Goal: Task Accomplishment & Management: Manage account settings

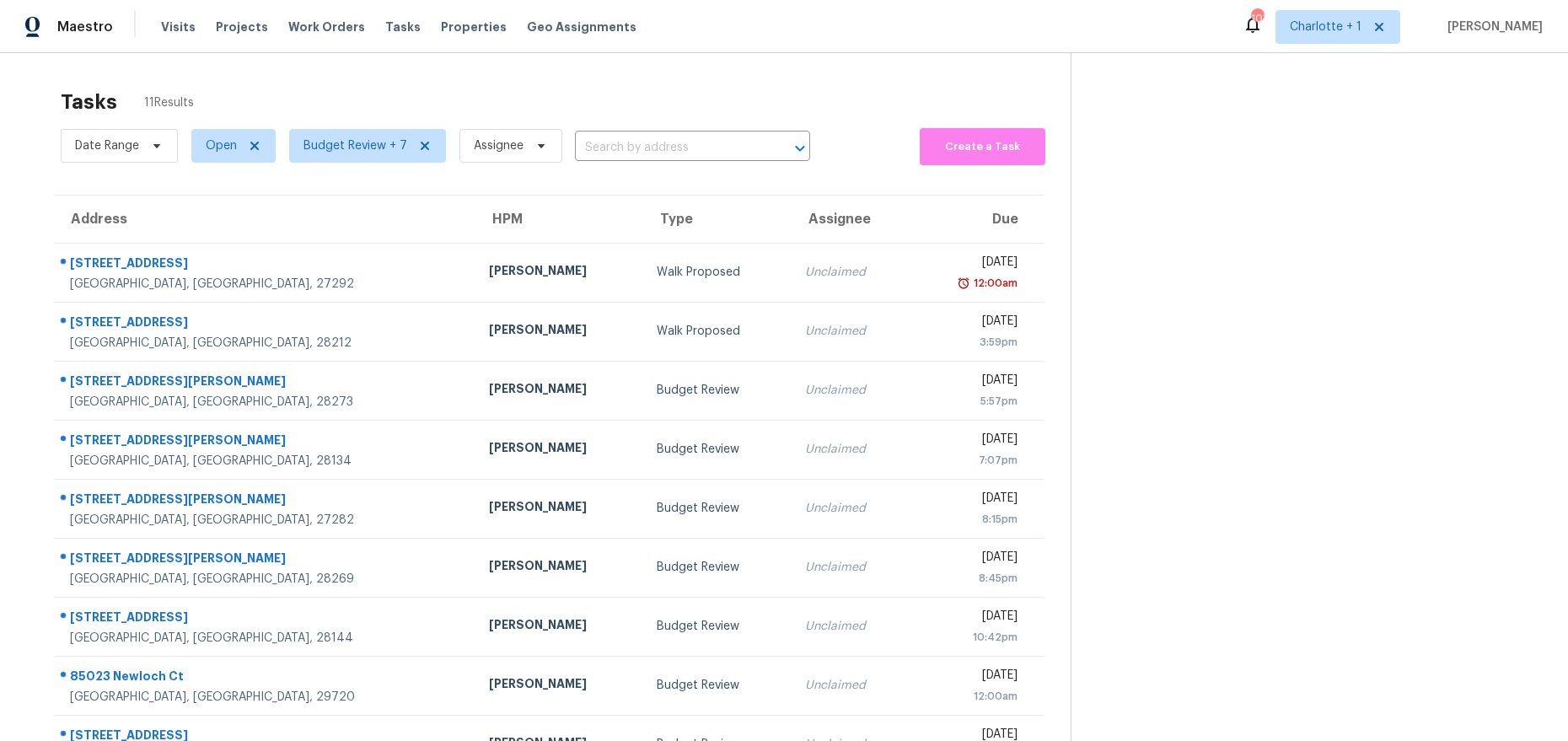
scroll to position [118, 0]
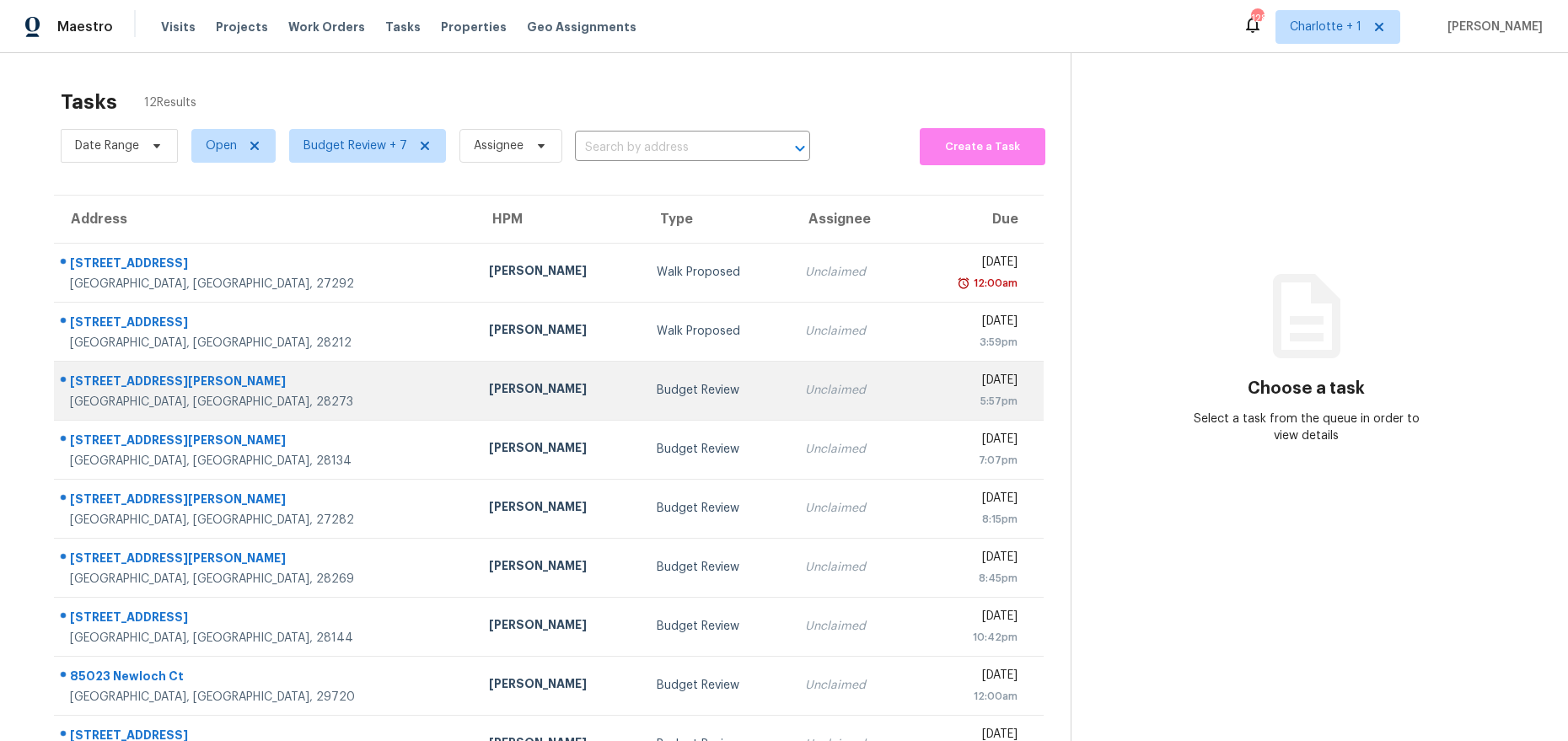
click at [489, 399] on div "[PERSON_NAME]" at bounding box center [560, 391] width 141 height 21
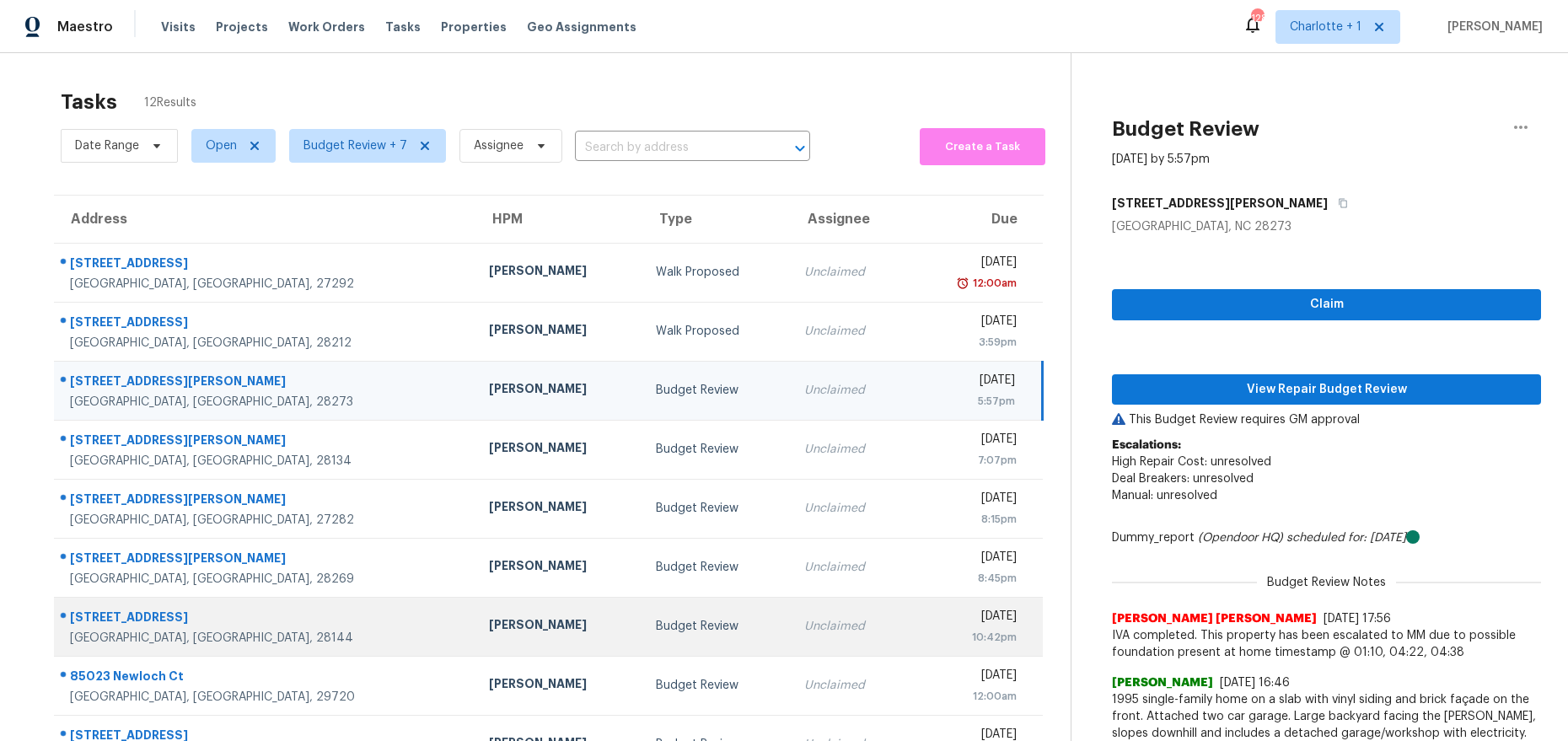
scroll to position [237, 0]
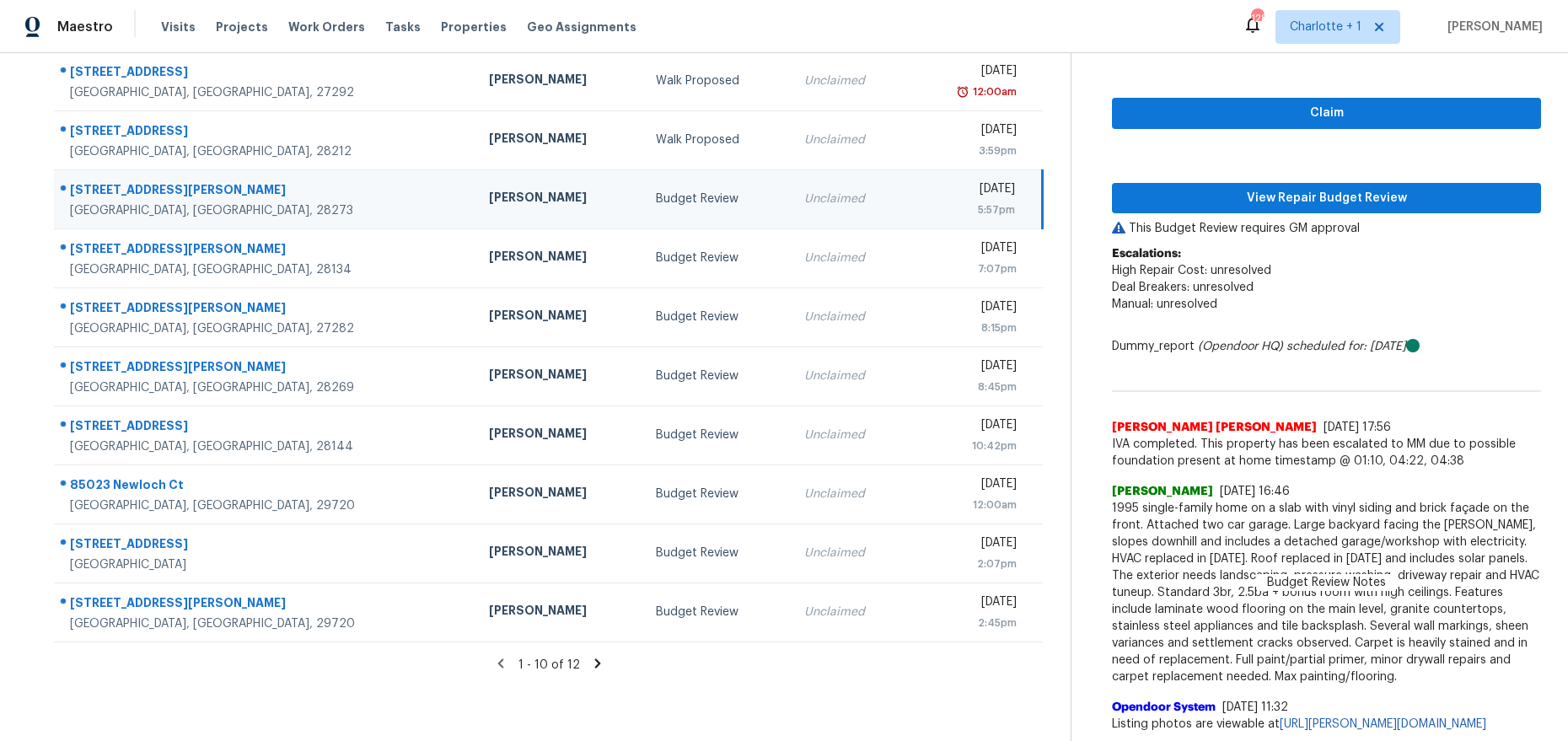
click at [594, 658] on icon at bounding box center [596, 662] width 6 height 9
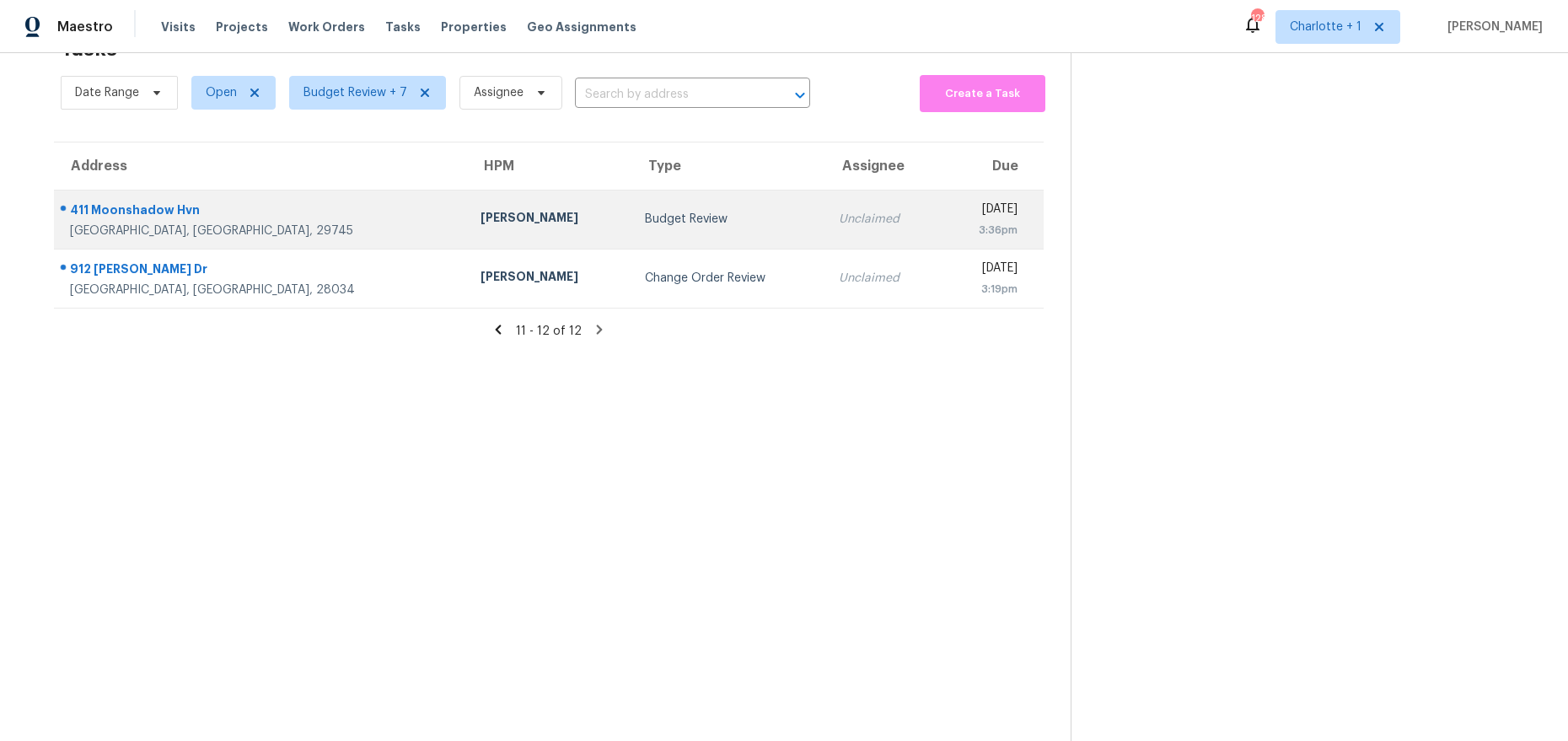
click at [481, 209] on div "Billy Towle" at bounding box center [549, 219] width 137 height 21
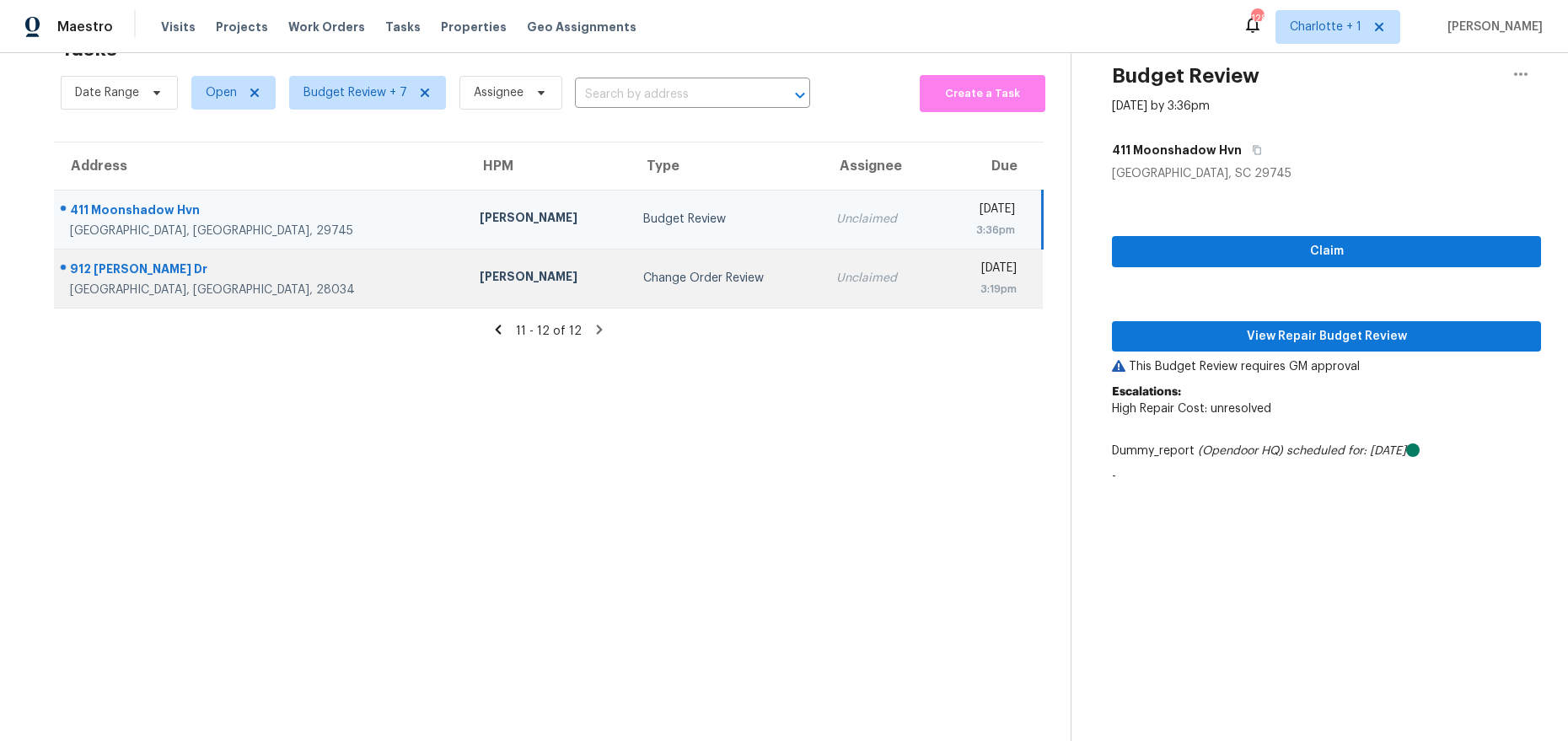
click at [480, 268] on div "Ryan Carder" at bounding box center [548, 278] width 136 height 21
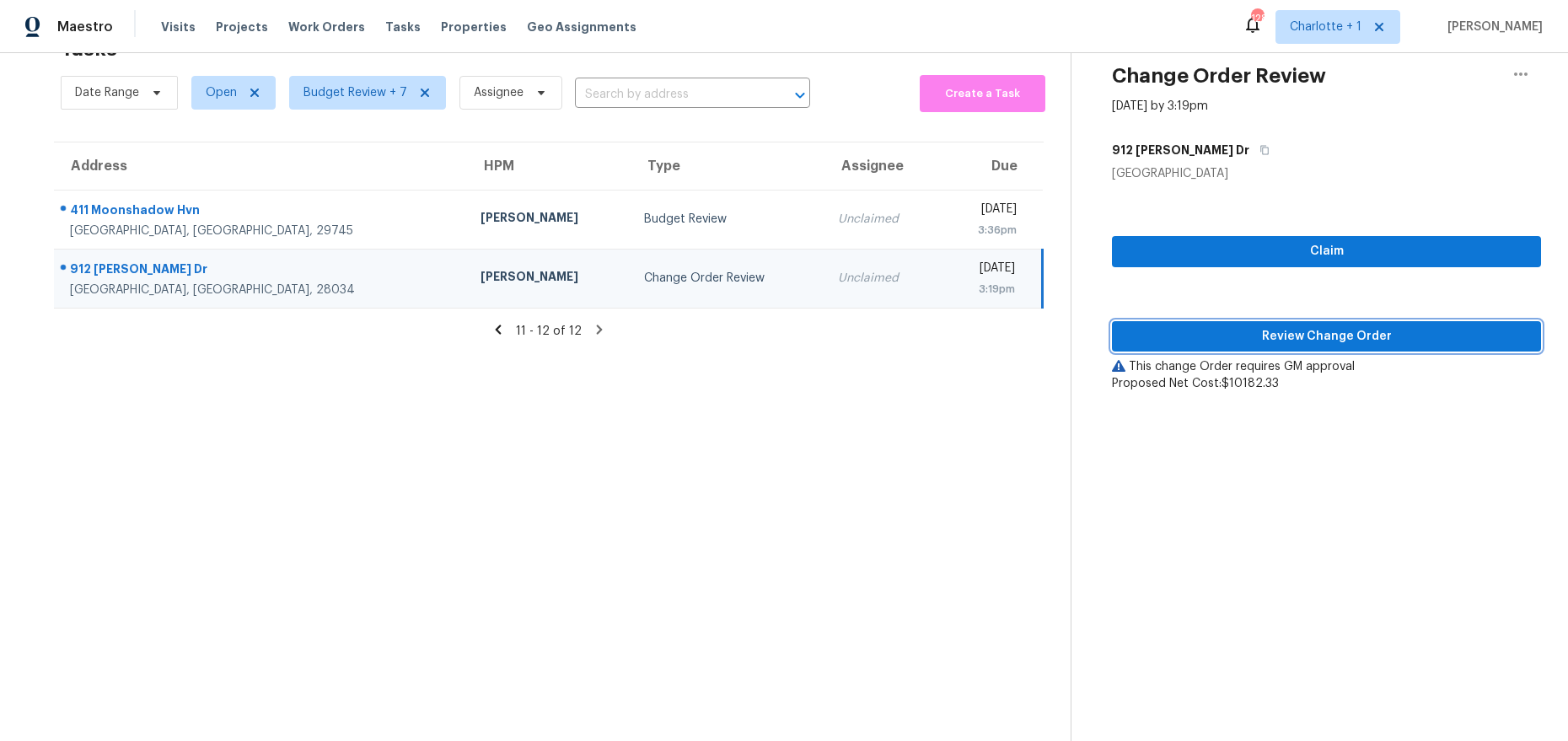
click at [1361, 328] on span "Review Change Order" at bounding box center [1326, 337] width 402 height 21
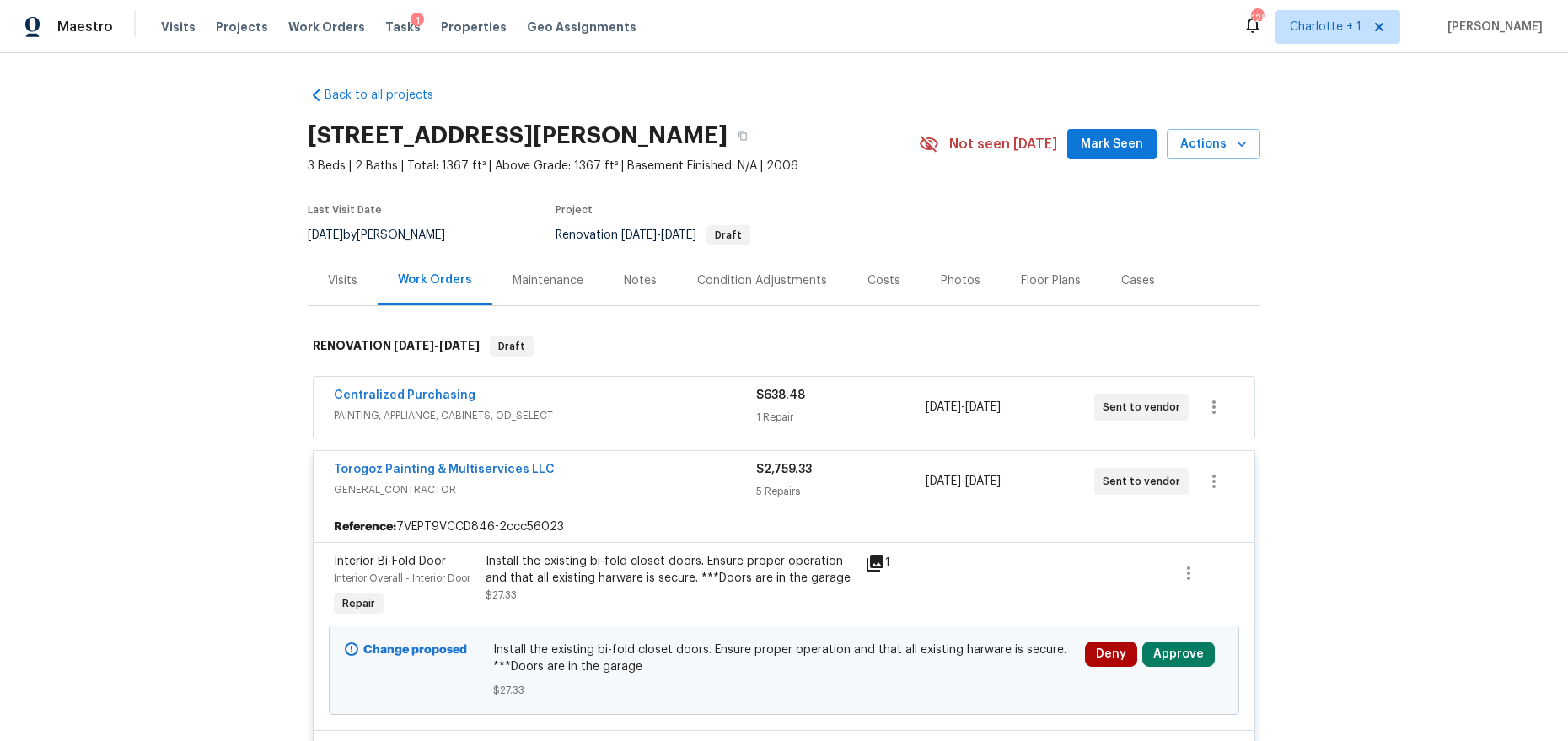
scroll to position [215, 0]
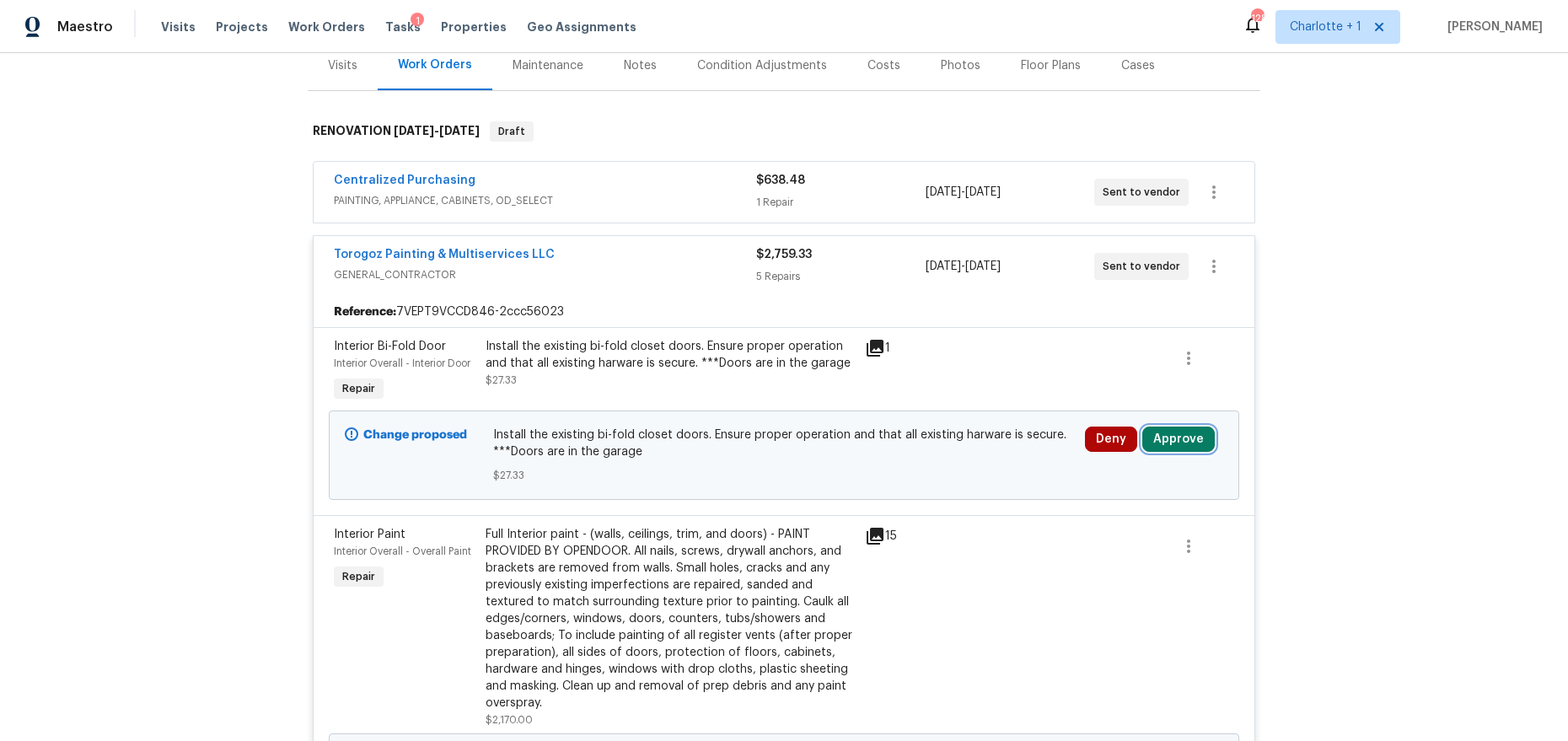
click at [1184, 446] on button "Approve" at bounding box center [1178, 439] width 73 height 26
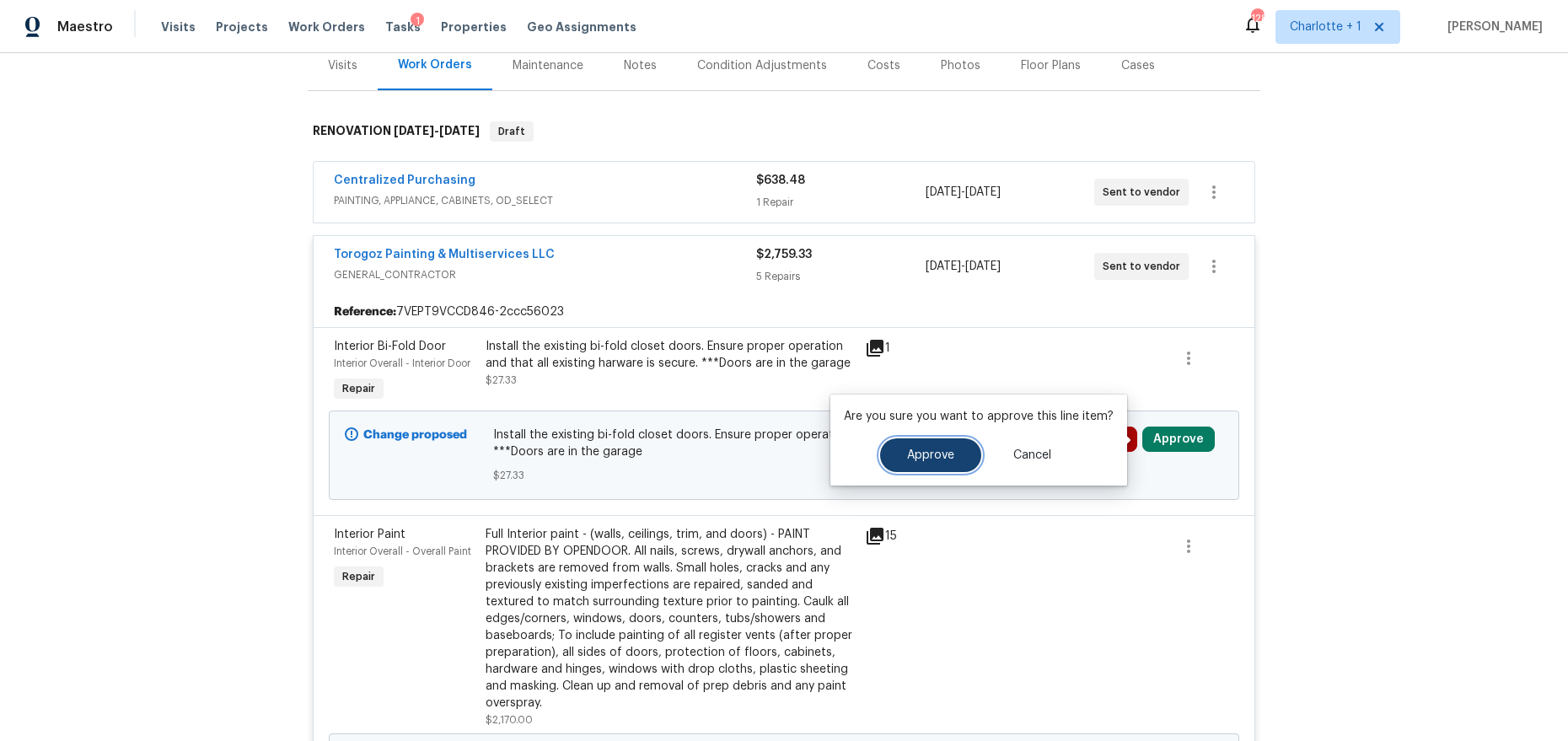
click at [939, 461] on span "Approve" at bounding box center [930, 455] width 47 height 13
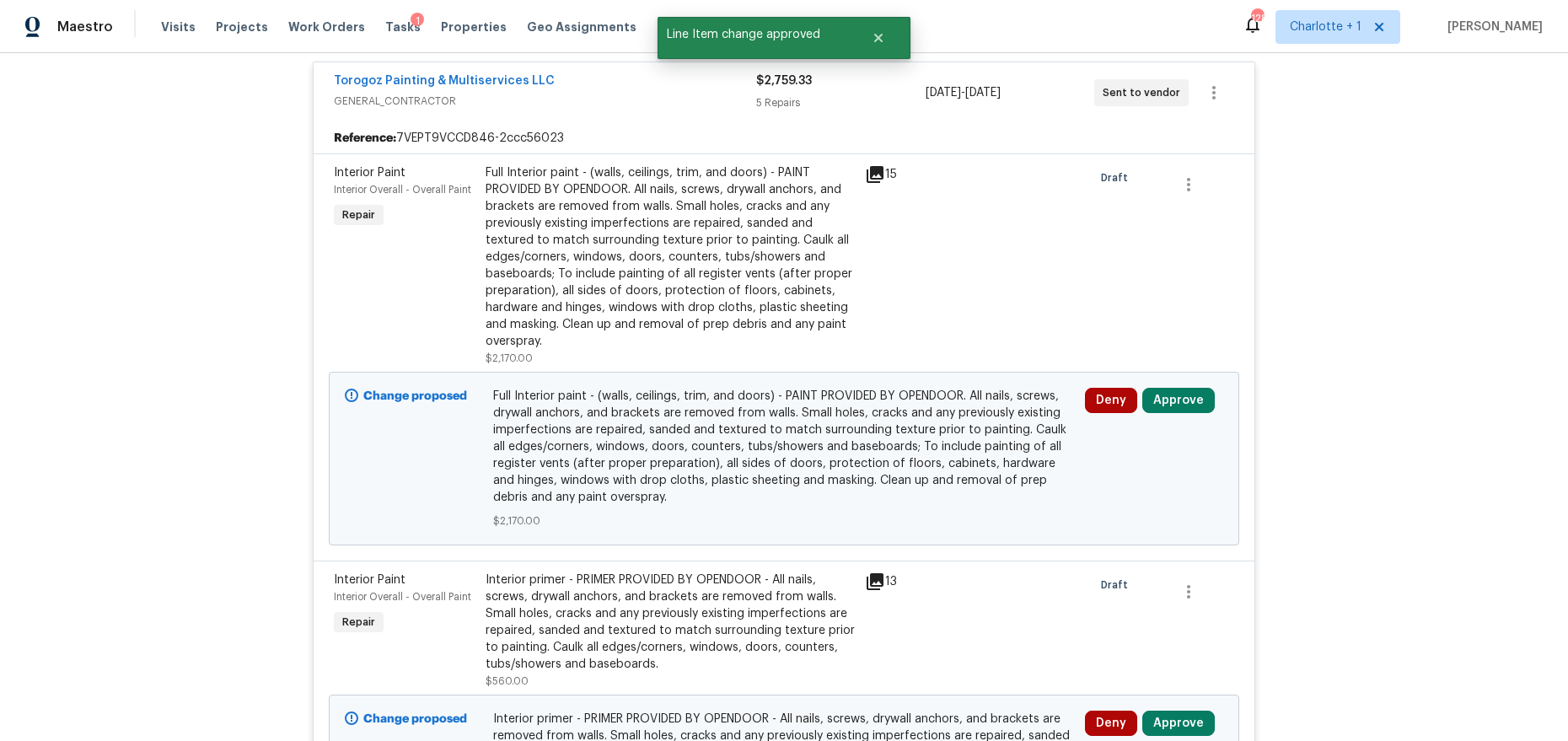
scroll to position [422, 0]
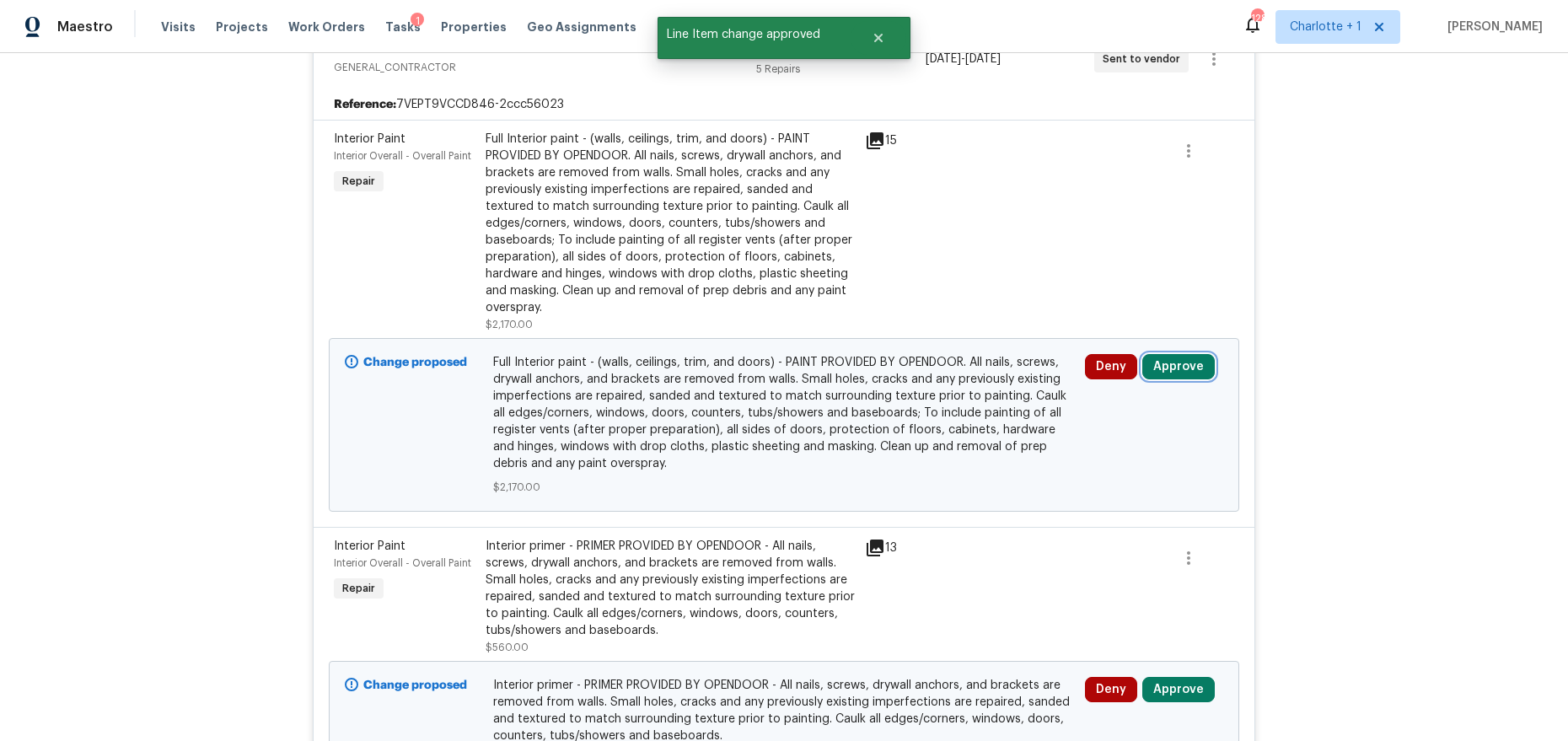
click at [1167, 365] on button "Approve" at bounding box center [1178, 367] width 73 height 26
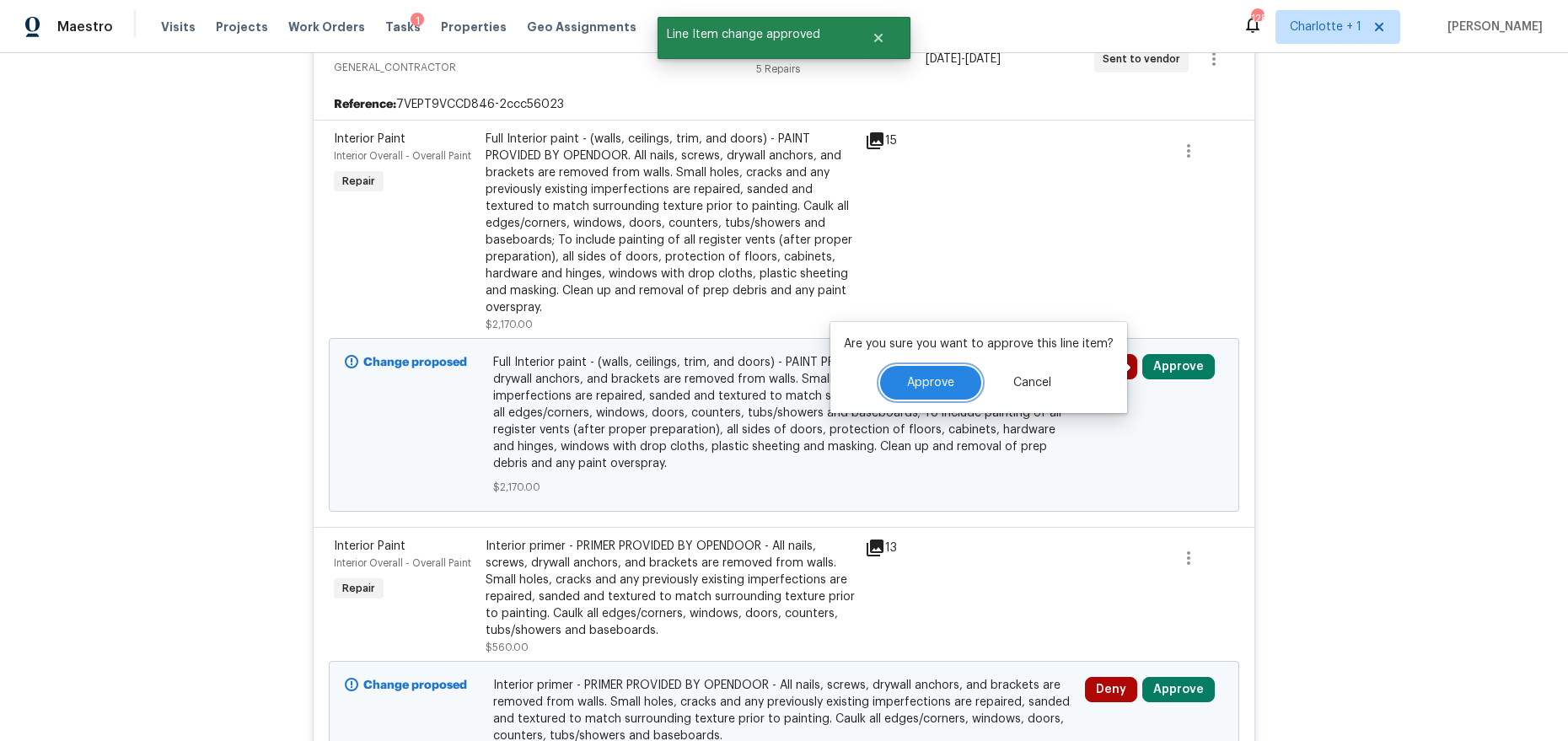
click at [925, 389] on button "Approve" at bounding box center [931, 382] width 101 height 33
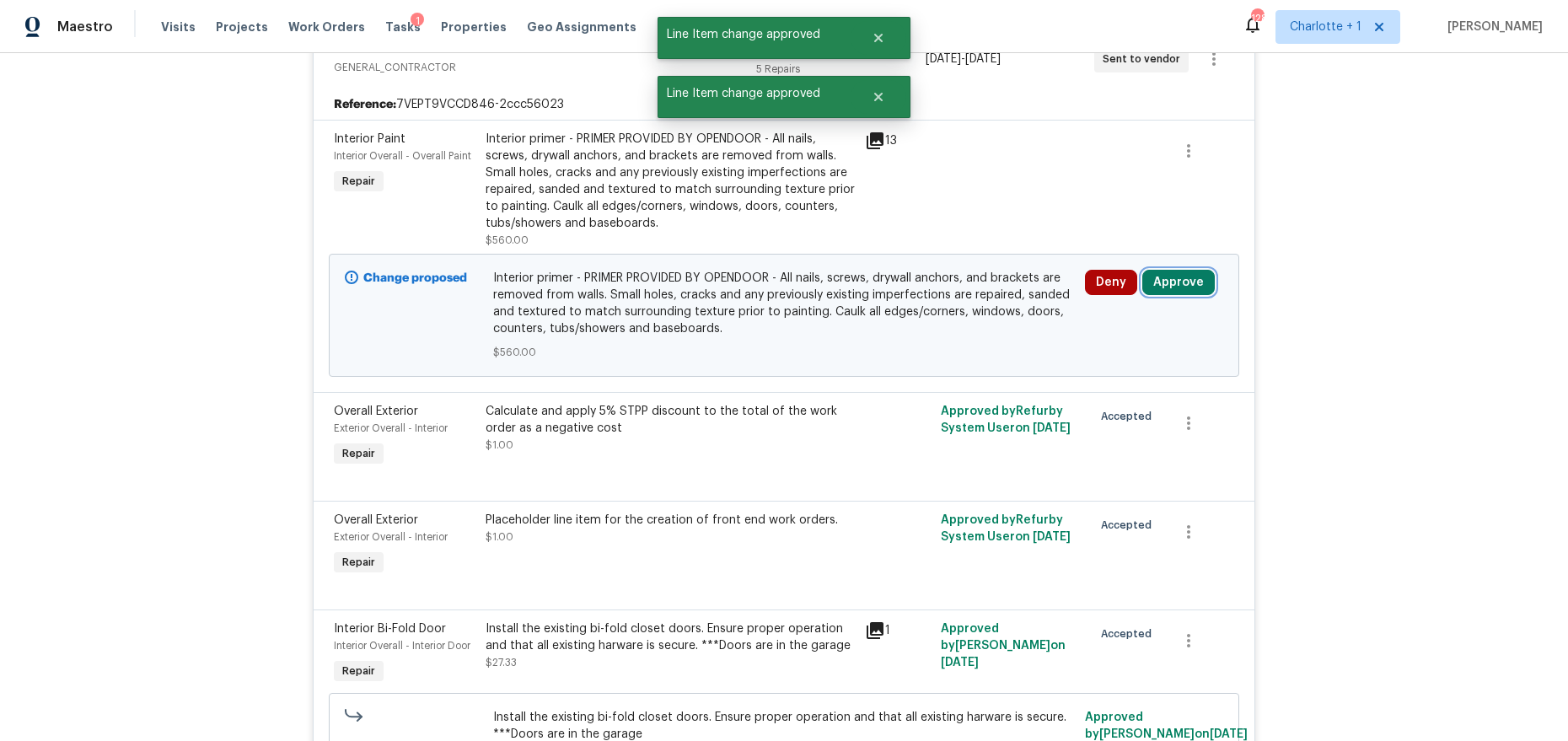
drag, startPoint x: 1176, startPoint y: 284, endPoint x: 1150, endPoint y: 288, distance: 26.3
click at [1175, 284] on button "Approve" at bounding box center [1178, 283] width 73 height 26
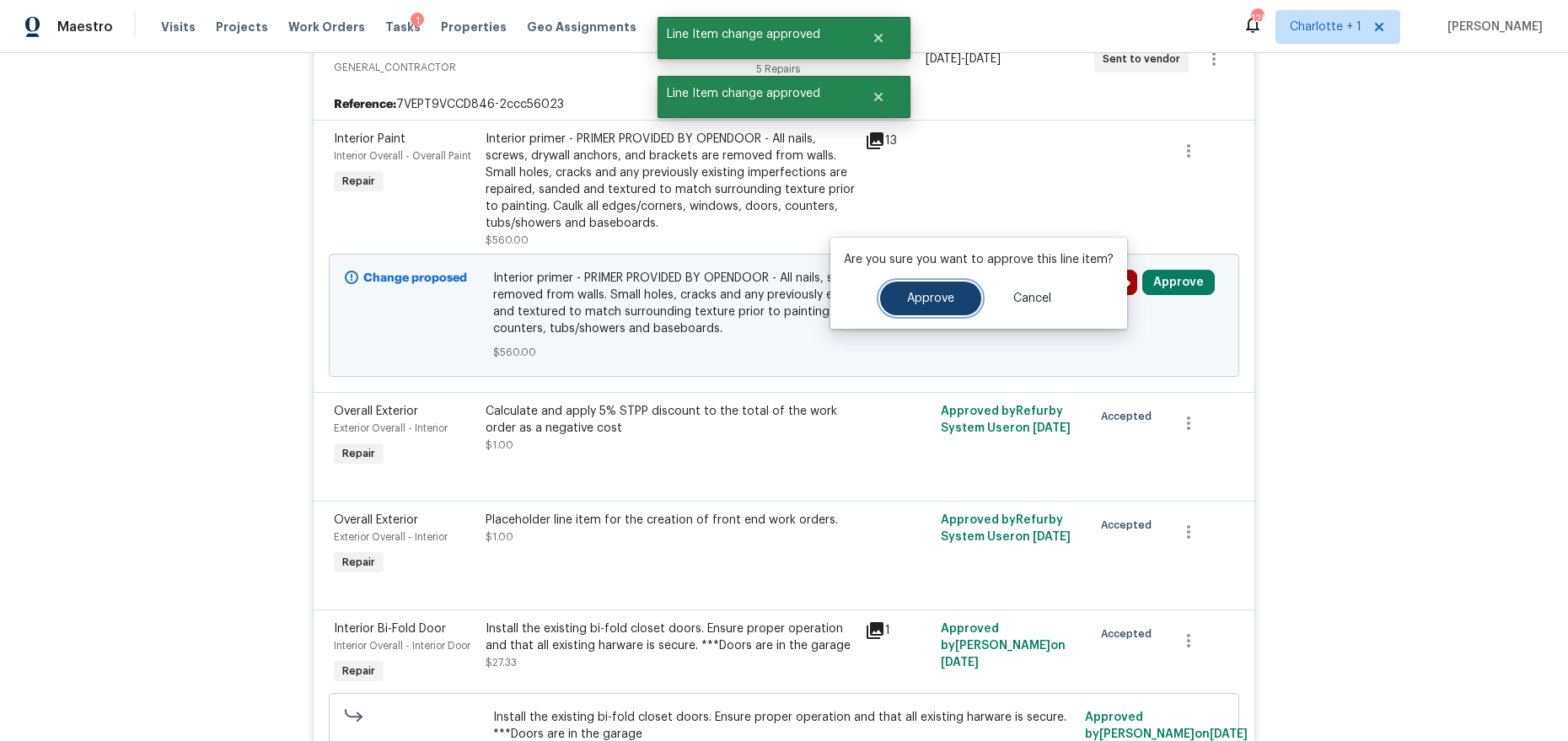
click at [949, 298] on span "Approve" at bounding box center [930, 298] width 47 height 13
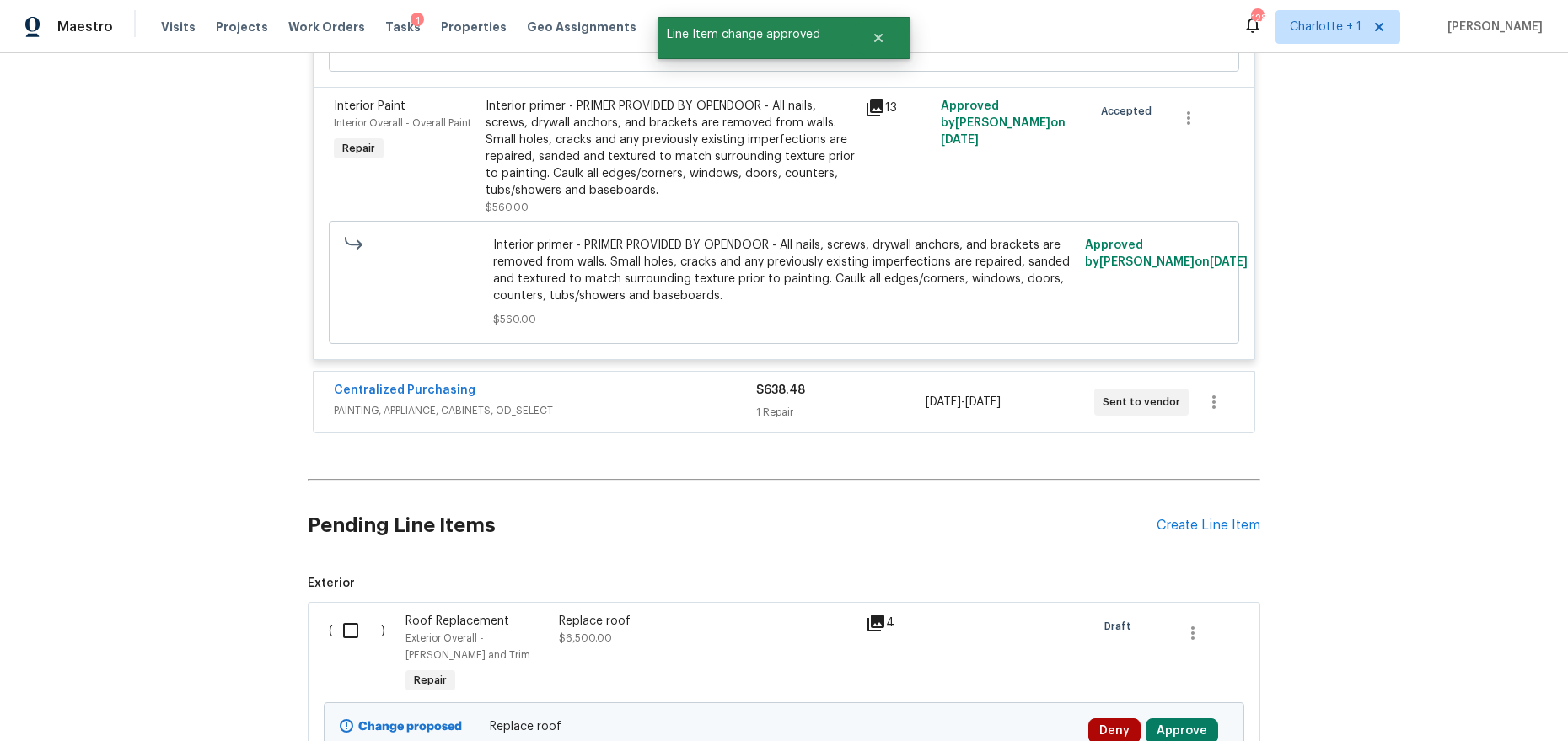
scroll to position [1346, 0]
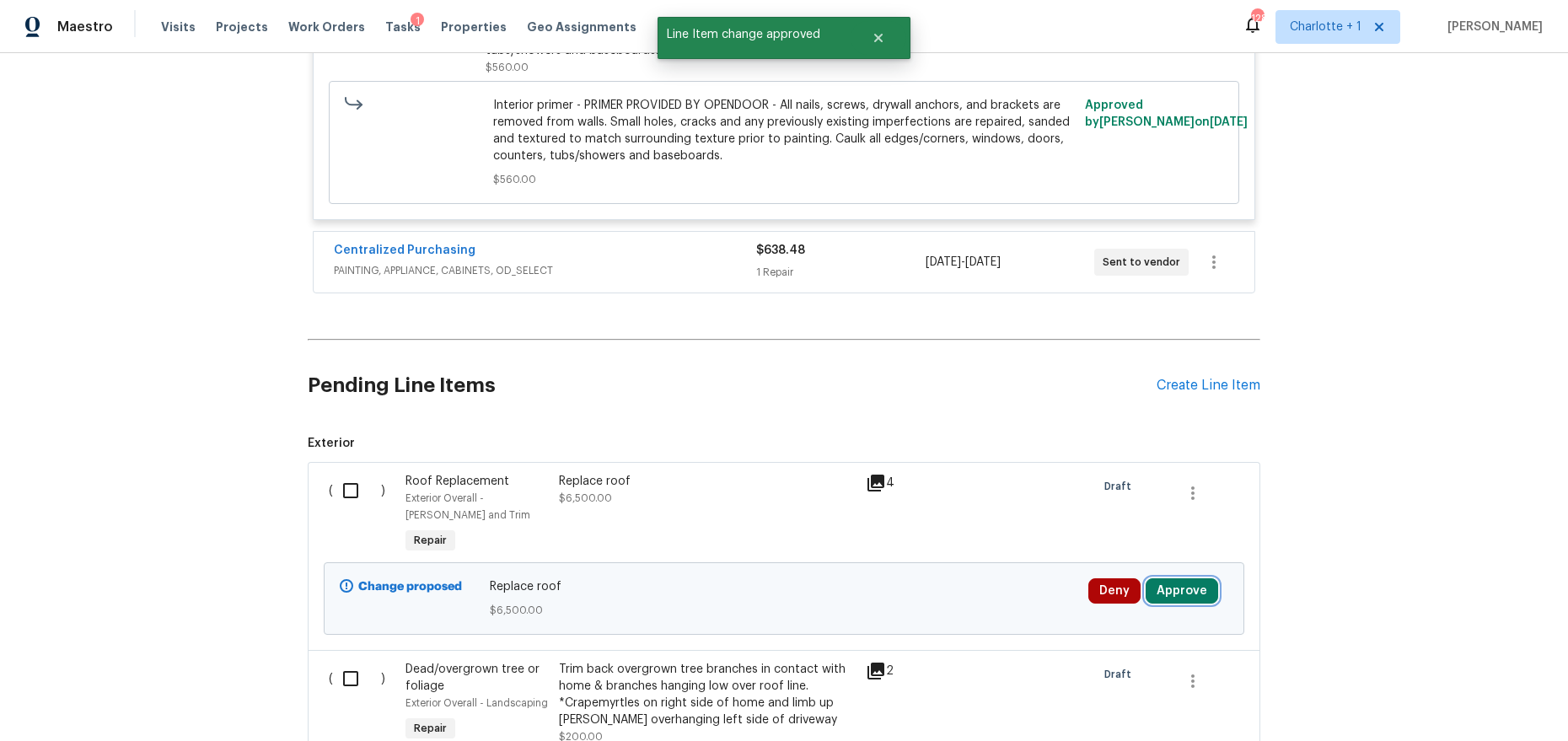
click at [1196, 588] on button "Approve" at bounding box center [1182, 591] width 73 height 26
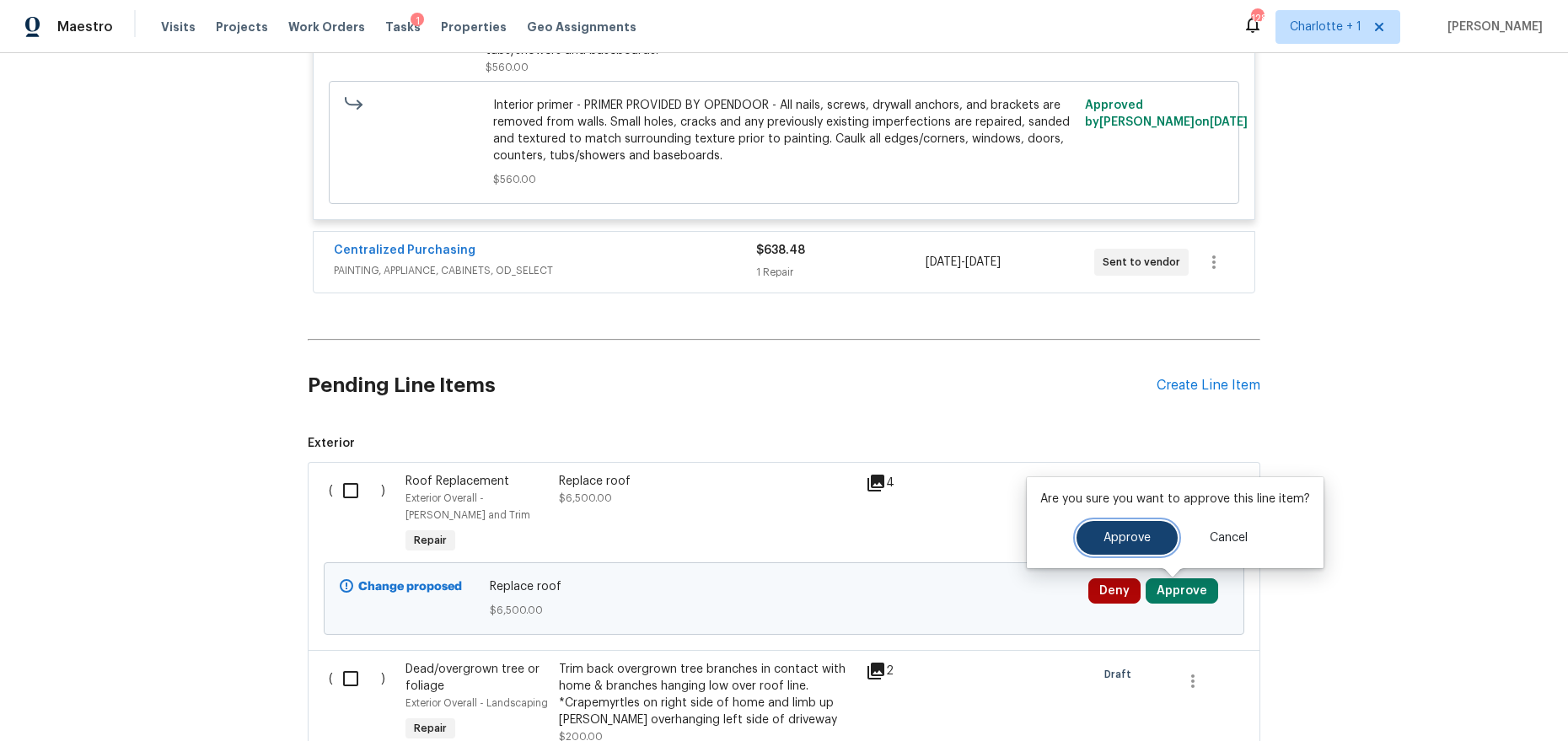
click at [1110, 545] on button "Approve" at bounding box center [1127, 537] width 101 height 33
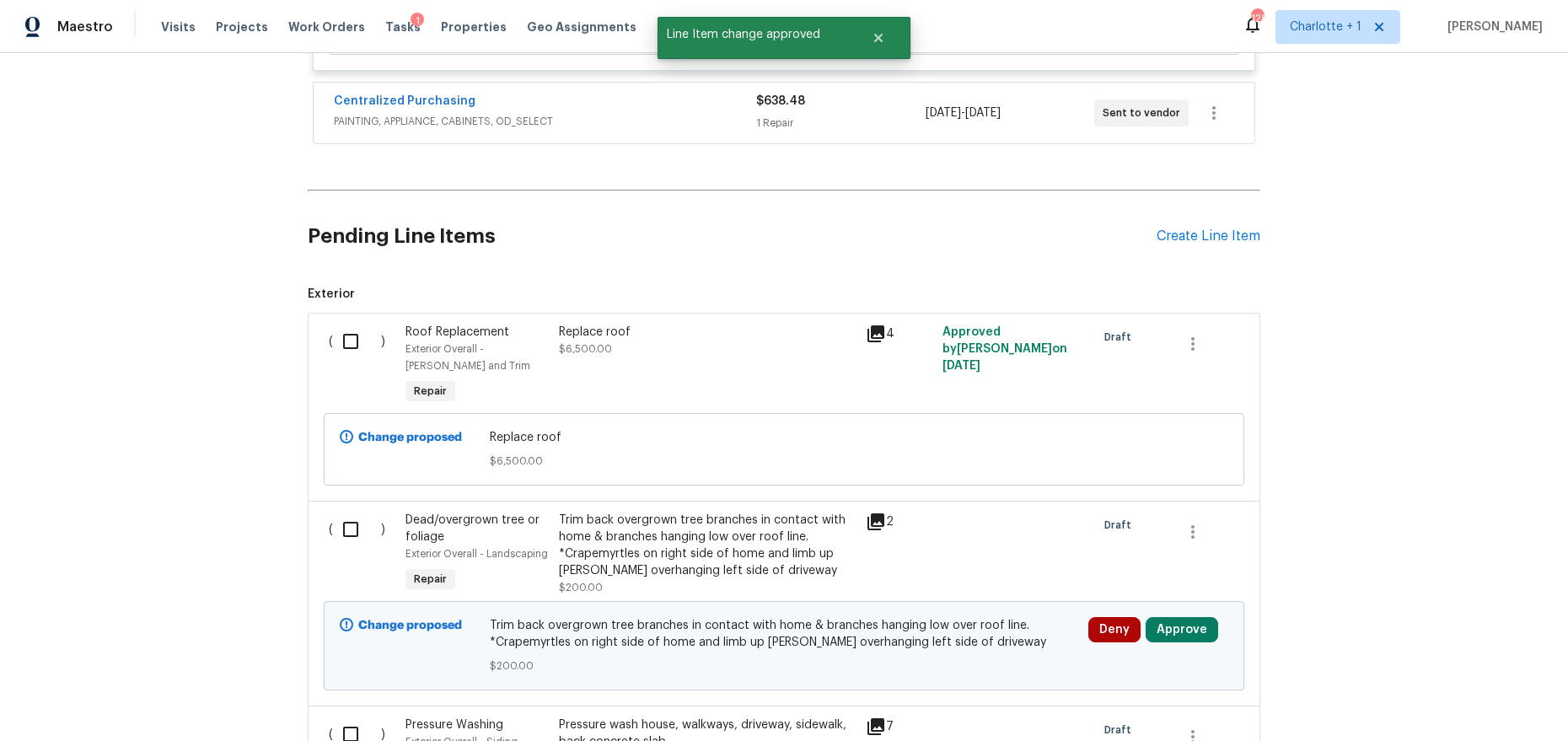
scroll to position [1539, 0]
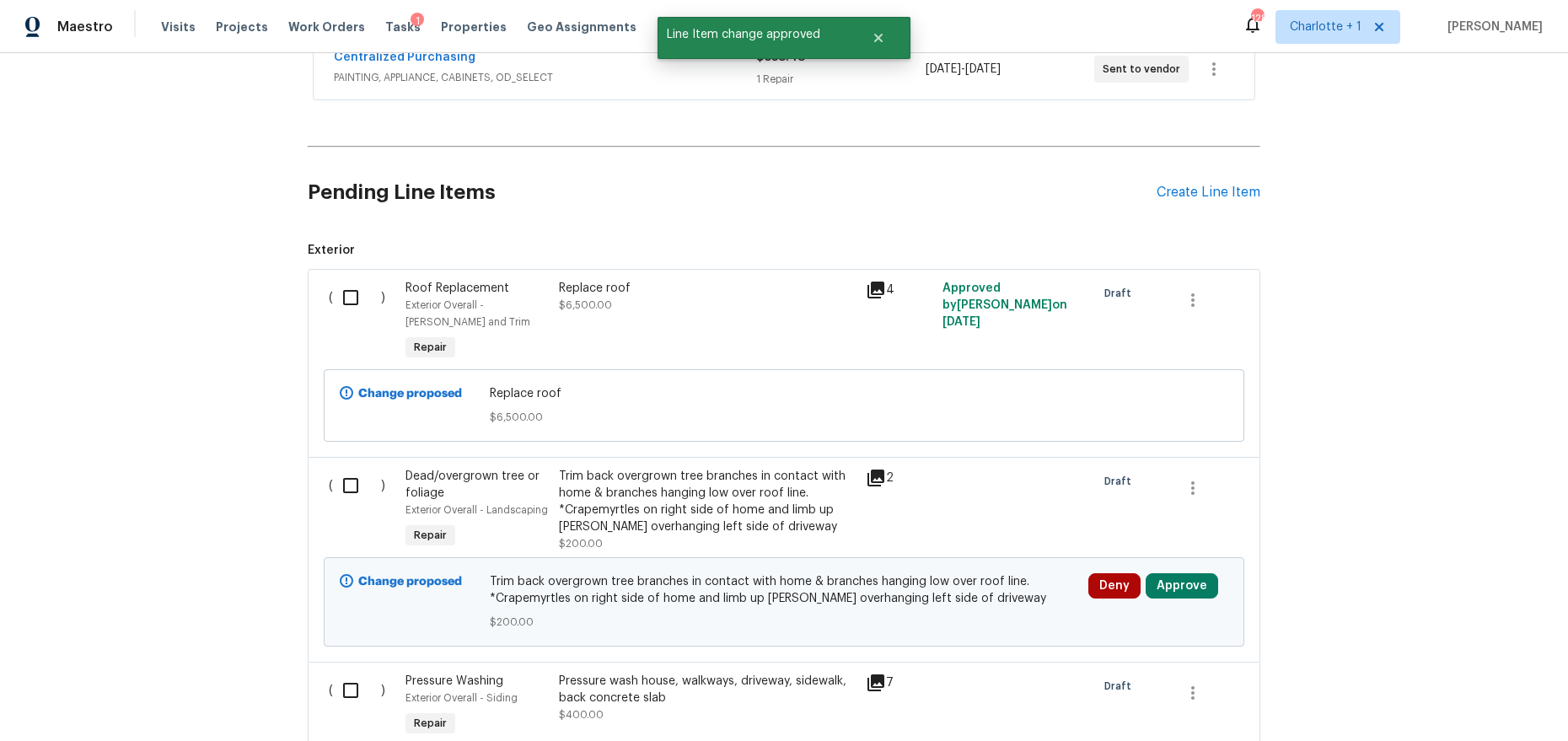
click at [869, 290] on icon at bounding box center [876, 290] width 17 height 17
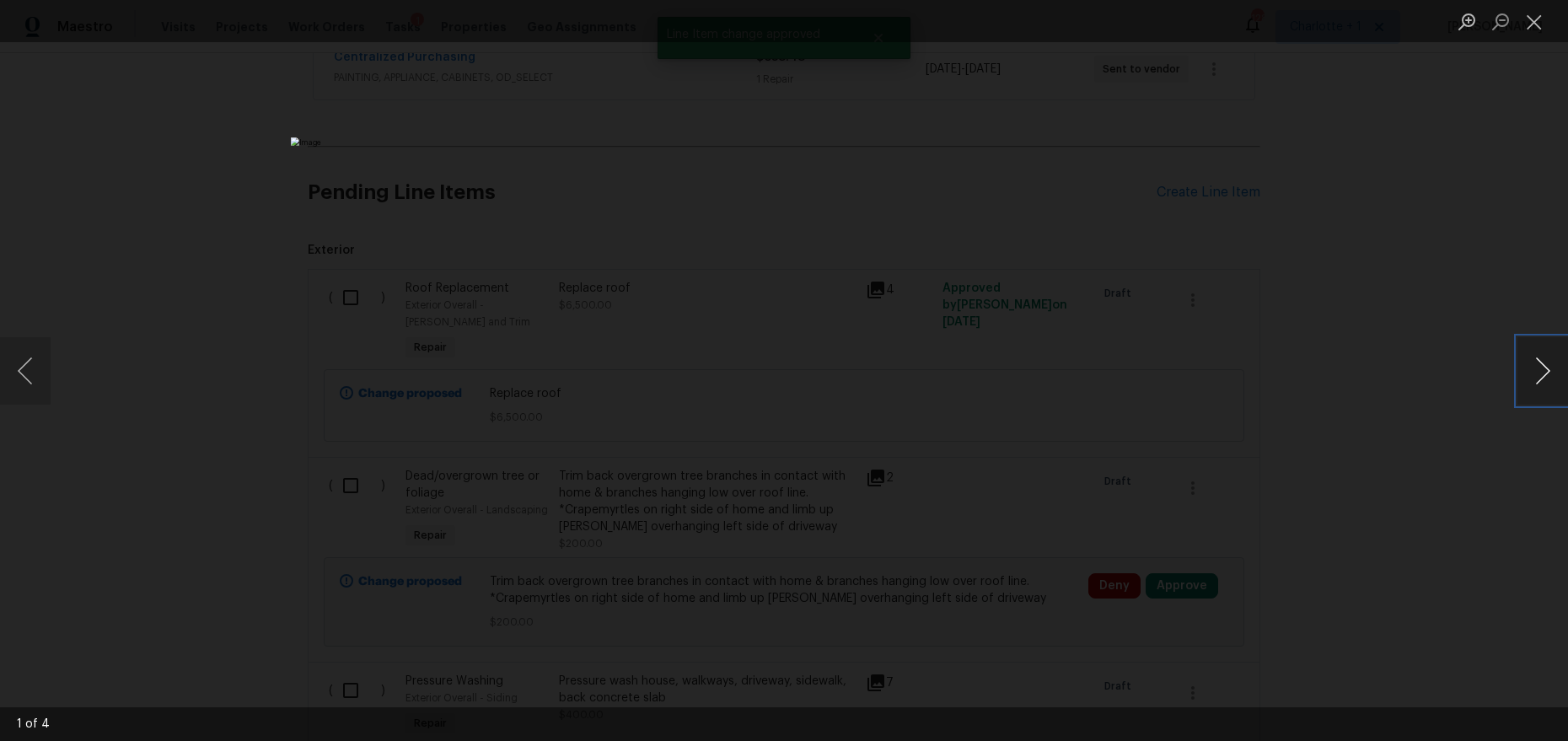
click at [1539, 376] on button "Next image" at bounding box center [1542, 370] width 51 height 68
click at [1271, 366] on div "Lightbox" at bounding box center [784, 370] width 1568 height 741
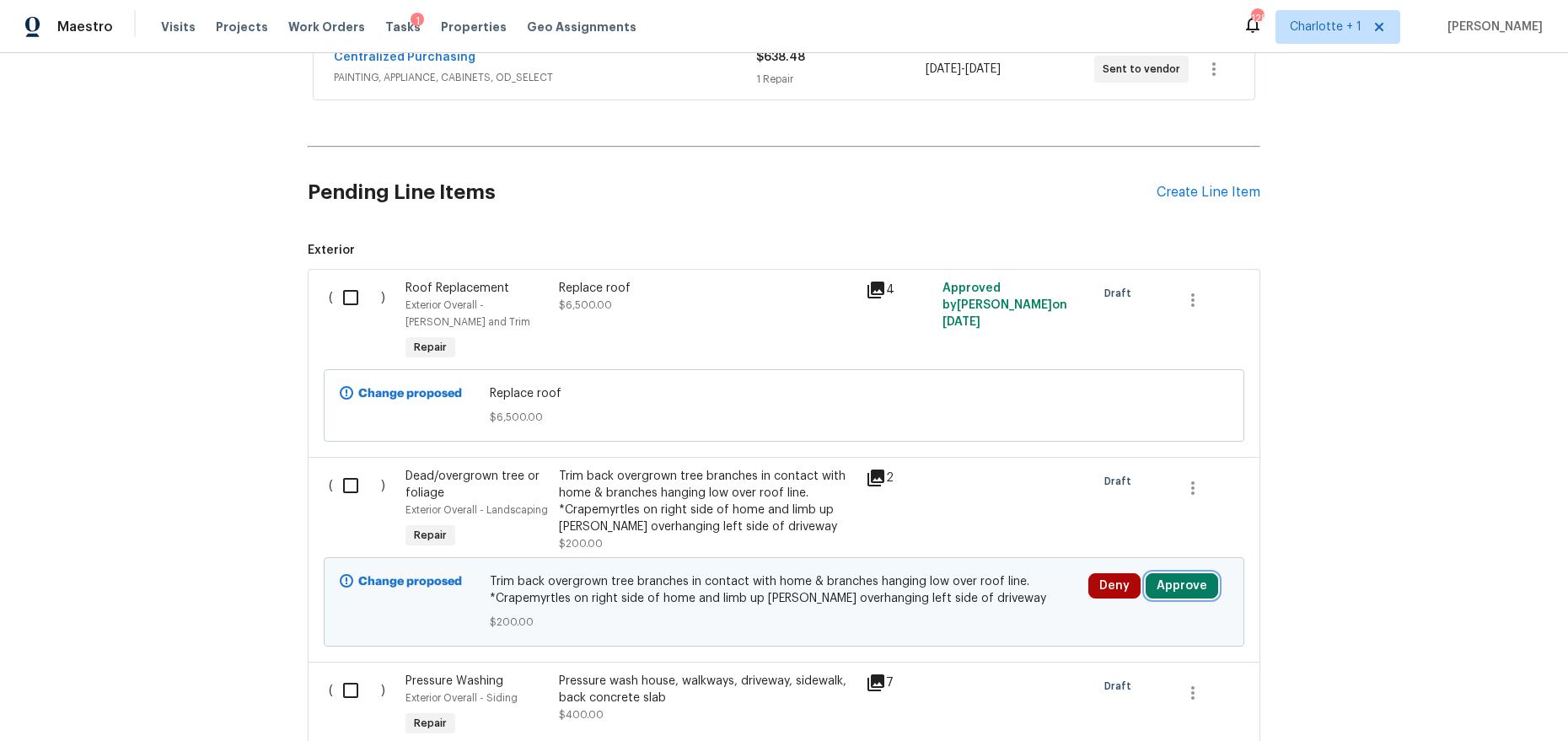
click at [1170, 590] on button "Approve" at bounding box center [1182, 586] width 73 height 26
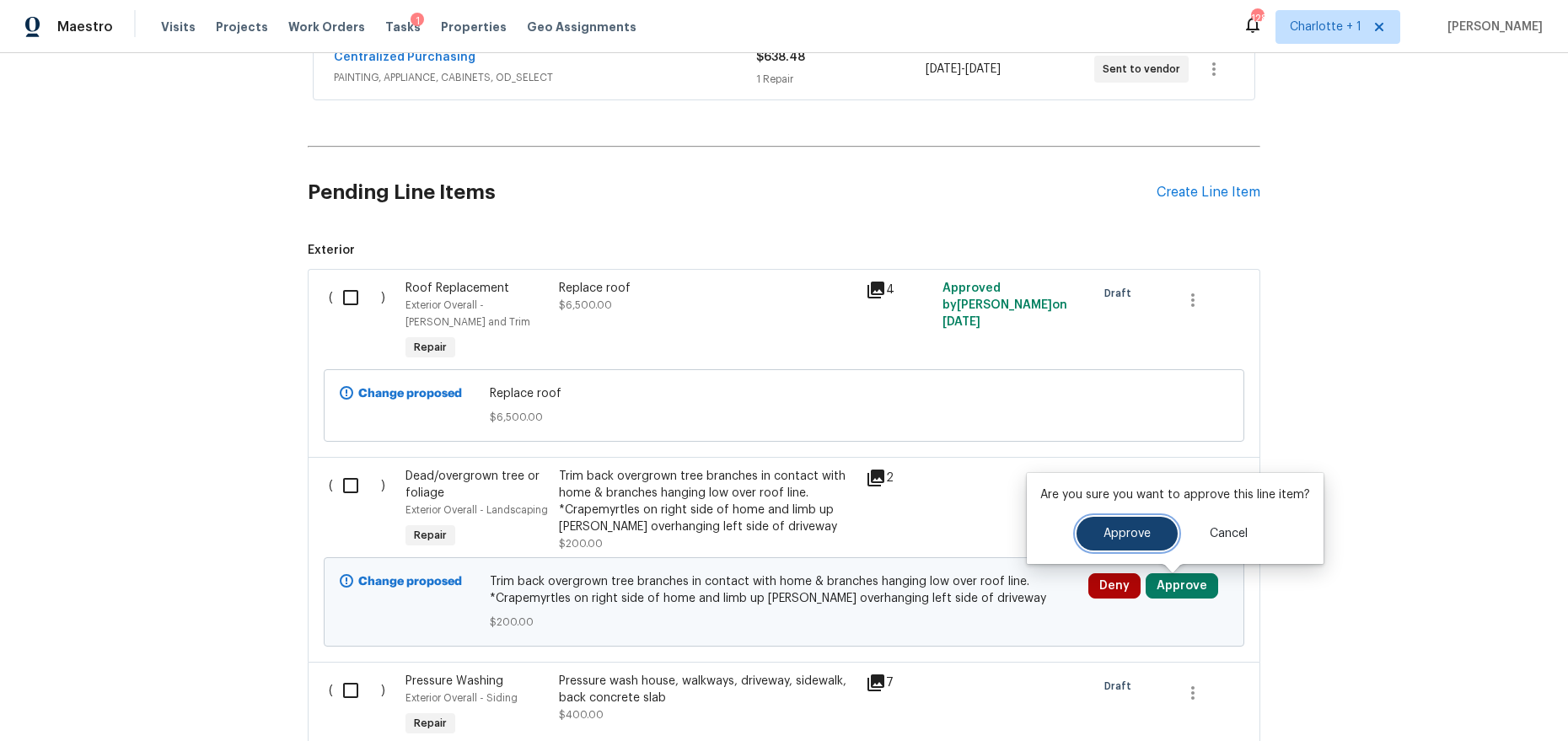
click at [1099, 535] on button "Approve" at bounding box center [1127, 533] width 101 height 33
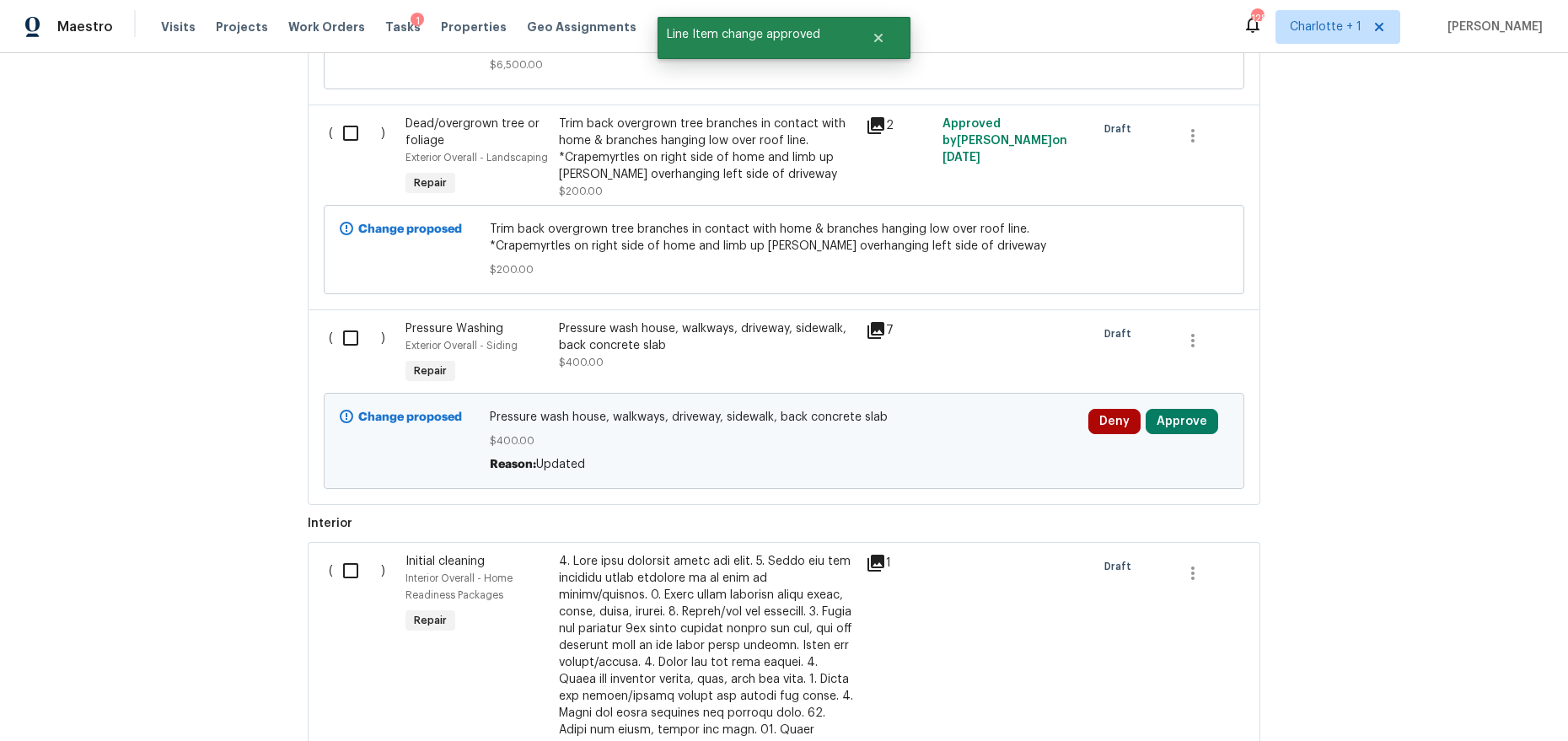
scroll to position [1909, 0]
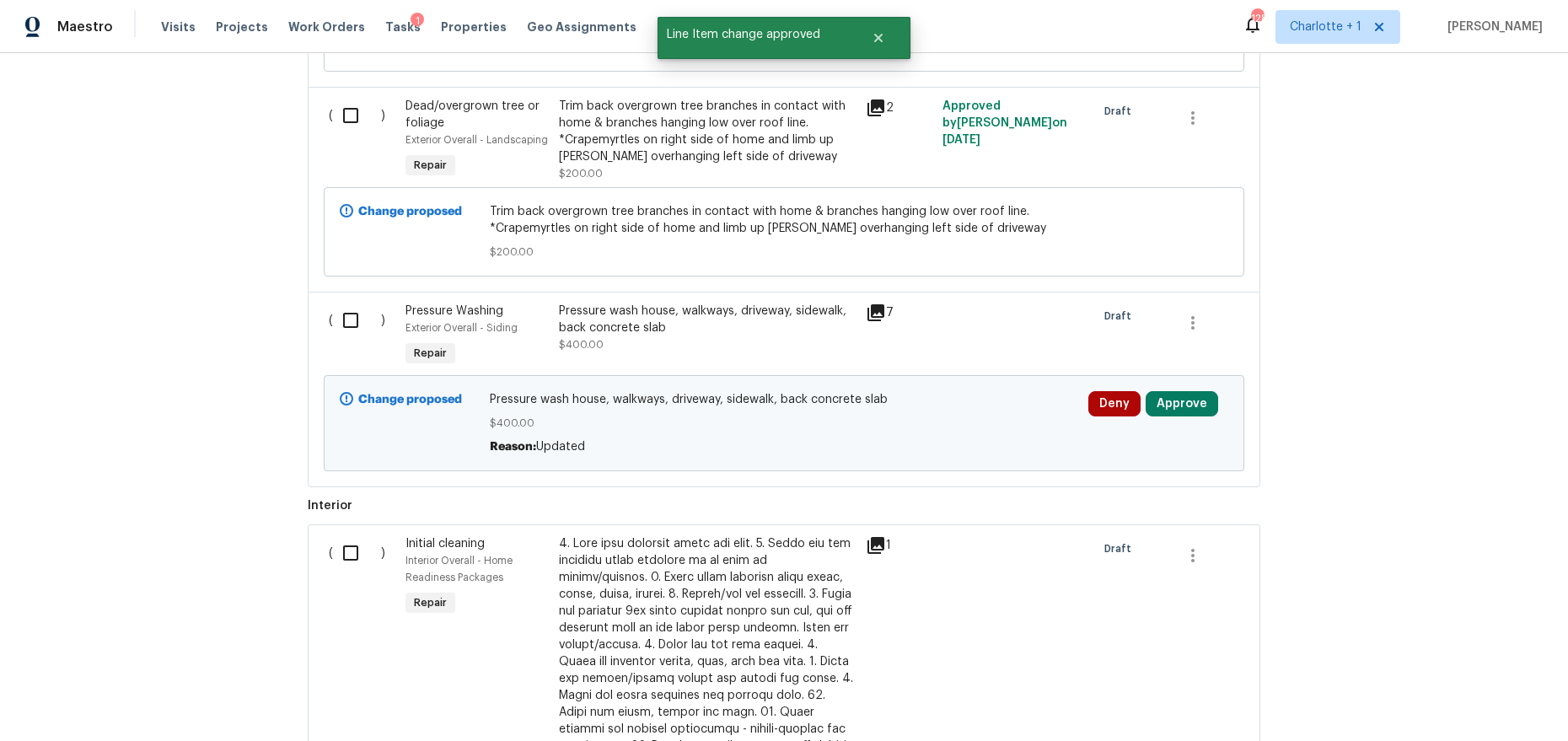
click at [1170, 391] on div "Deny Approve" at bounding box center [1158, 423] width 150 height 75
click at [1164, 400] on button "Approve" at bounding box center [1182, 403] width 73 height 26
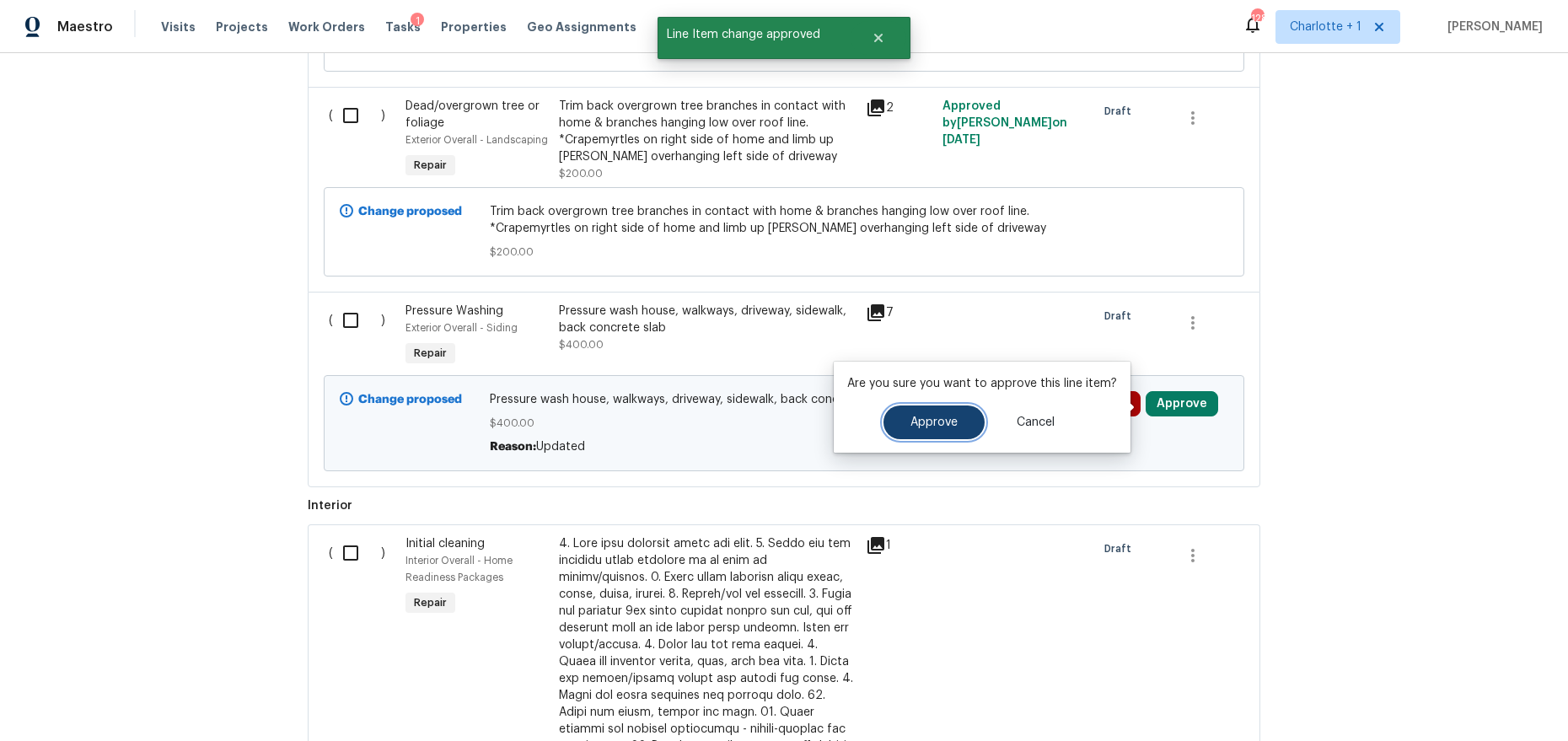
click at [927, 421] on span "Approve" at bounding box center [933, 422] width 47 height 13
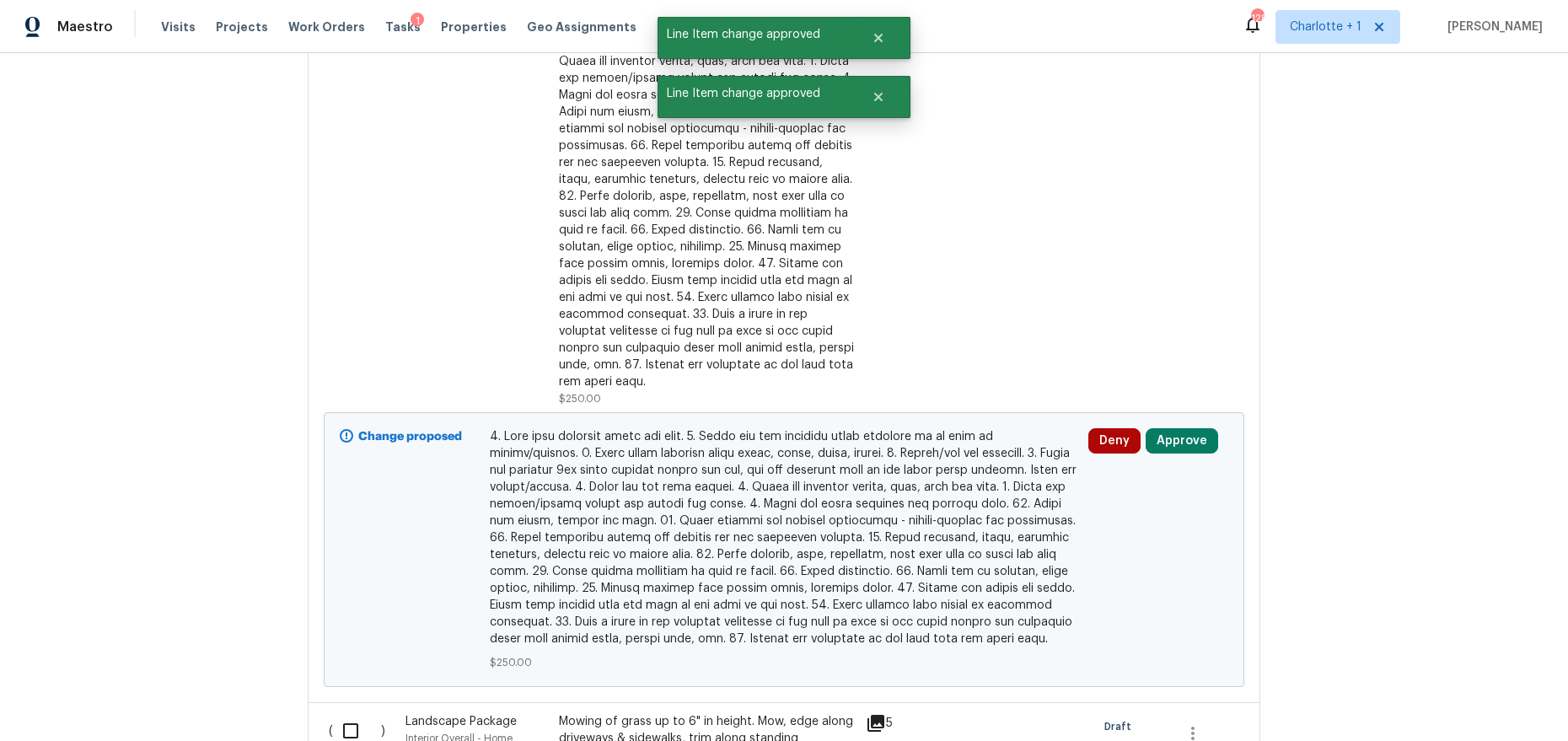
scroll to position [2617, 0]
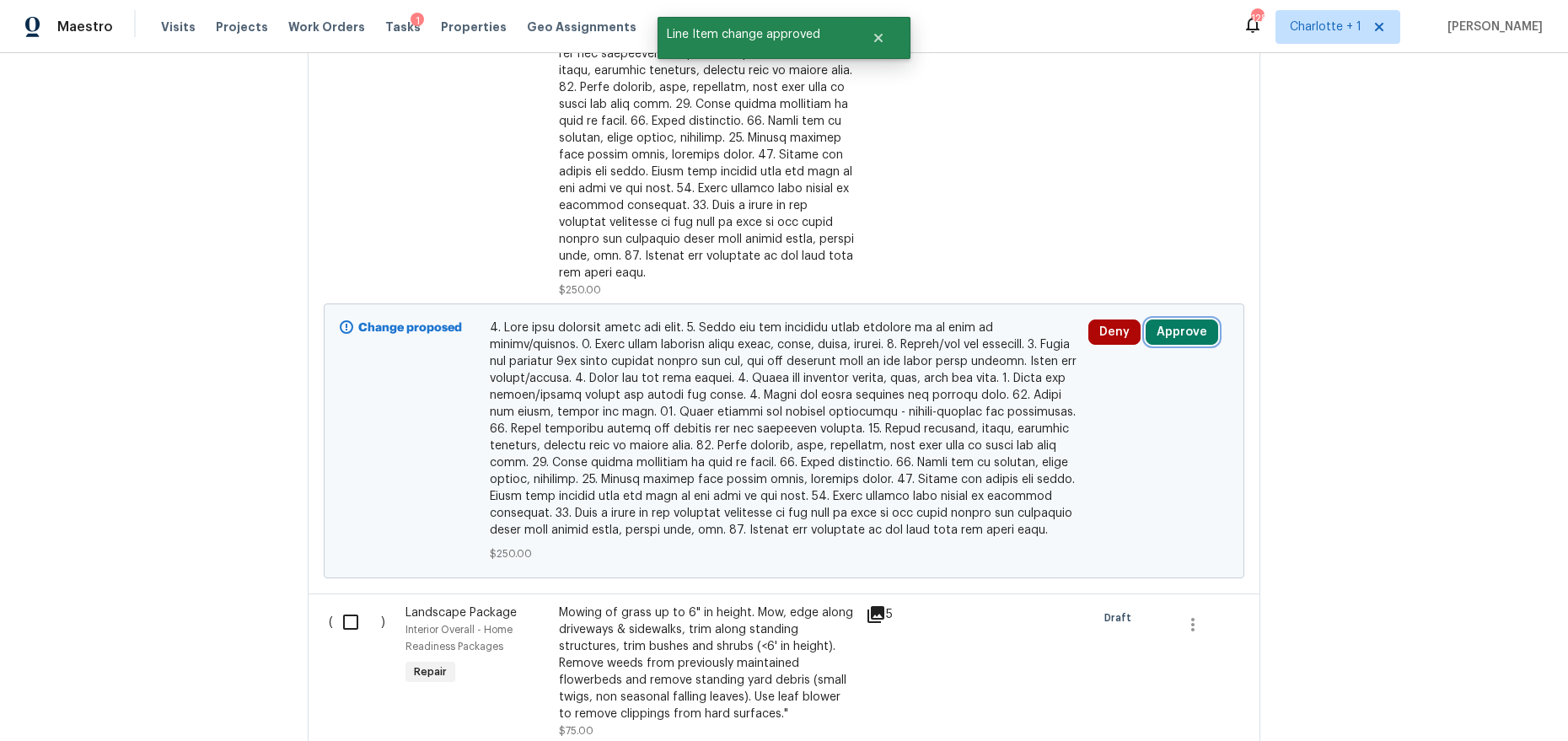
click at [1185, 320] on button "Approve" at bounding box center [1182, 332] width 73 height 26
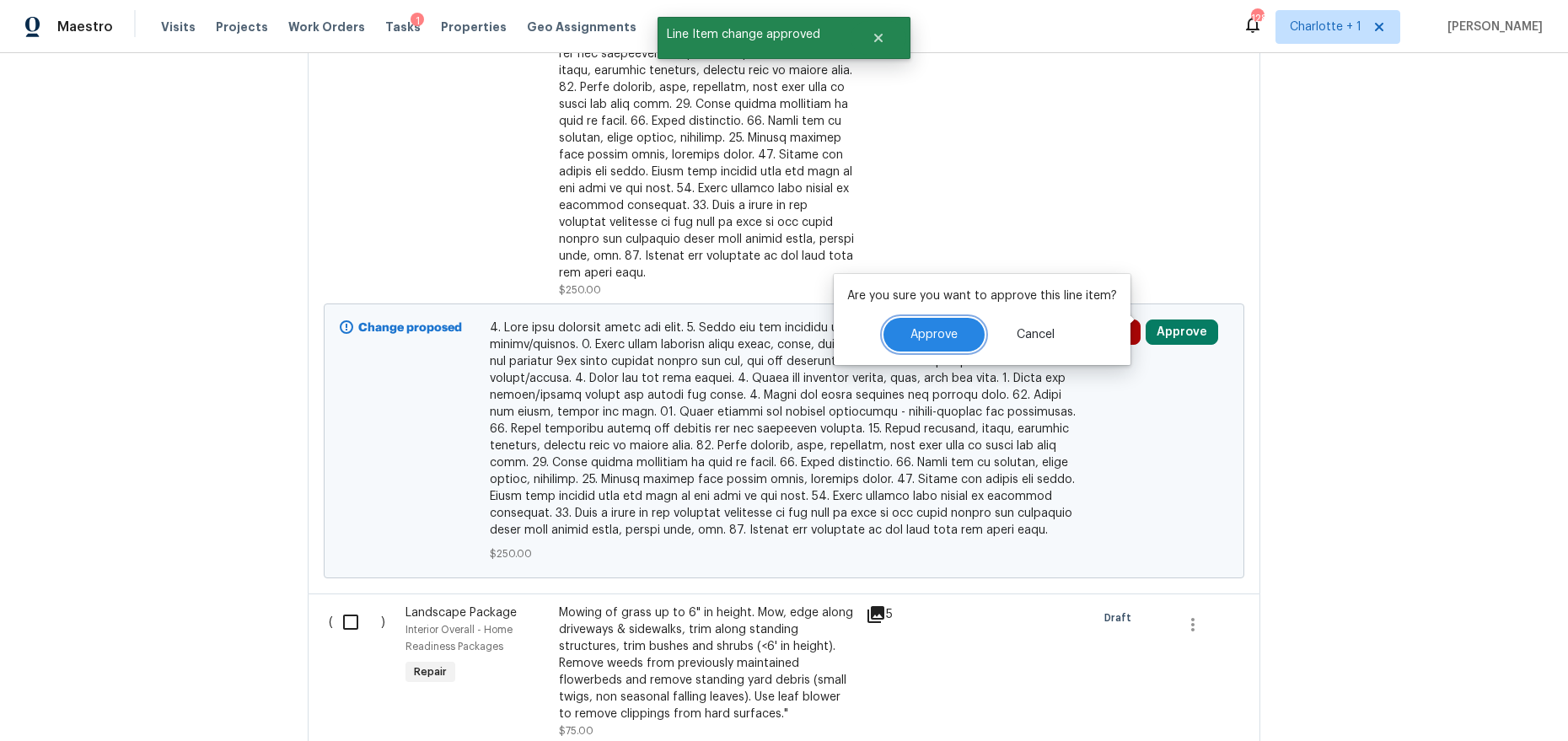
click at [949, 332] on span "Approve" at bounding box center [933, 335] width 47 height 13
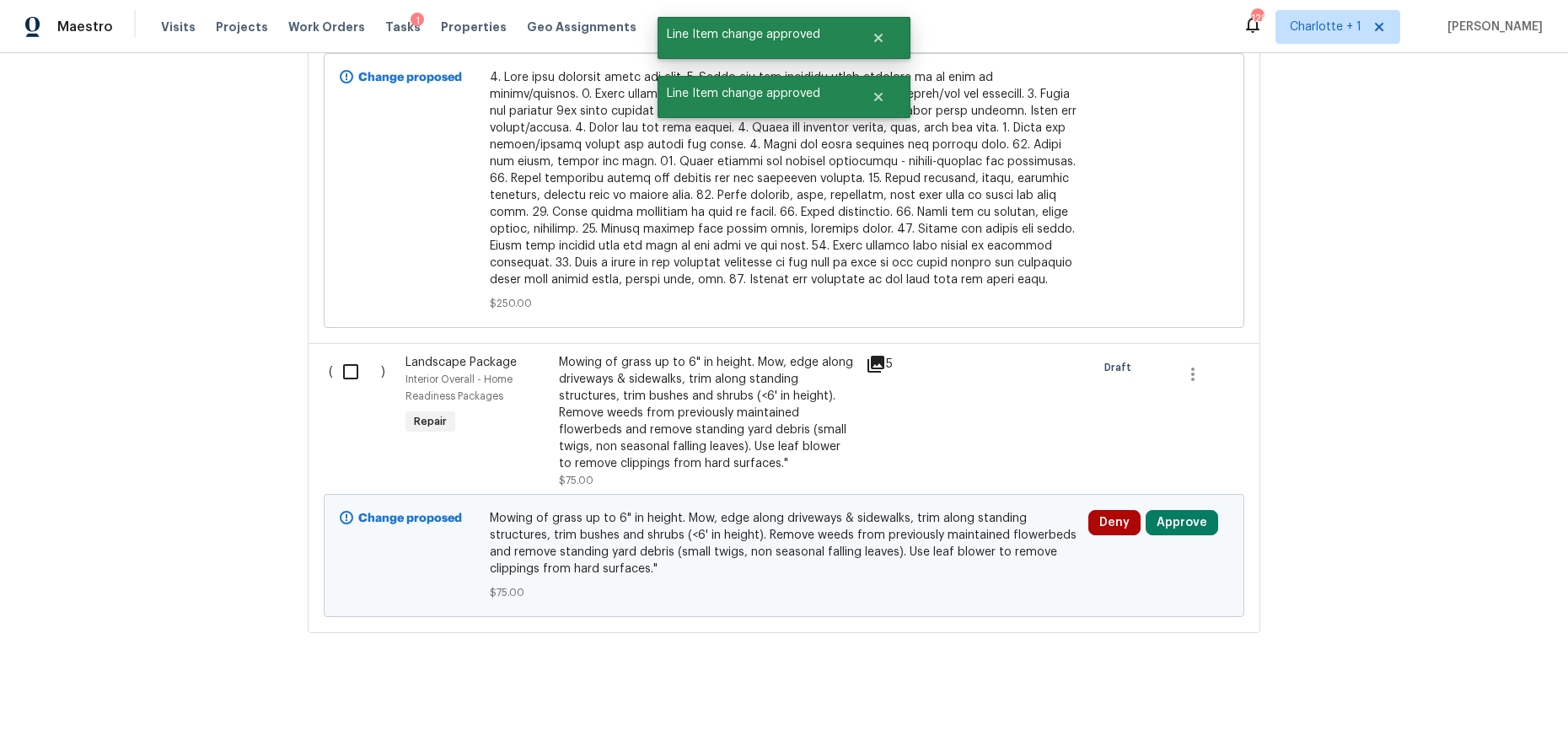
scroll to position [2875, 0]
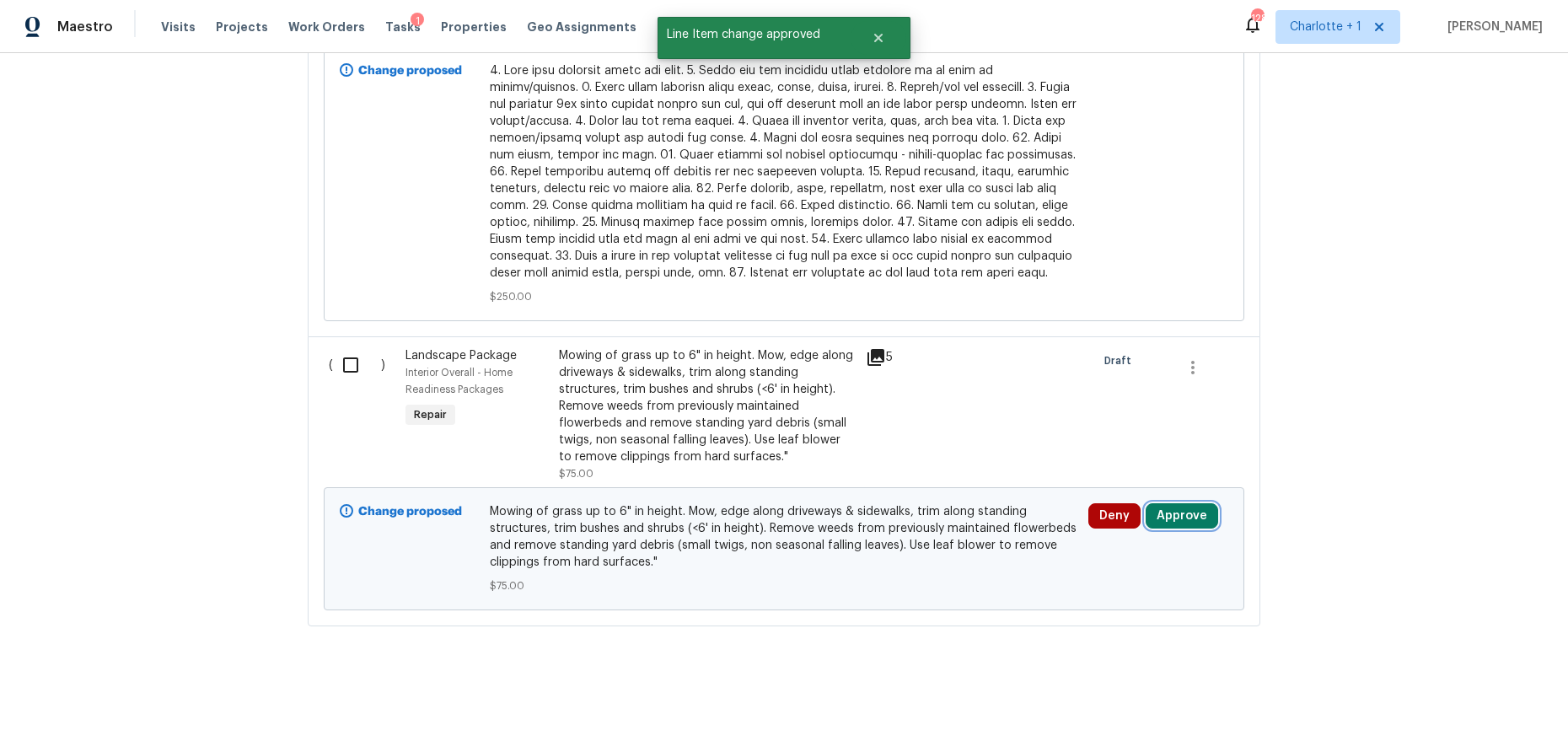
drag, startPoint x: 1162, startPoint y: 501, endPoint x: 1148, endPoint y: 501, distance: 14.0
click at [1162, 503] on button "Approve" at bounding box center [1182, 516] width 73 height 26
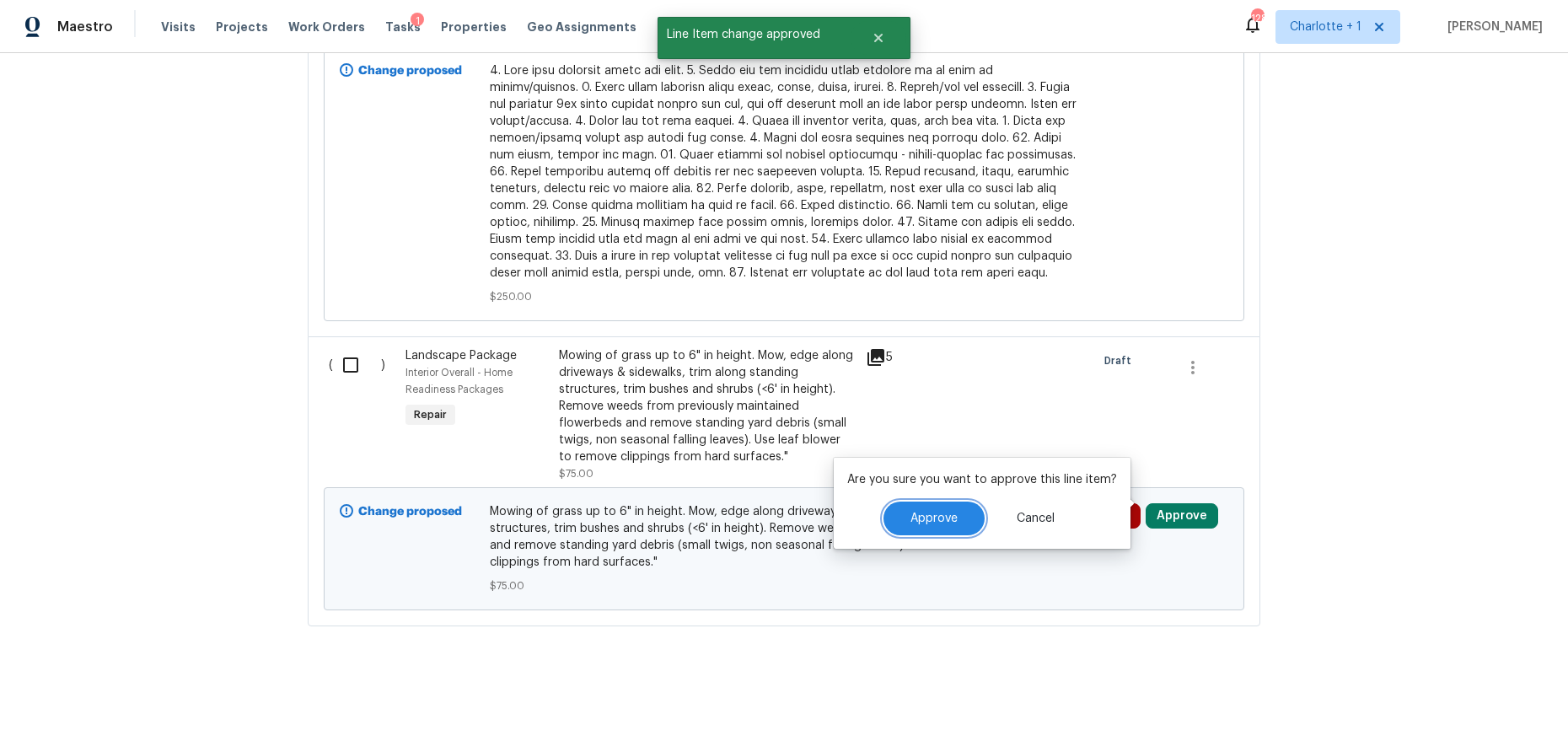
click at [933, 506] on button "Approve" at bounding box center [934, 517] width 101 height 33
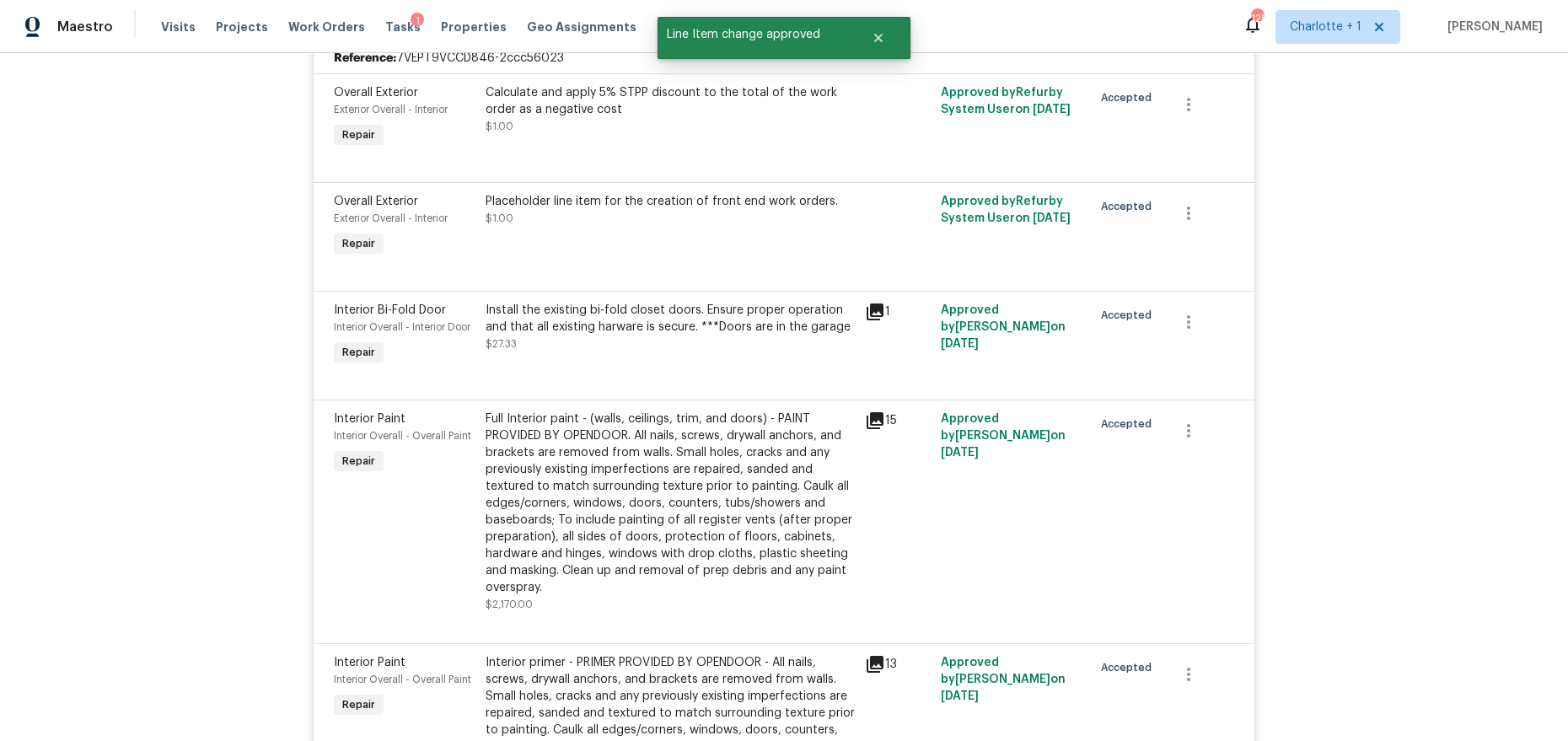
scroll to position [0, 0]
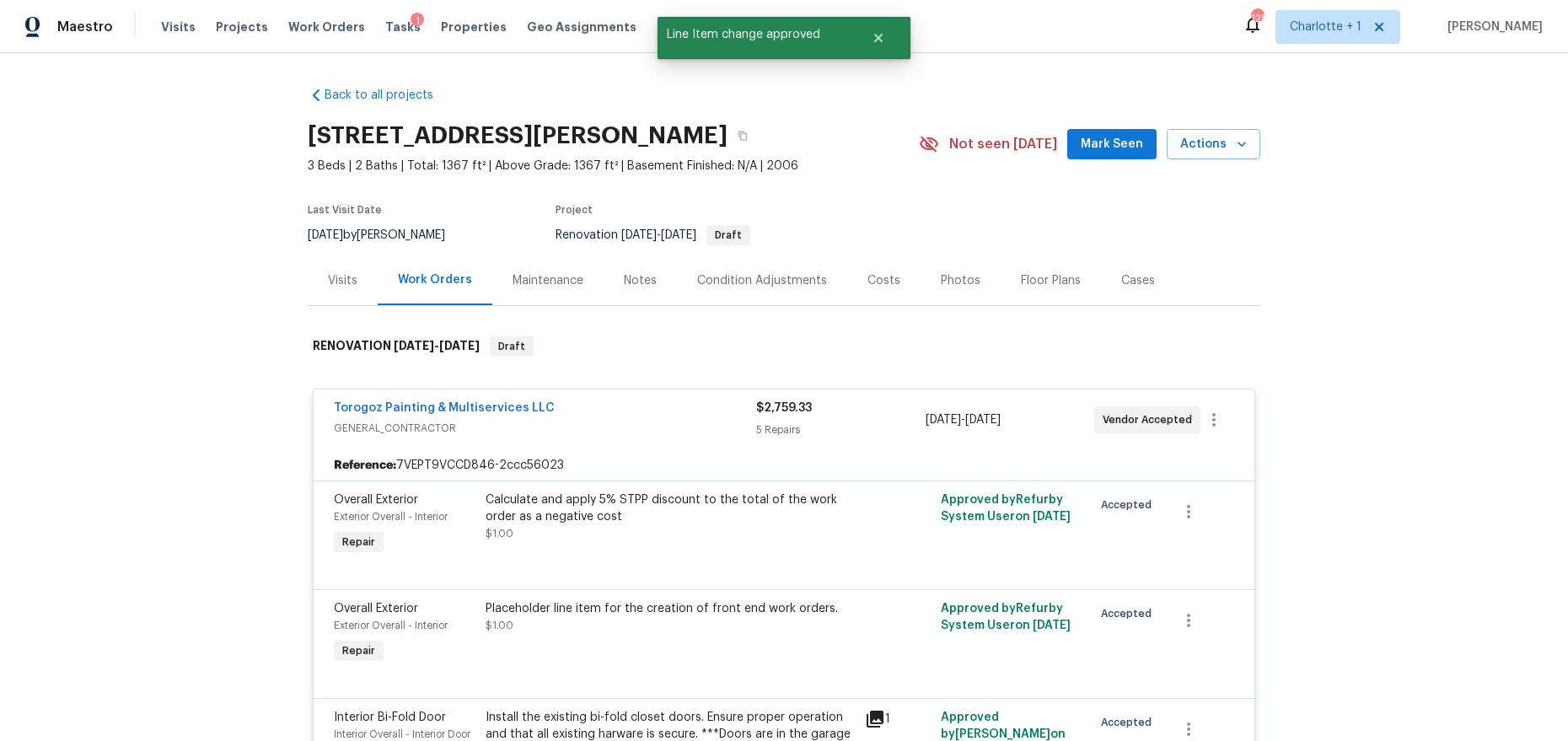
click at [879, 286] on div "Costs" at bounding box center [883, 281] width 33 height 17
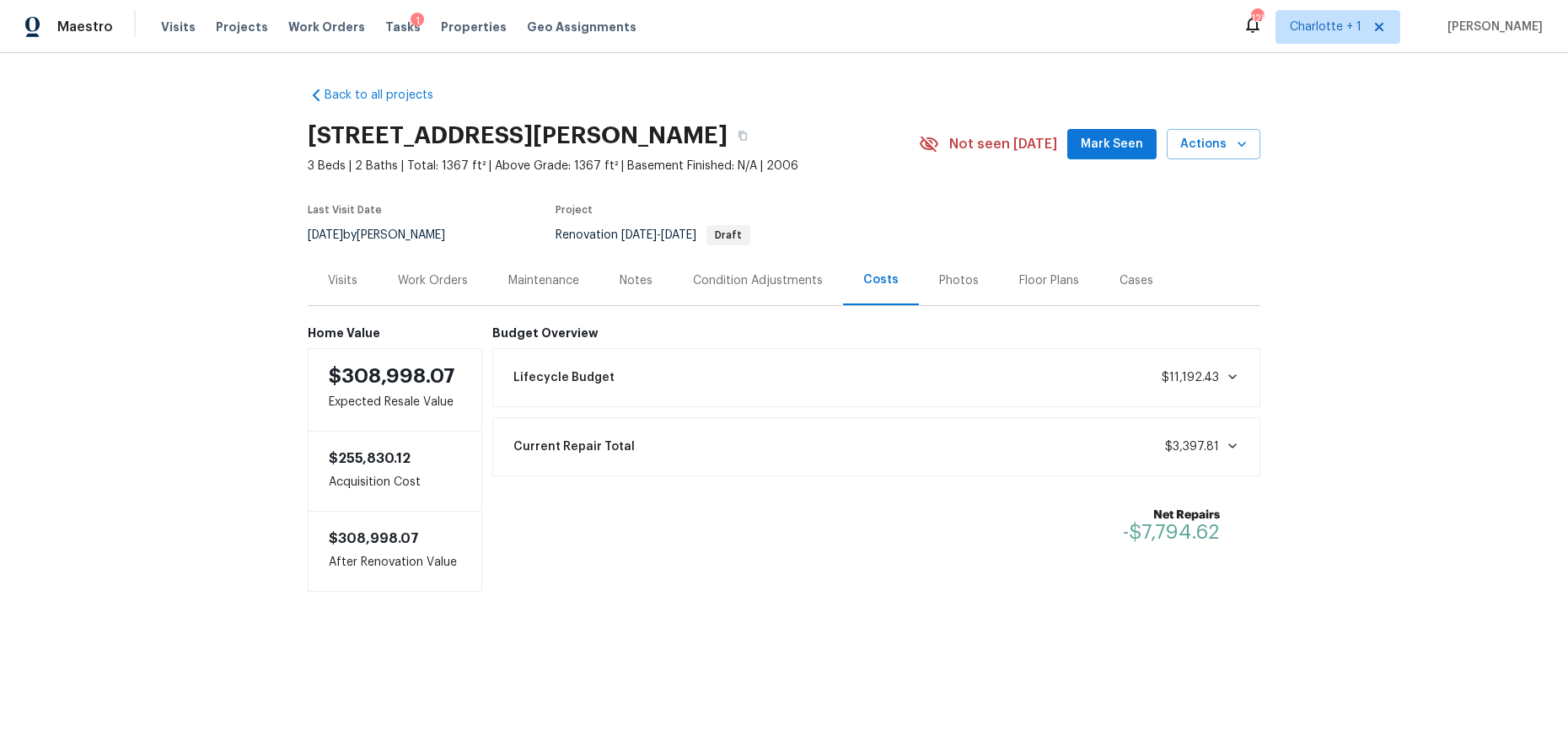
click at [233, 334] on div "Back to all projects 912 Carole Summey Dr, Dallas, NC 28034 3 Beds | 2 Baths | …" at bounding box center [784, 373] width 1568 height 640
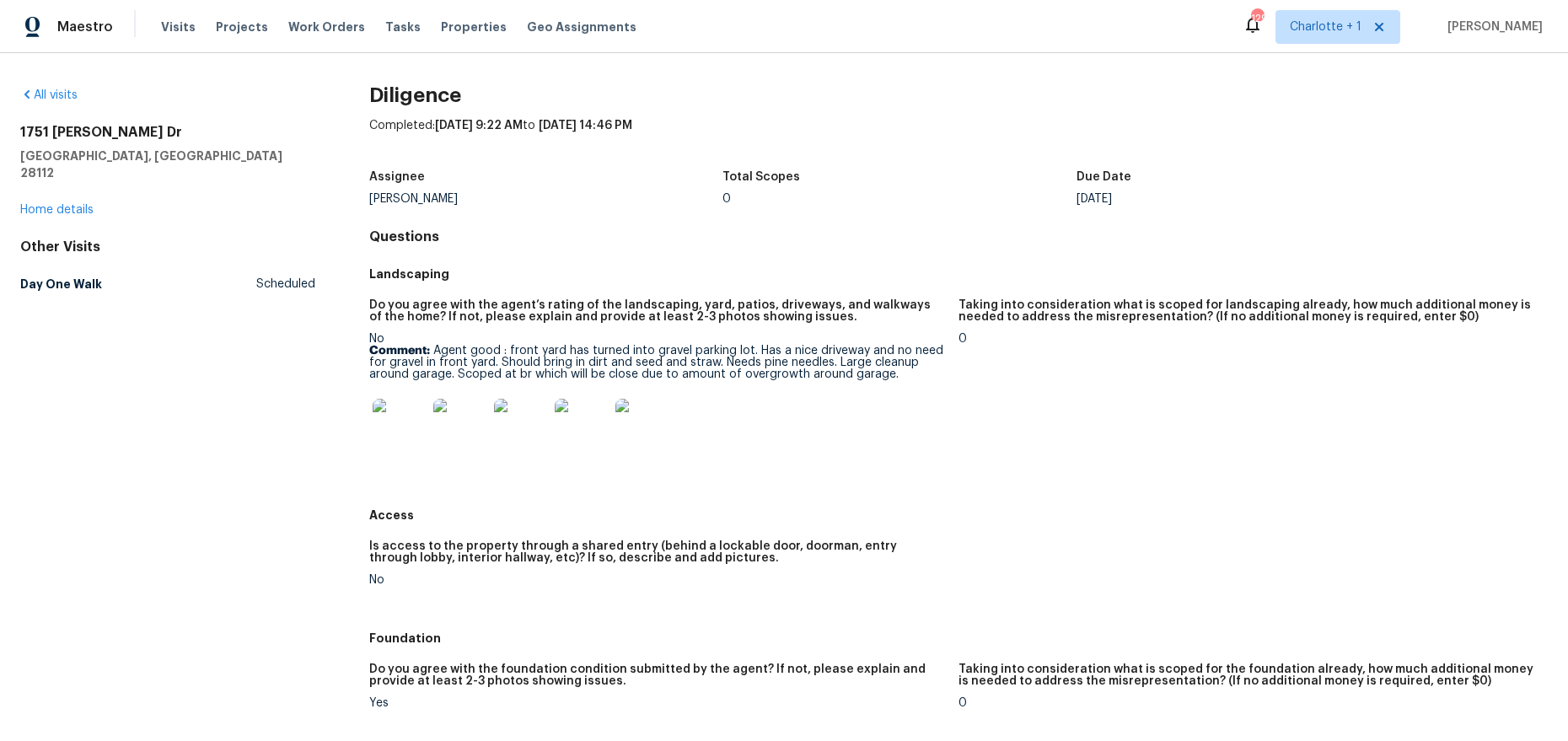
click at [406, 420] on img at bounding box center [399, 425] width 54 height 54
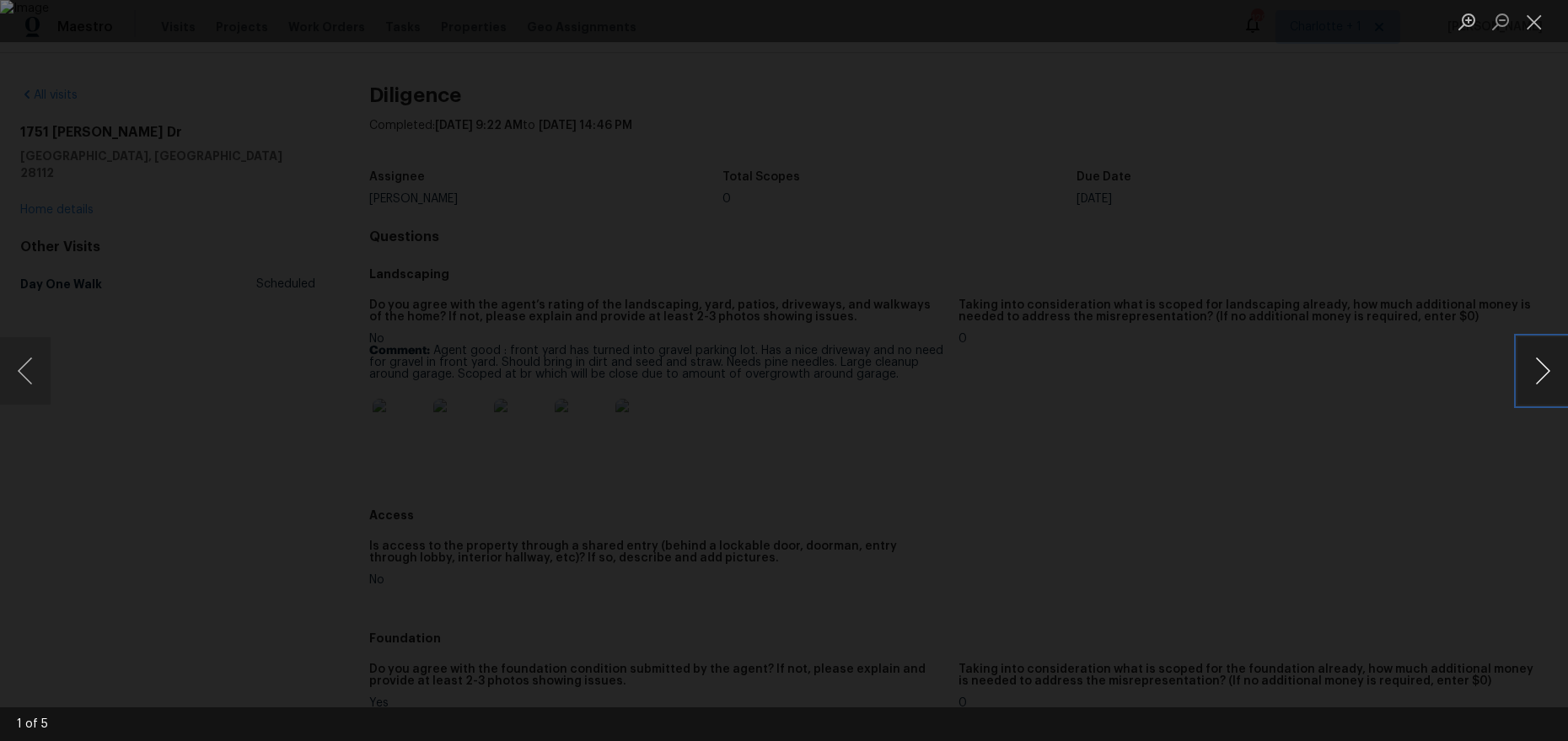
click at [1540, 371] on button "Next image" at bounding box center [1542, 370] width 51 height 68
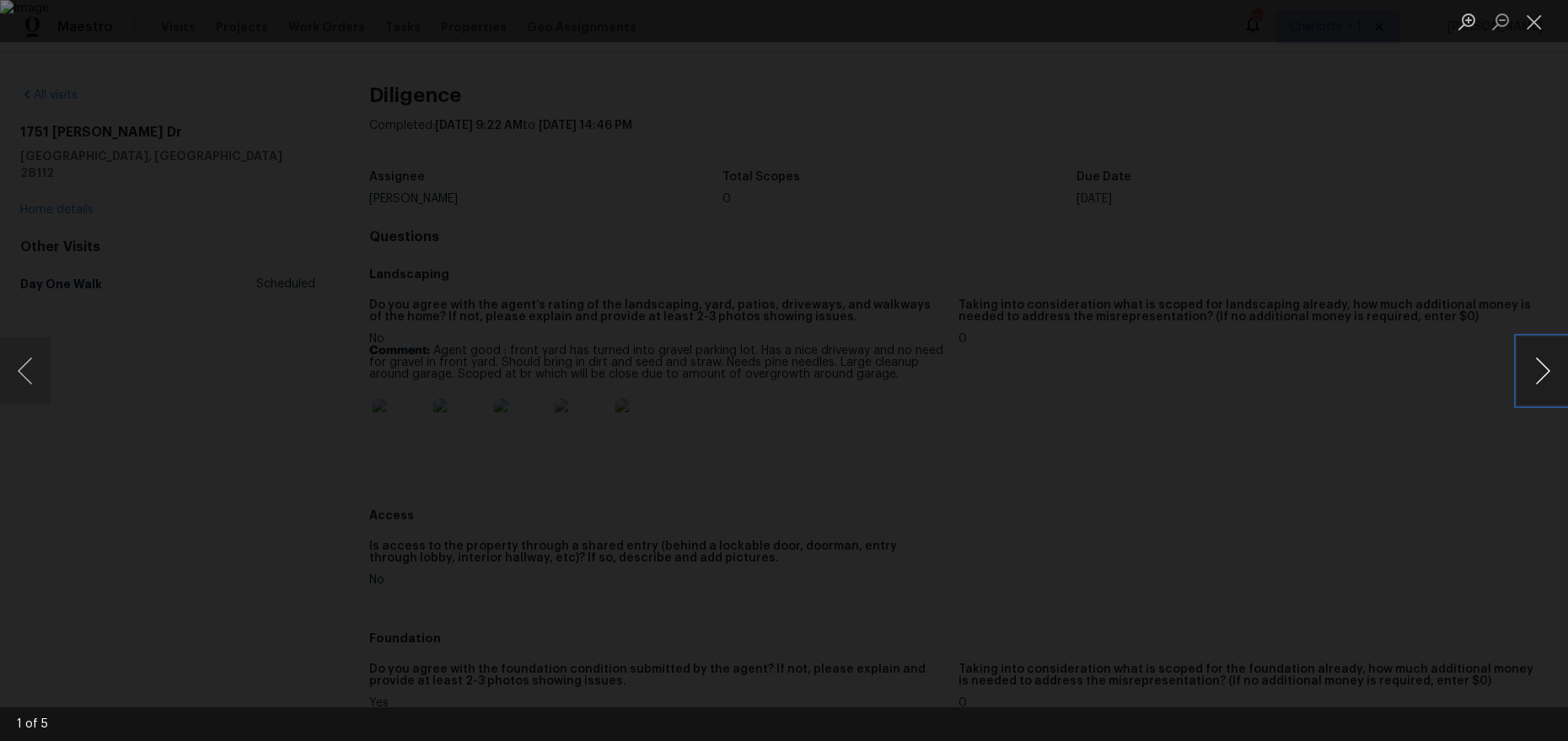
click at [1540, 371] on button "Next image" at bounding box center [1542, 370] width 51 height 68
click at [1540, 368] on button "Next image" at bounding box center [1542, 370] width 51 height 68
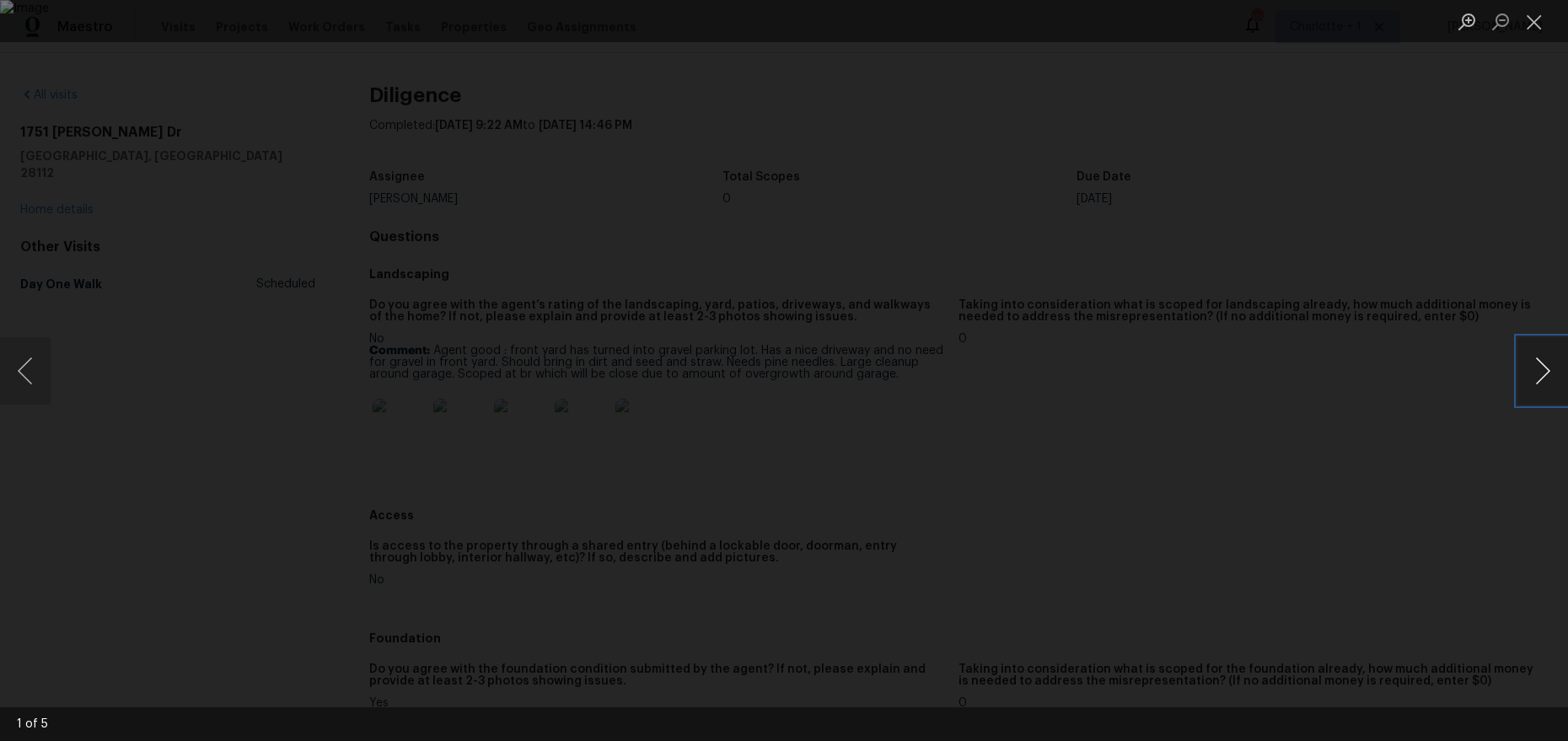
click at [1540, 368] on button "Next image" at bounding box center [1542, 370] width 51 height 68
click at [1481, 264] on div "Lightbox" at bounding box center [784, 370] width 1568 height 741
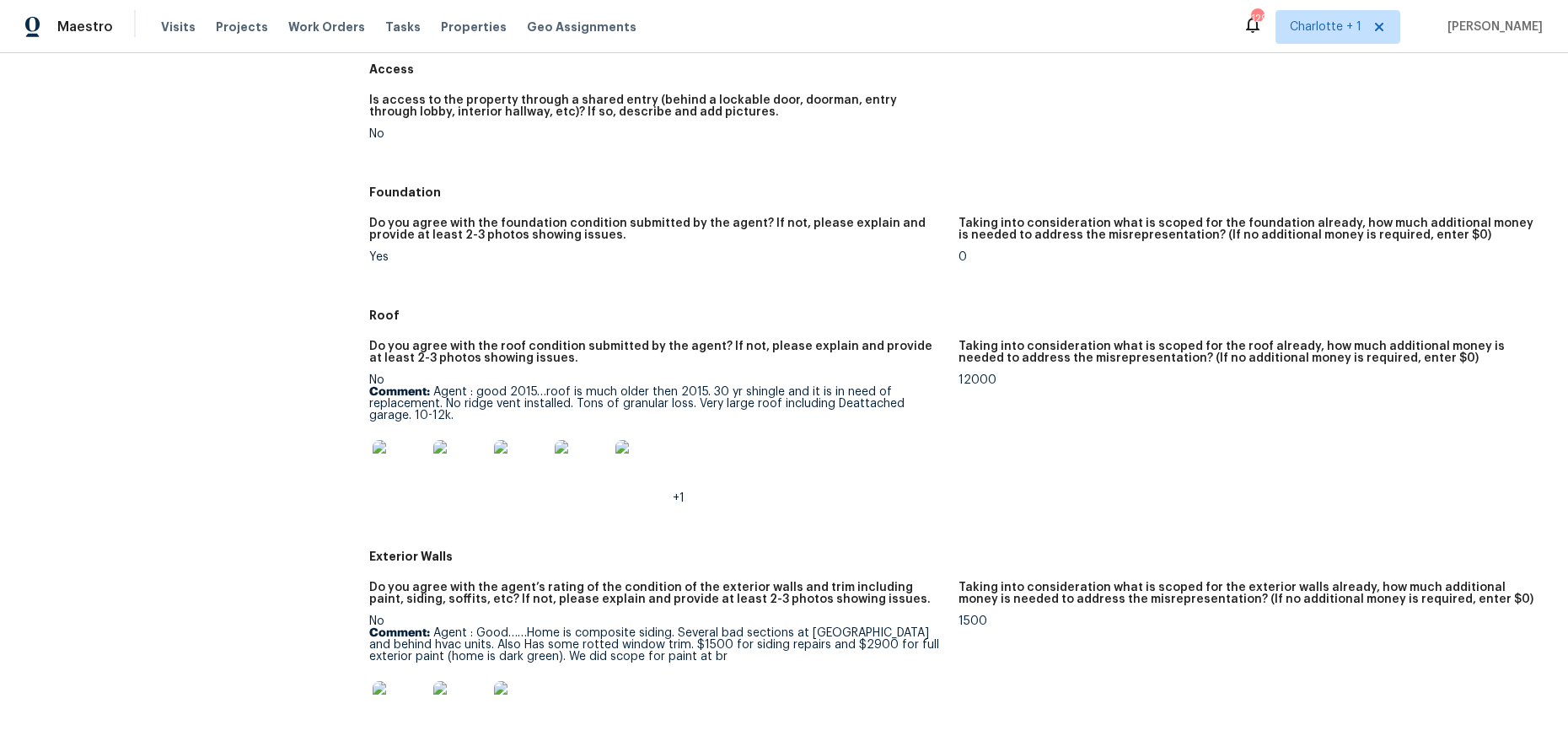
scroll to position [451, 0]
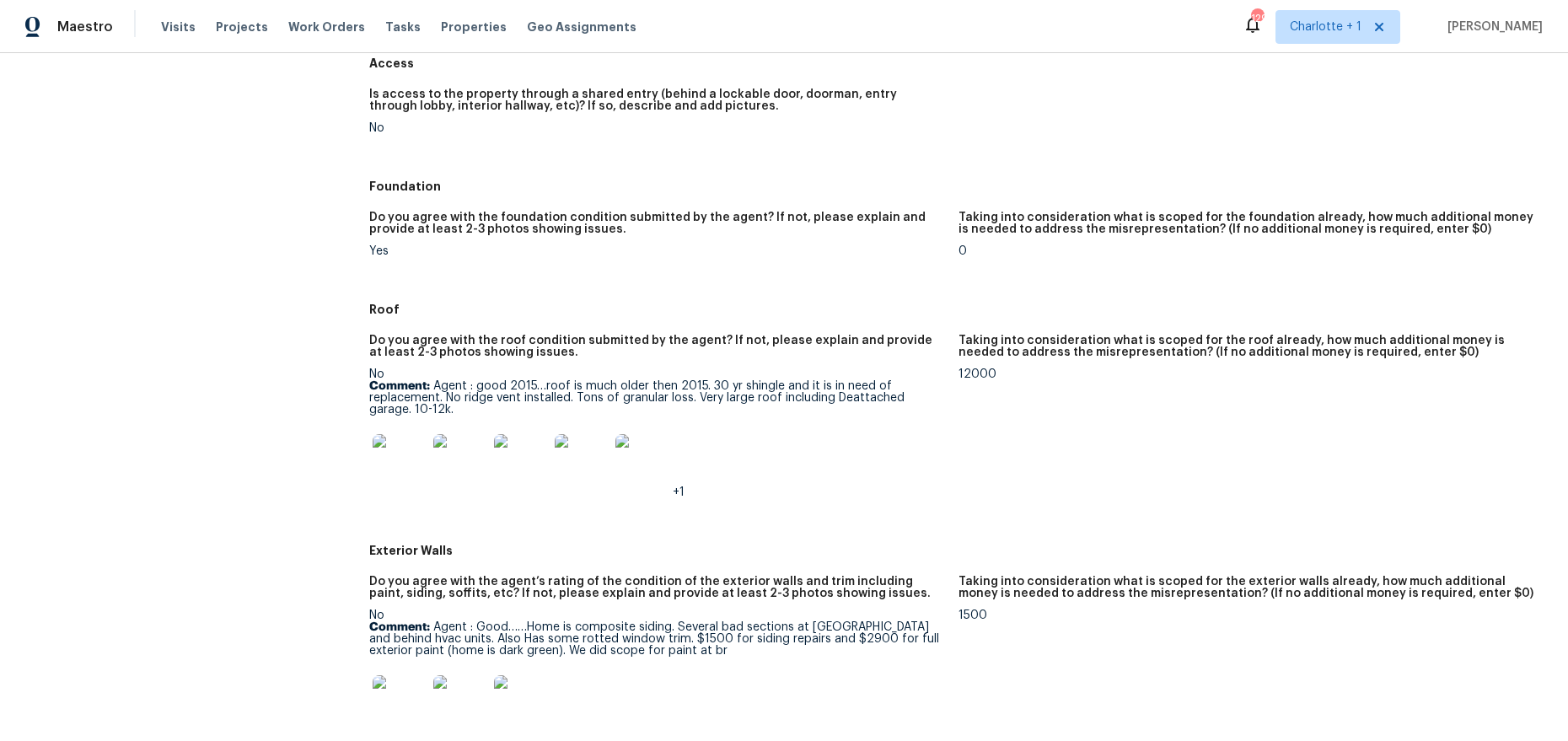
click at [379, 456] on img at bounding box center [399, 461] width 54 height 54
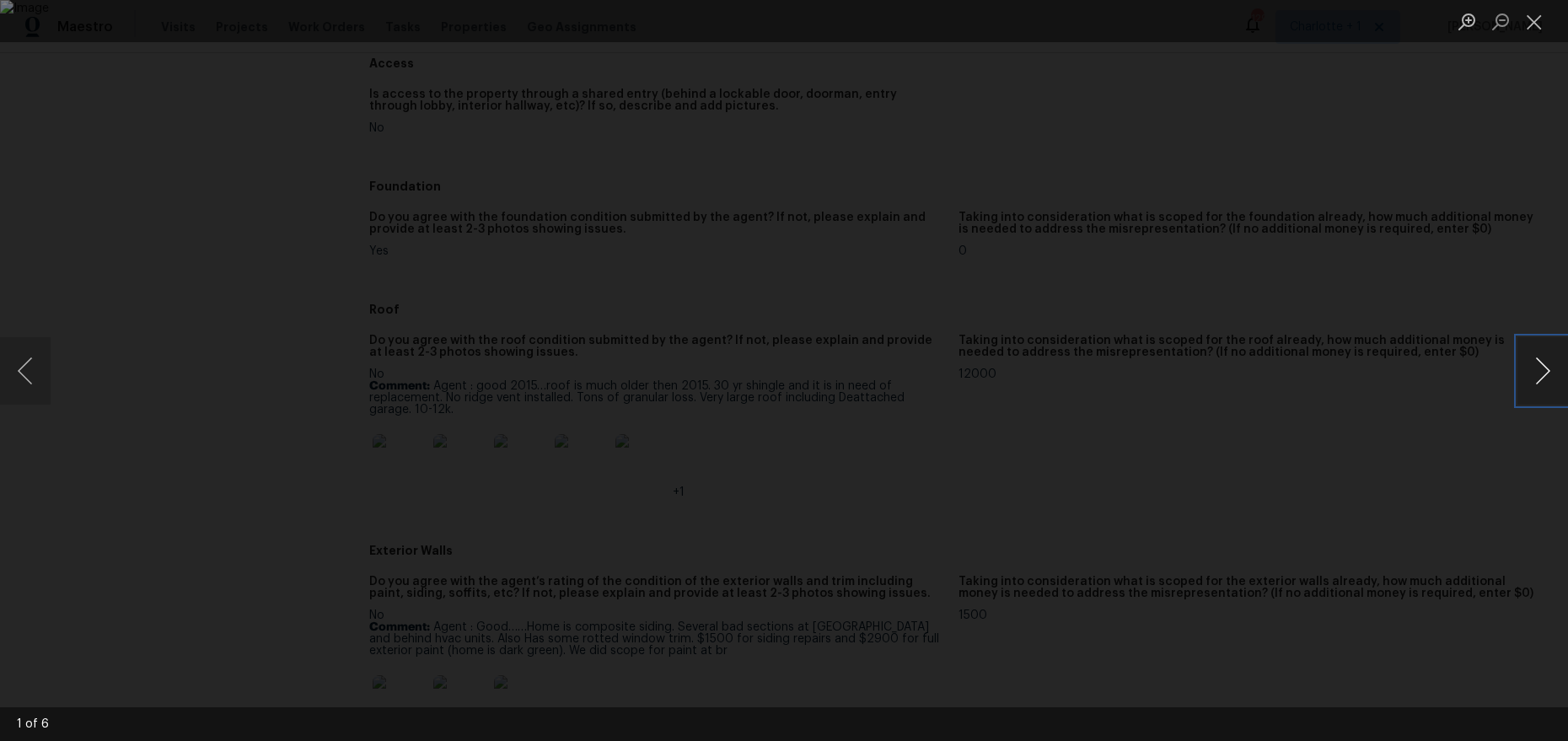
click at [1547, 375] on button "Next image" at bounding box center [1542, 370] width 51 height 68
click at [1534, 368] on button "Next image" at bounding box center [1542, 370] width 51 height 68
click at [1532, 358] on button "Next image" at bounding box center [1542, 370] width 51 height 68
click at [1525, 378] on button "Next image" at bounding box center [1542, 370] width 51 height 68
click at [1542, 368] on button "Next image" at bounding box center [1542, 370] width 51 height 68
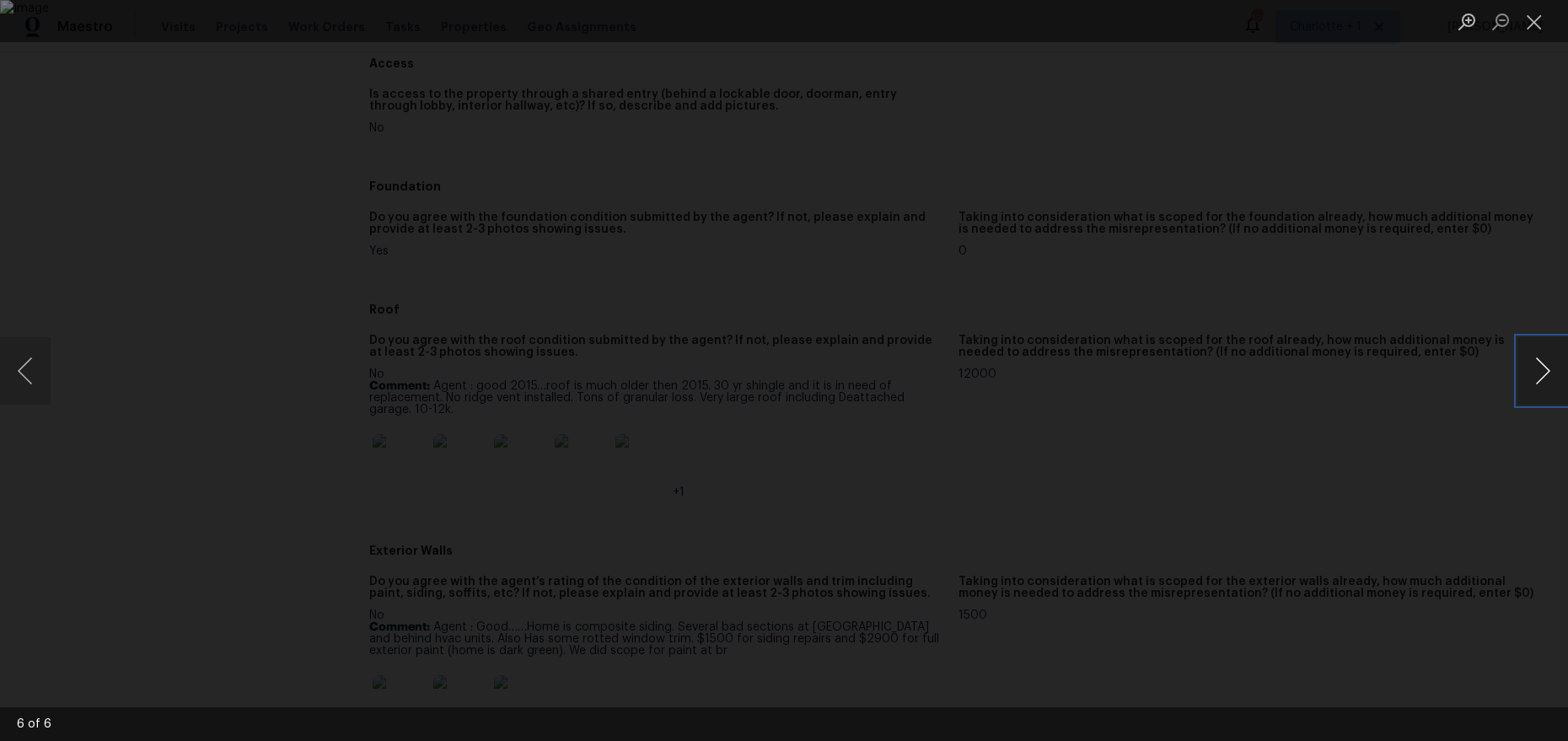
click at [1549, 387] on button "Next image" at bounding box center [1542, 370] width 51 height 68
drag, startPoint x: 1292, startPoint y: 302, endPoint x: 1167, endPoint y: 302, distance: 125.0
click at [1291, 302] on div "Lightbox" at bounding box center [784, 370] width 1568 height 741
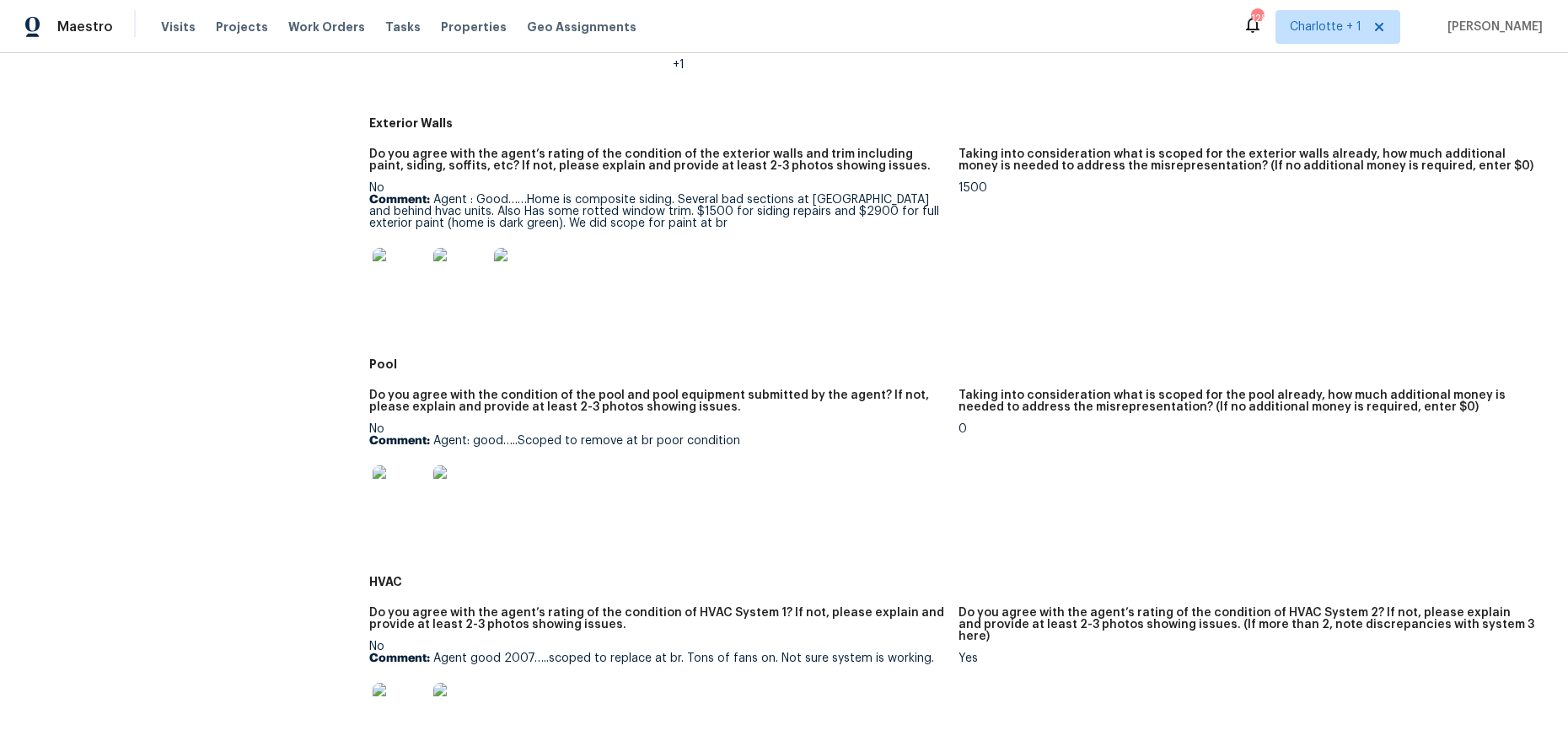
scroll to position [935, 0]
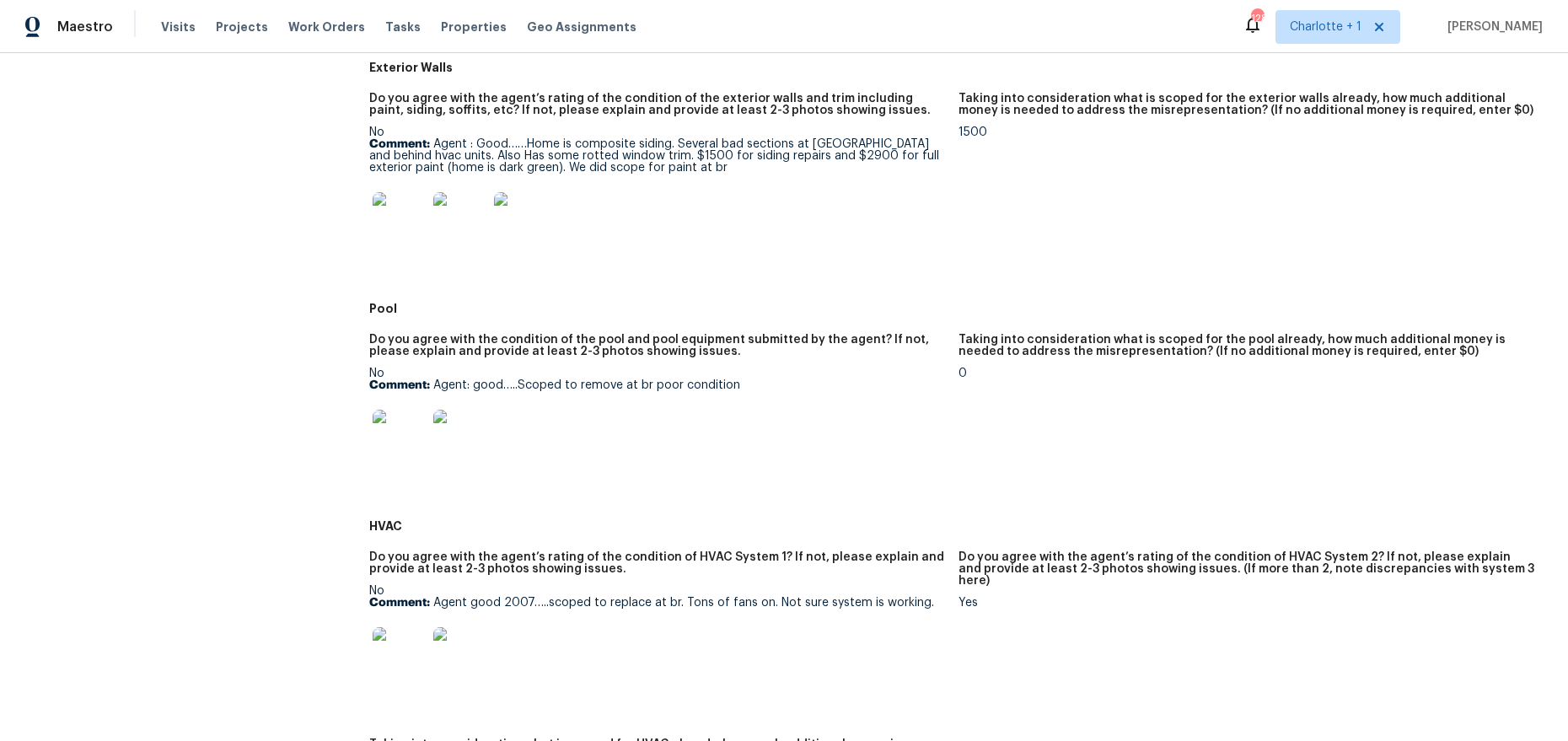
click at [373, 212] on img at bounding box center [399, 218] width 54 height 54
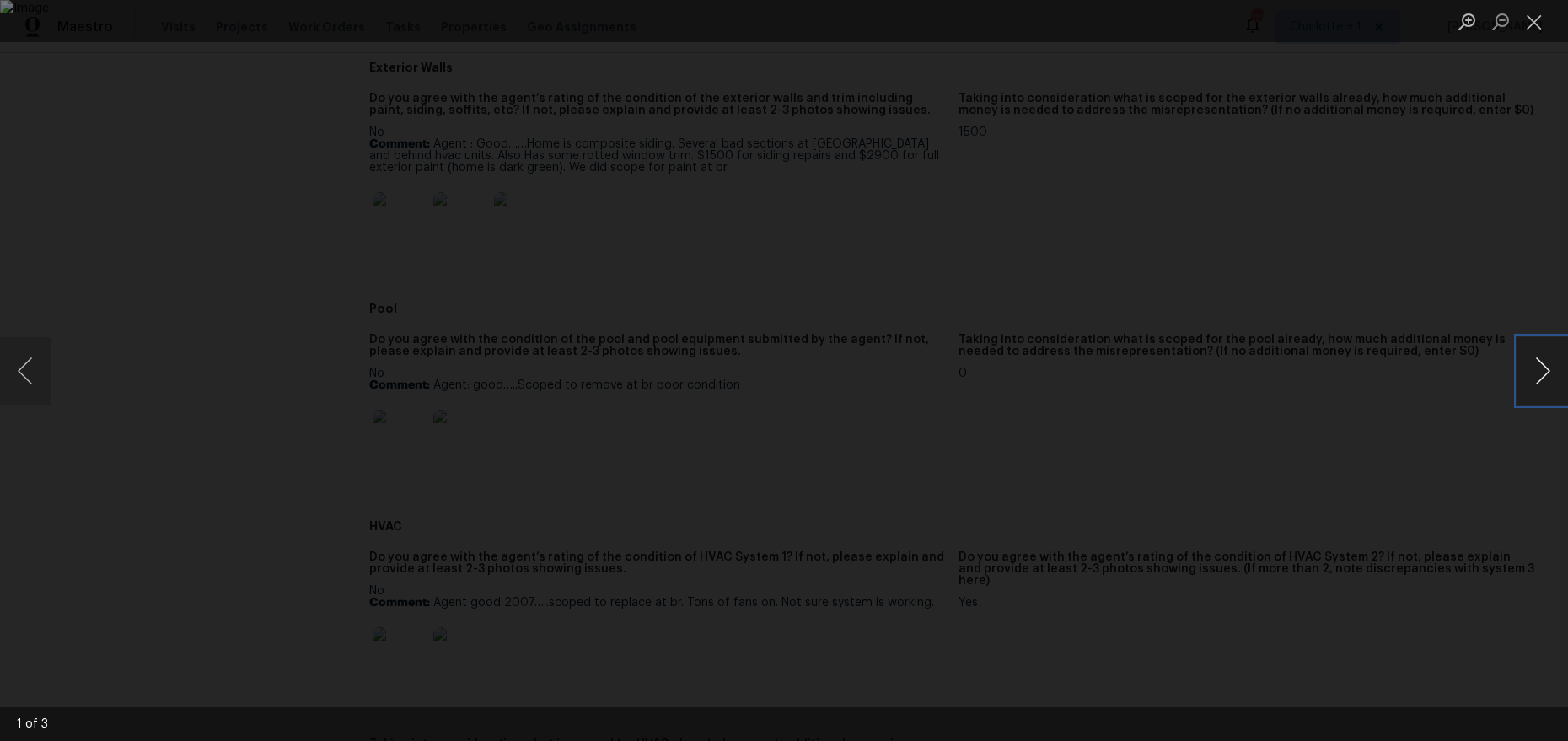
click at [1540, 377] on button "Next image" at bounding box center [1542, 370] width 51 height 68
click at [1472, 197] on div "Lightbox" at bounding box center [784, 370] width 1568 height 741
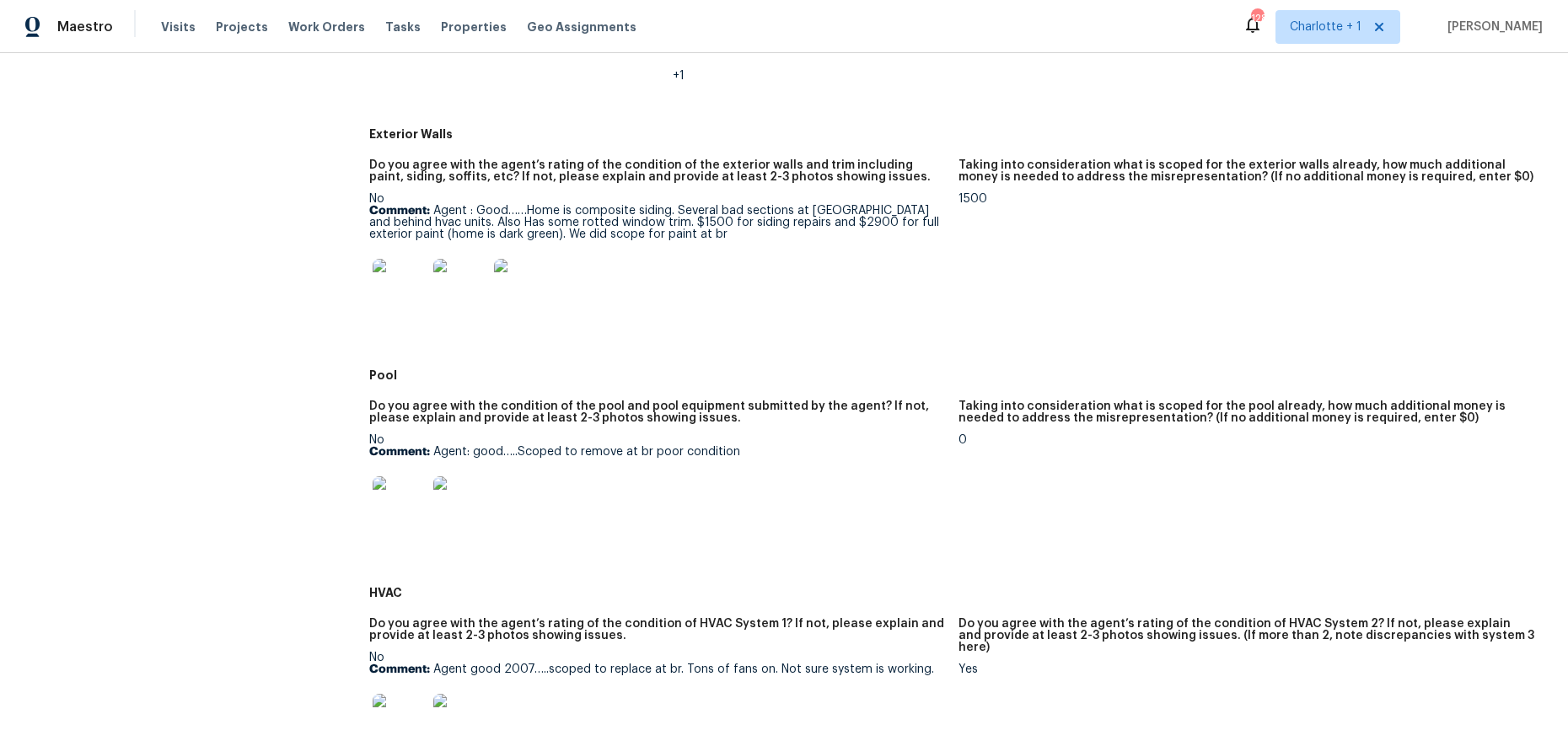
scroll to position [869, 0]
click at [498, 226] on p "Comment: Agent : Good……Home is composite siding. Several bad sections at chimne…" at bounding box center [657, 221] width 576 height 35
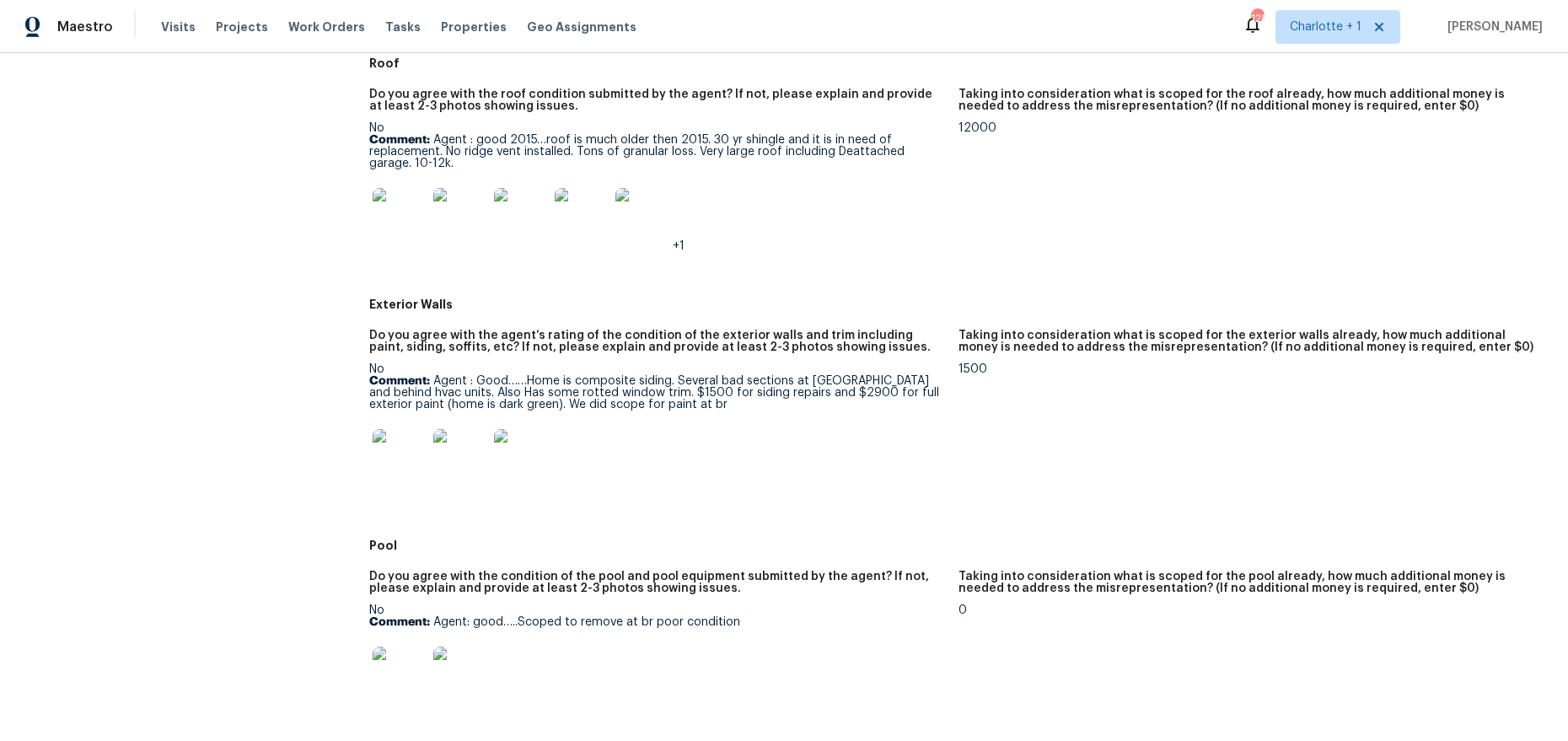
scroll to position [686, 0]
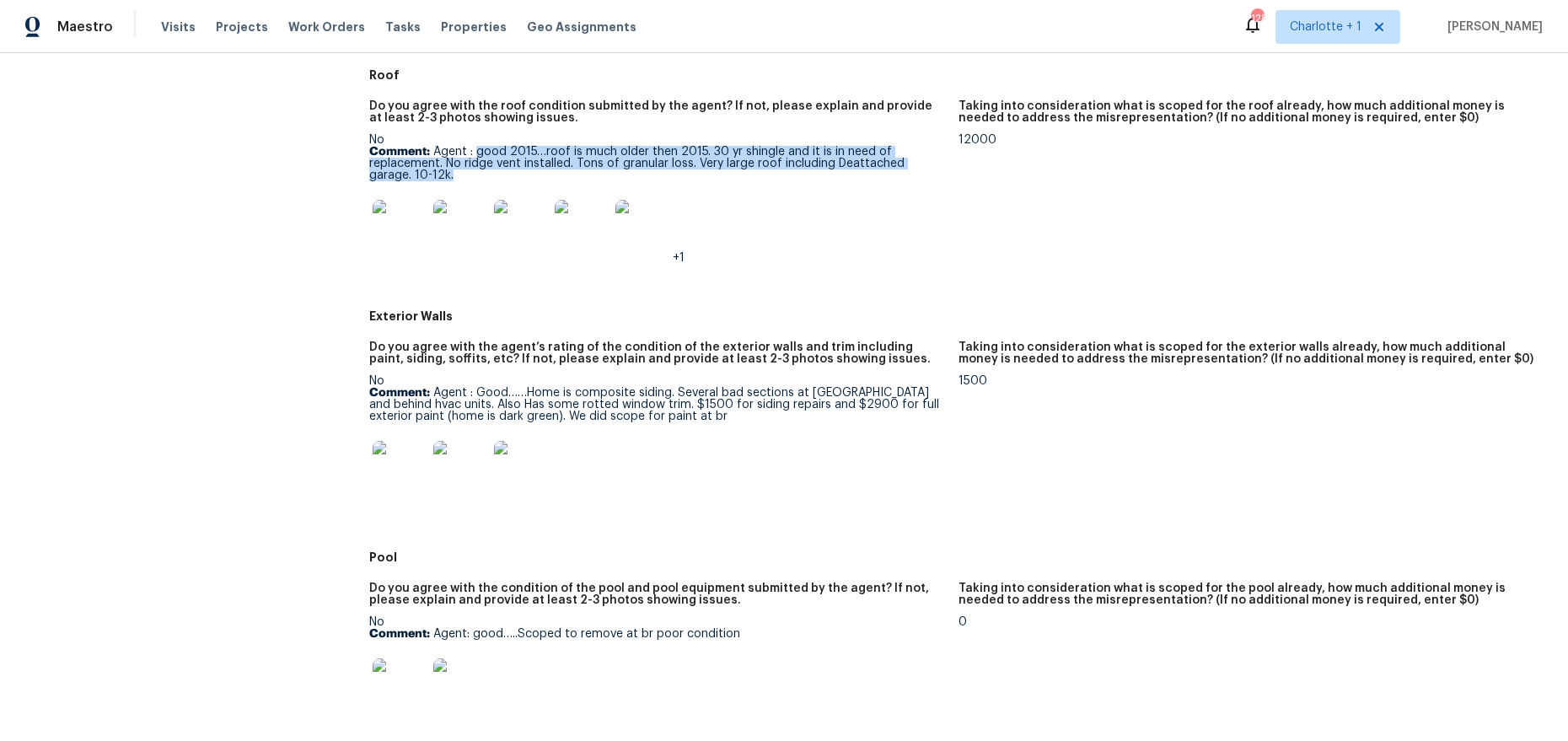
drag, startPoint x: 474, startPoint y: 150, endPoint x: 600, endPoint y: 174, distance: 128.3
click at [600, 174] on p "Comment: Agent : good 2015…roof is much older then 2015. 30 yr shingle and it i…" at bounding box center [657, 163] width 576 height 35
drag, startPoint x: 590, startPoint y: 160, endPoint x: 557, endPoint y: 155, distance: 33.4
click at [589, 160] on p "Comment: Agent : good 2015…roof is much older then 2015. 30 yr shingle and it i…" at bounding box center [657, 163] width 576 height 35
drag, startPoint x: 541, startPoint y: 151, endPoint x: 704, endPoint y: 175, distance: 164.8
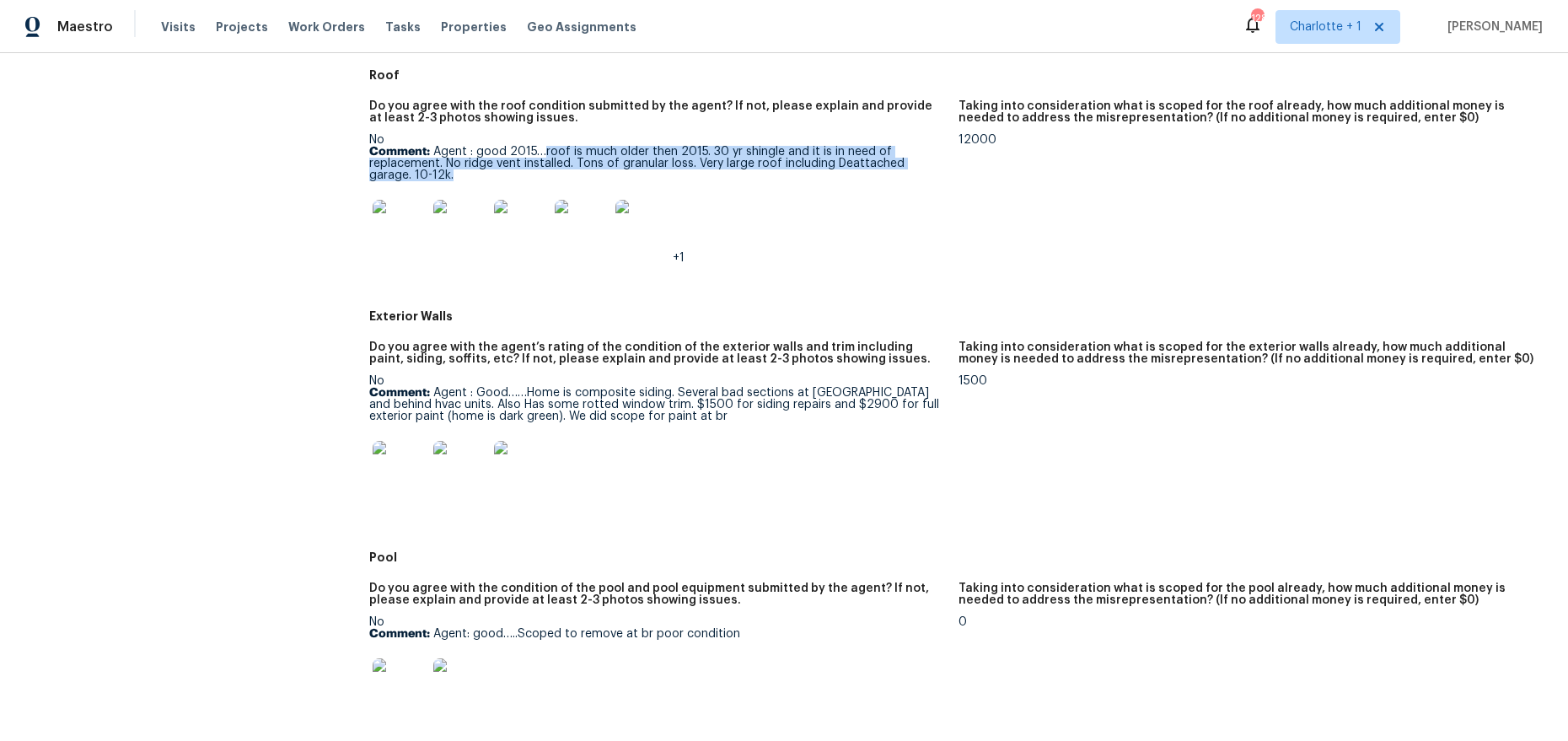
click at [704, 175] on p "Comment: Agent : good 2015…roof is much older then 2015. 30 yr shingle and it i…" at bounding box center [657, 163] width 576 height 35
copy p "roof is much older then 2015. 30 yr shingle and it is in need of replacement. N…"
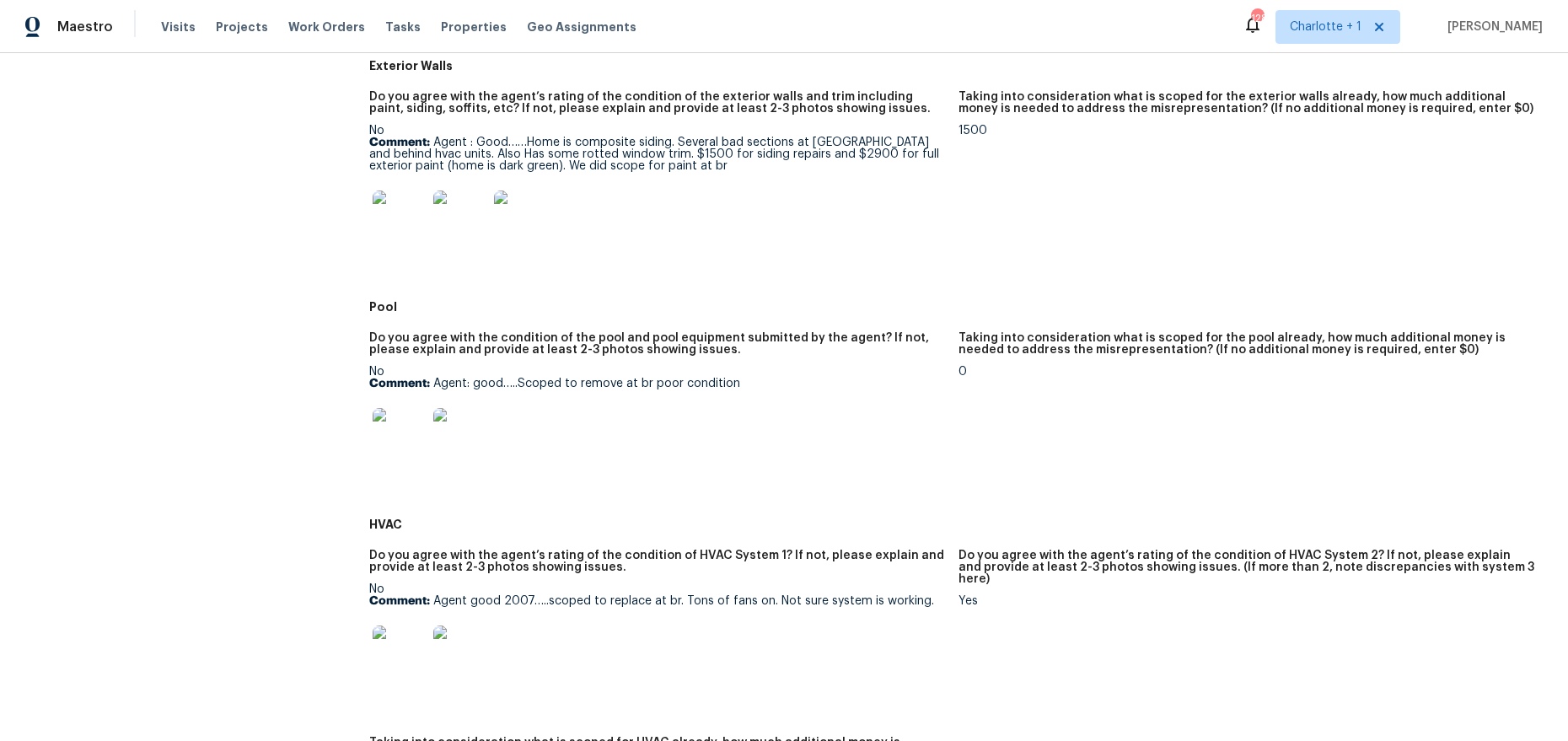
scroll to position [937, 0]
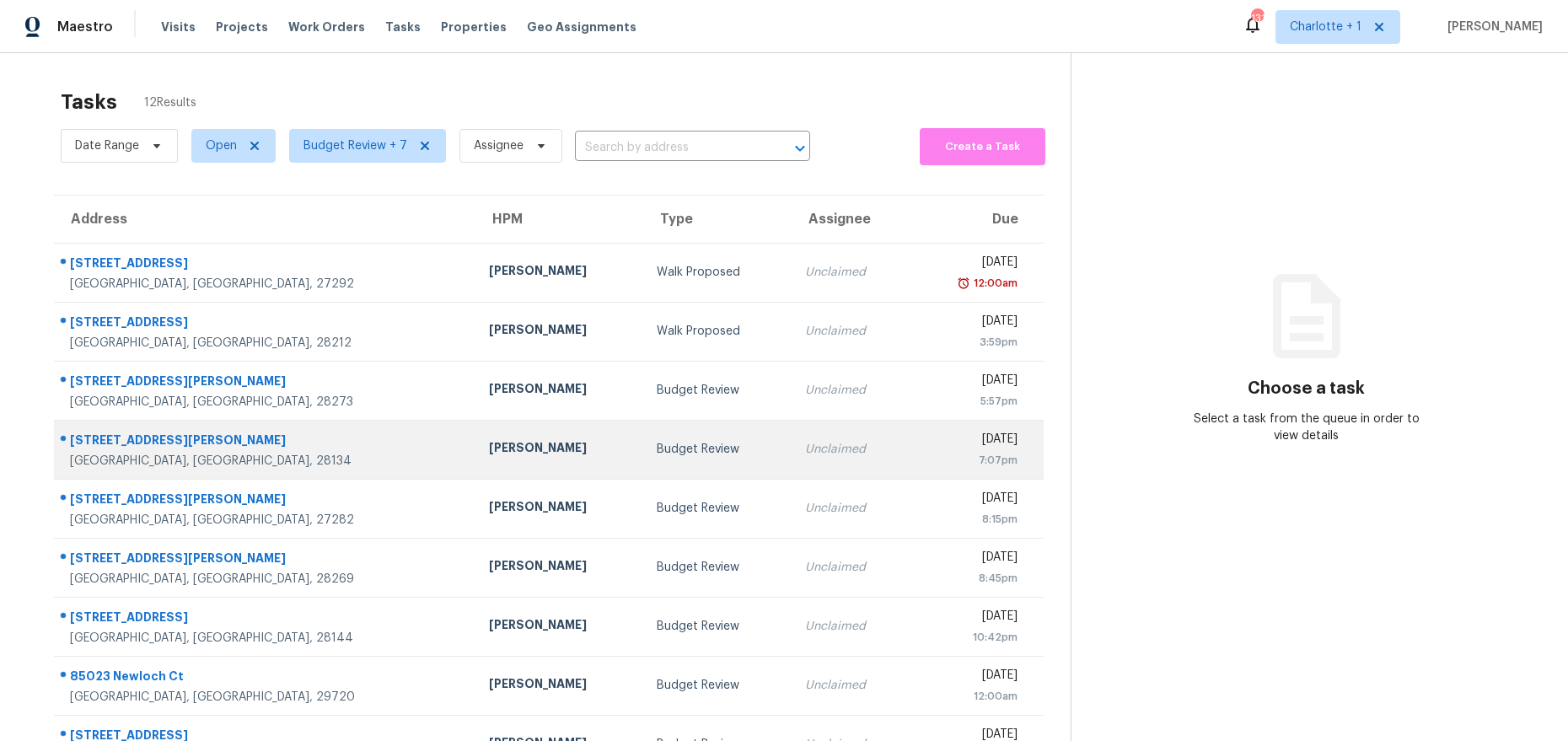
scroll to position [149, 0]
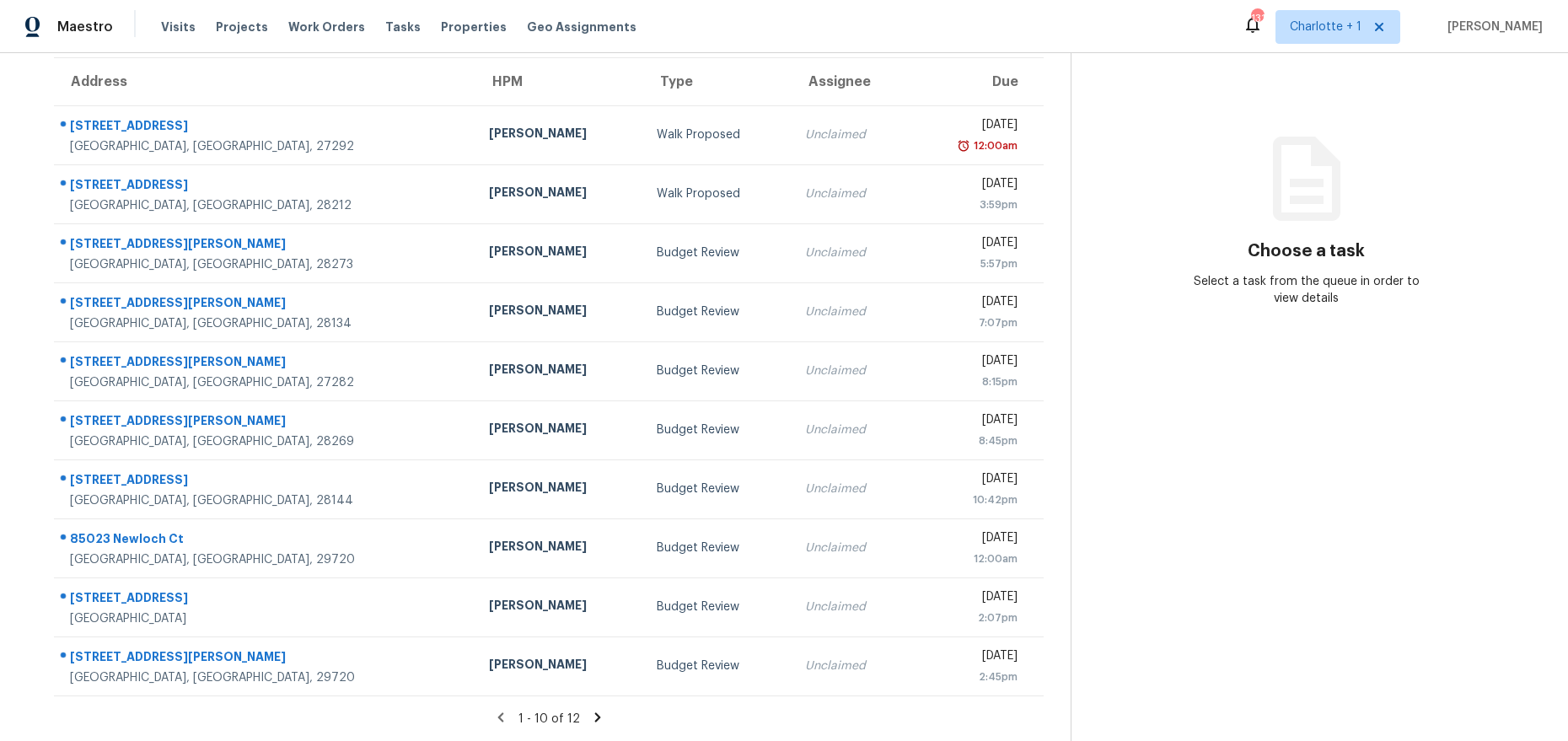
click at [595, 709] on div "1 - 10 of 12" at bounding box center [548, 718] width 1044 height 18
click at [592, 709] on icon at bounding box center [598, 717] width 15 height 15
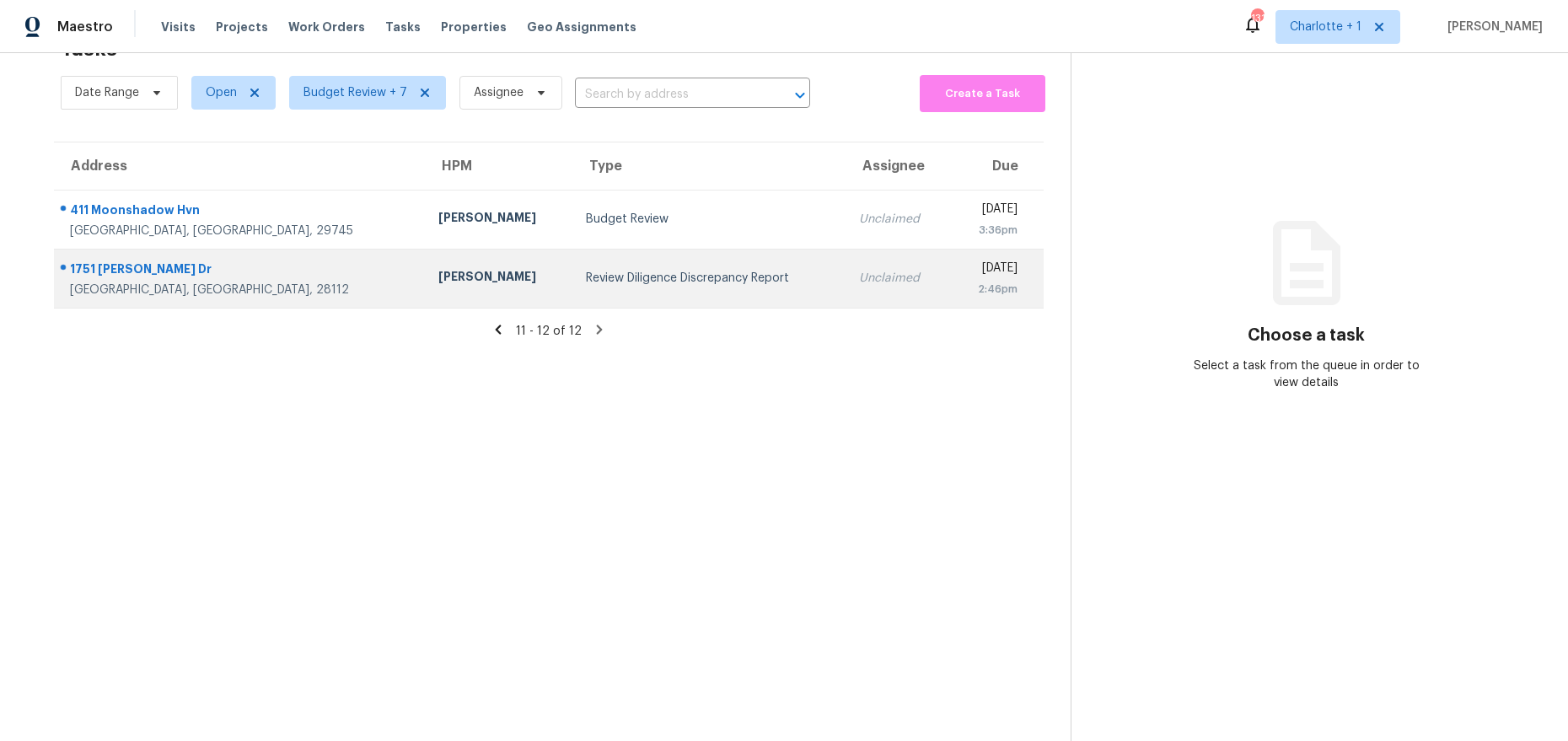
click at [439, 268] on div "[PERSON_NAME]" at bounding box center [500, 278] width 122 height 21
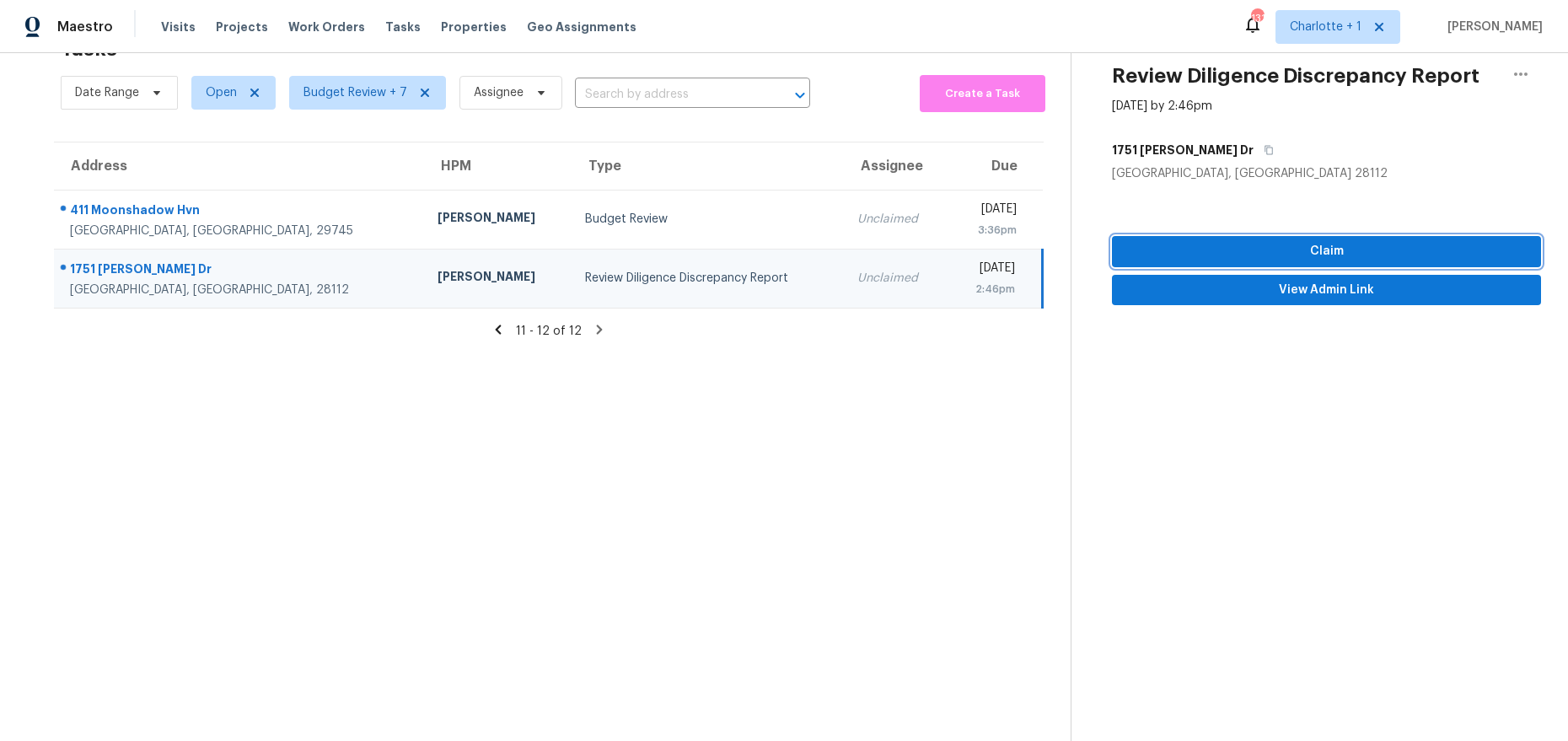
click at [1296, 236] on button "Claim" at bounding box center [1326, 251] width 429 height 31
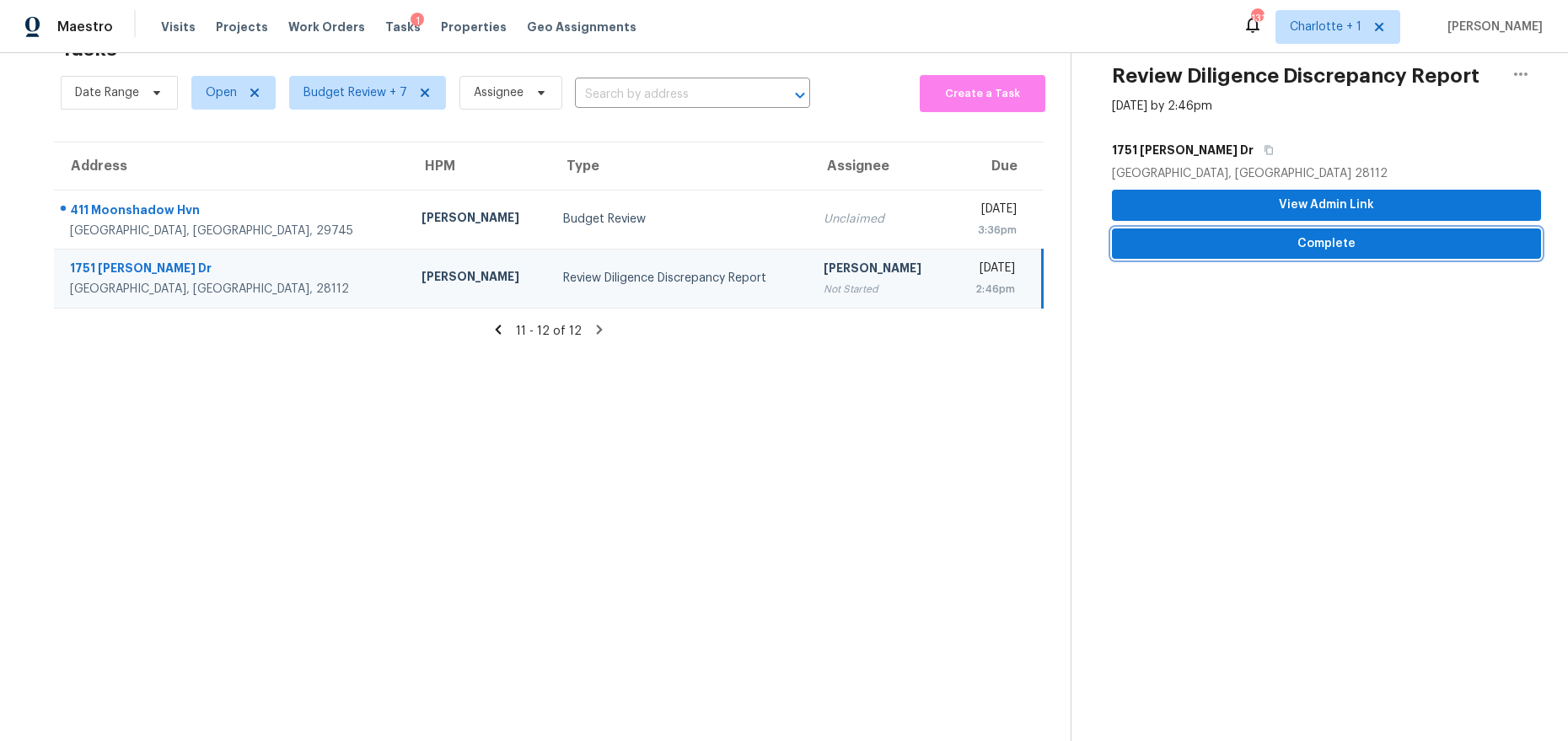
drag, startPoint x: 1292, startPoint y: 231, endPoint x: 1243, endPoint y: 230, distance: 49.0
click at [1290, 233] on span "Complete" at bounding box center [1326, 243] width 402 height 21
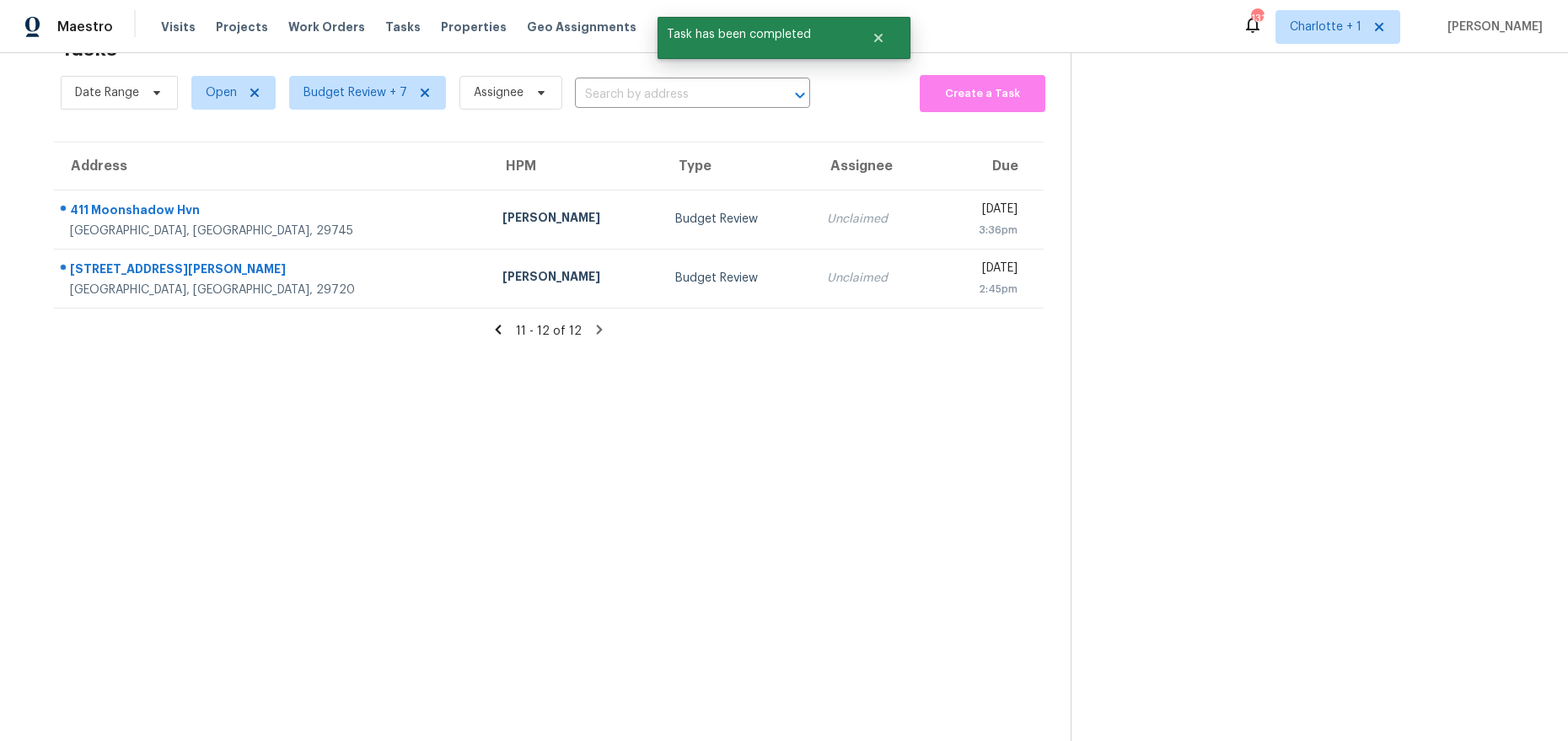
click at [491, 322] on icon at bounding box center [499, 330] width 15 height 15
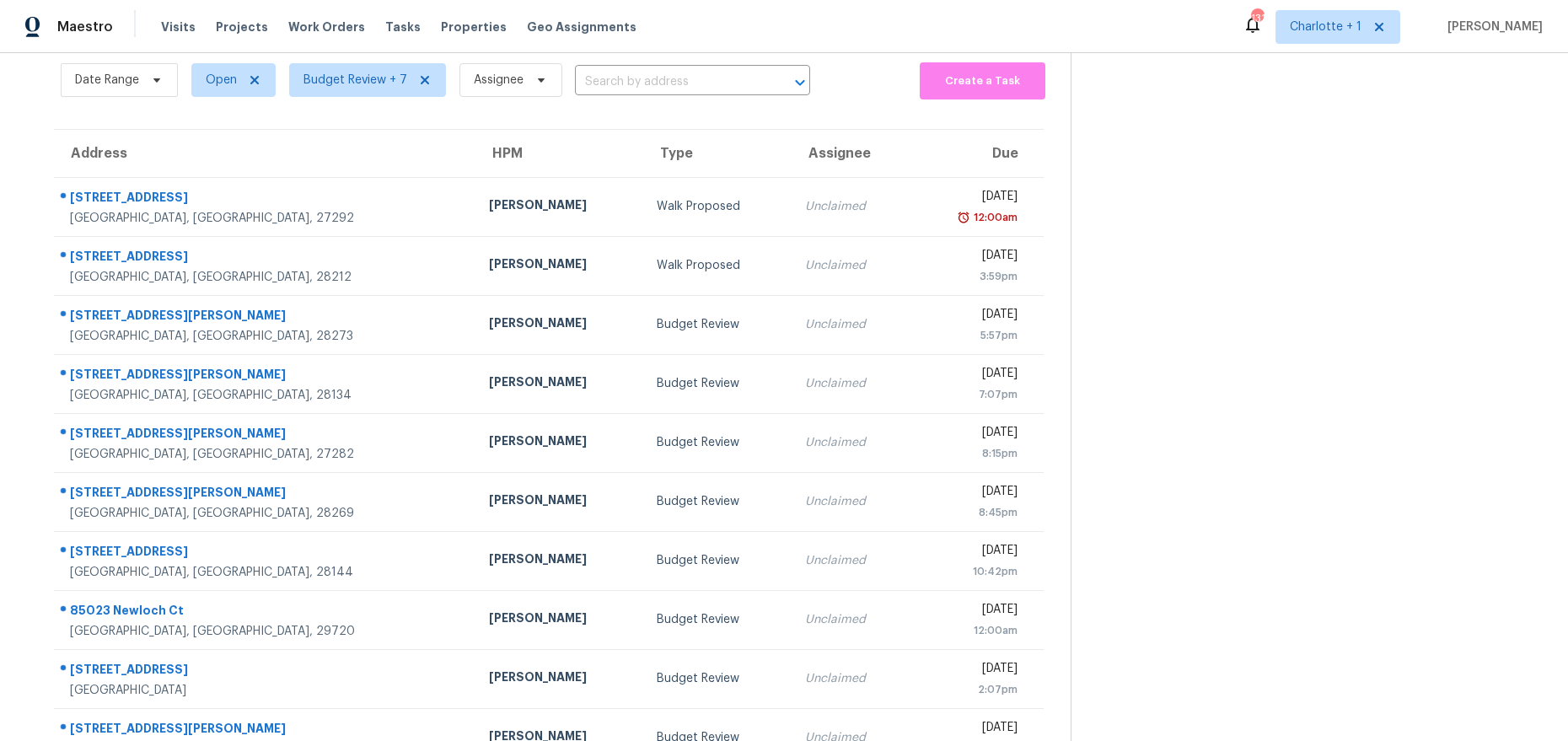
scroll to position [149, 0]
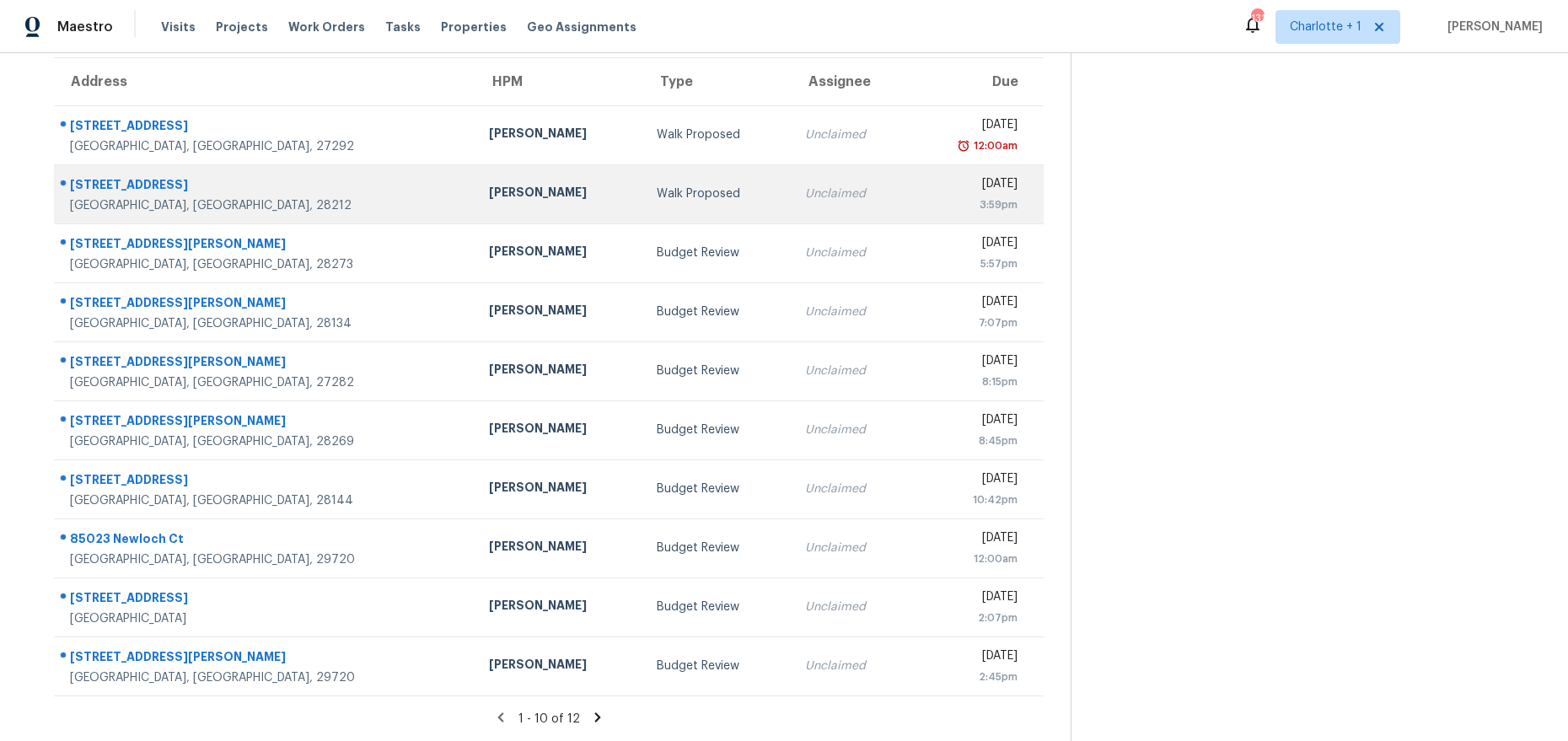
click at [792, 170] on td "Unclaimed" at bounding box center [851, 194] width 118 height 59
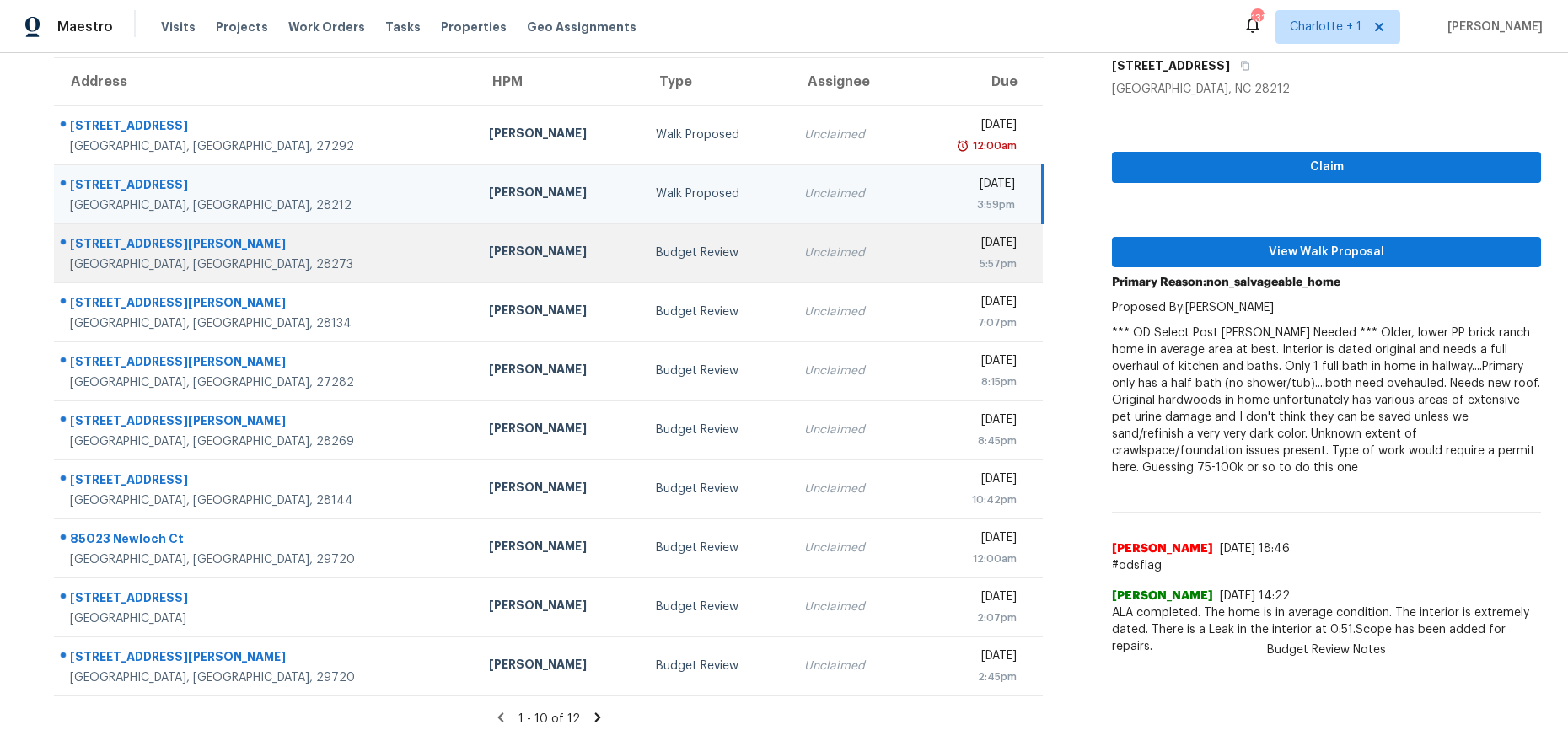
click at [655, 244] on div "Budget Review" at bounding box center [716, 253] width 122 height 17
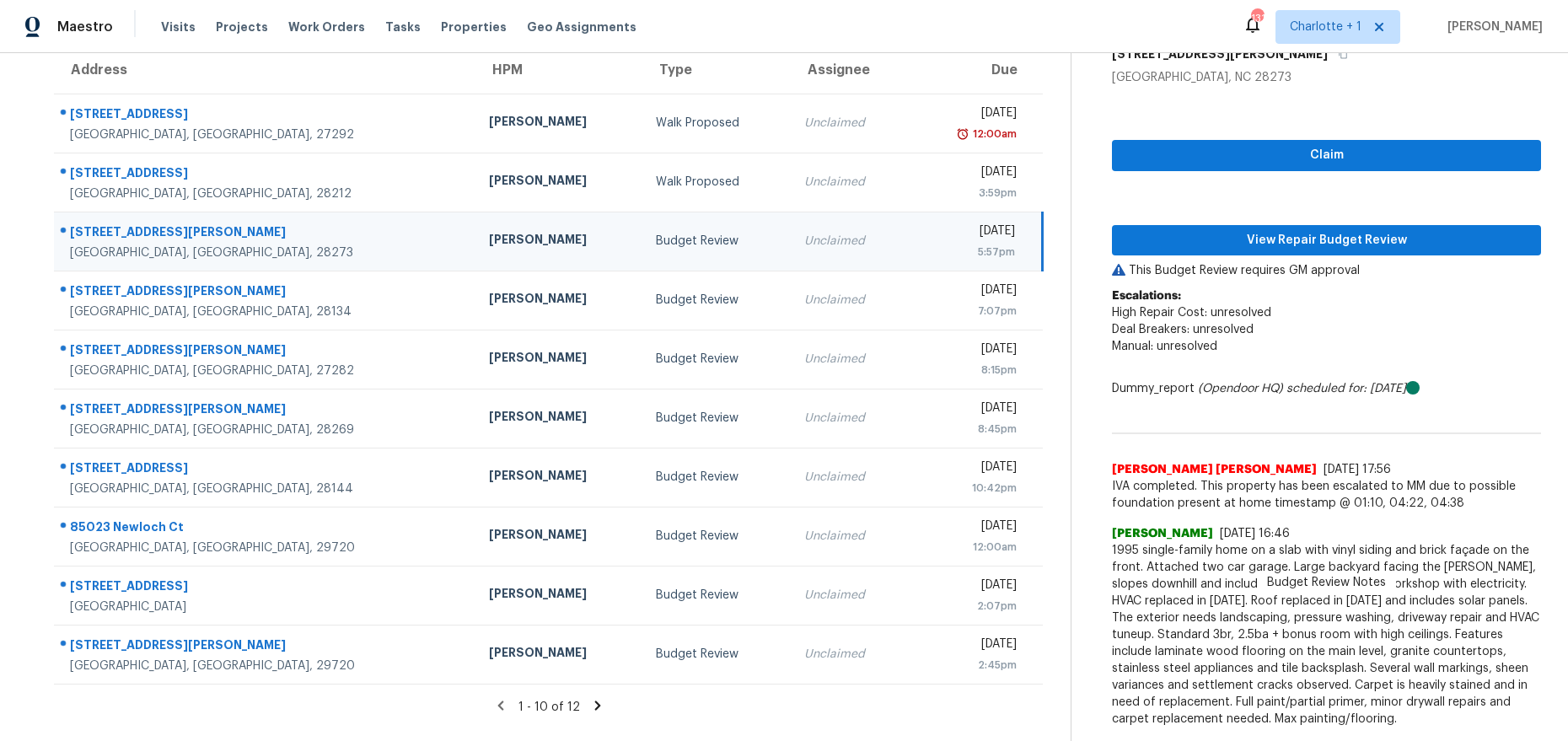
click at [476, 229] on td "[PERSON_NAME]" at bounding box center [559, 241] width 167 height 59
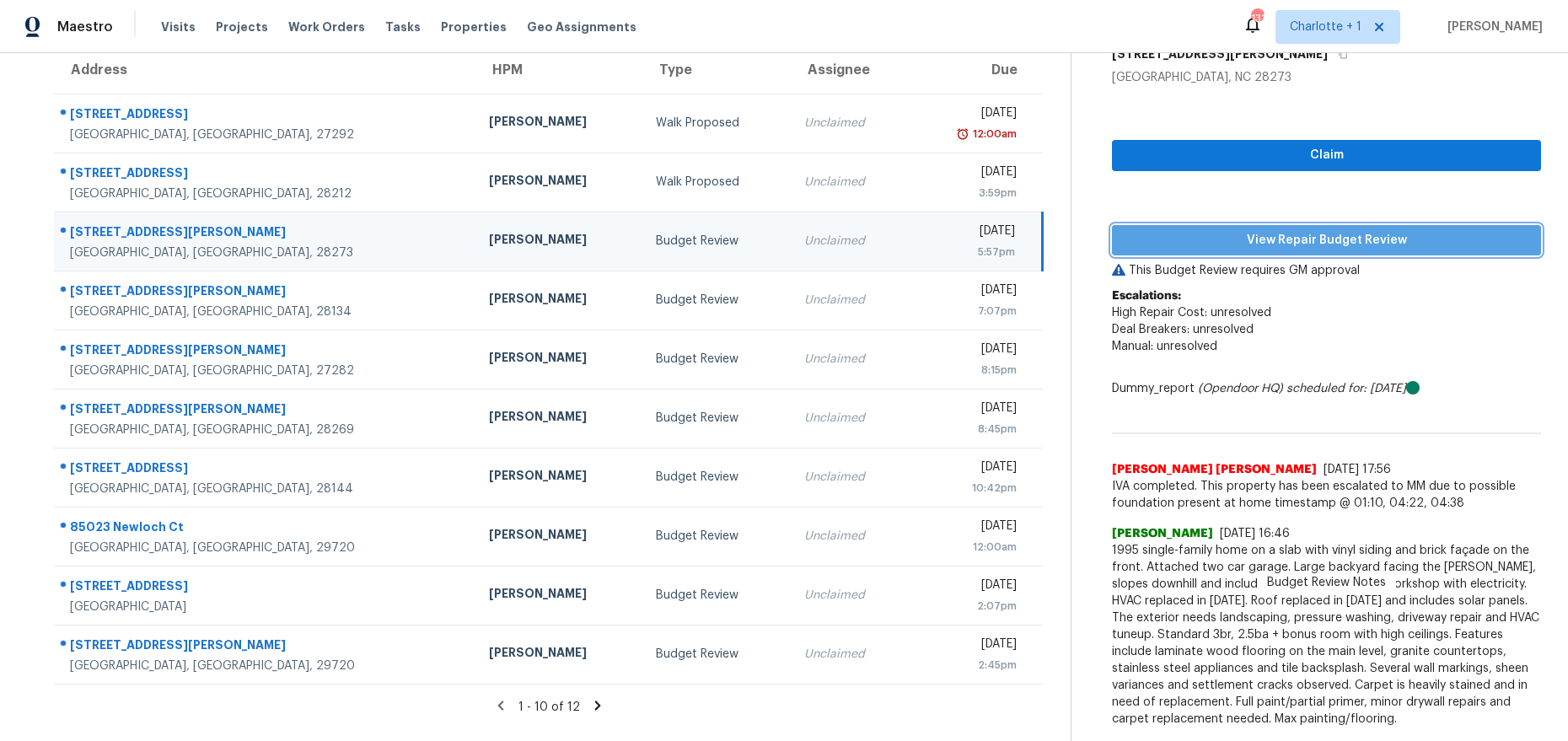
click at [1261, 235] on span "View Repair Budget Review" at bounding box center [1326, 241] width 402 height 21
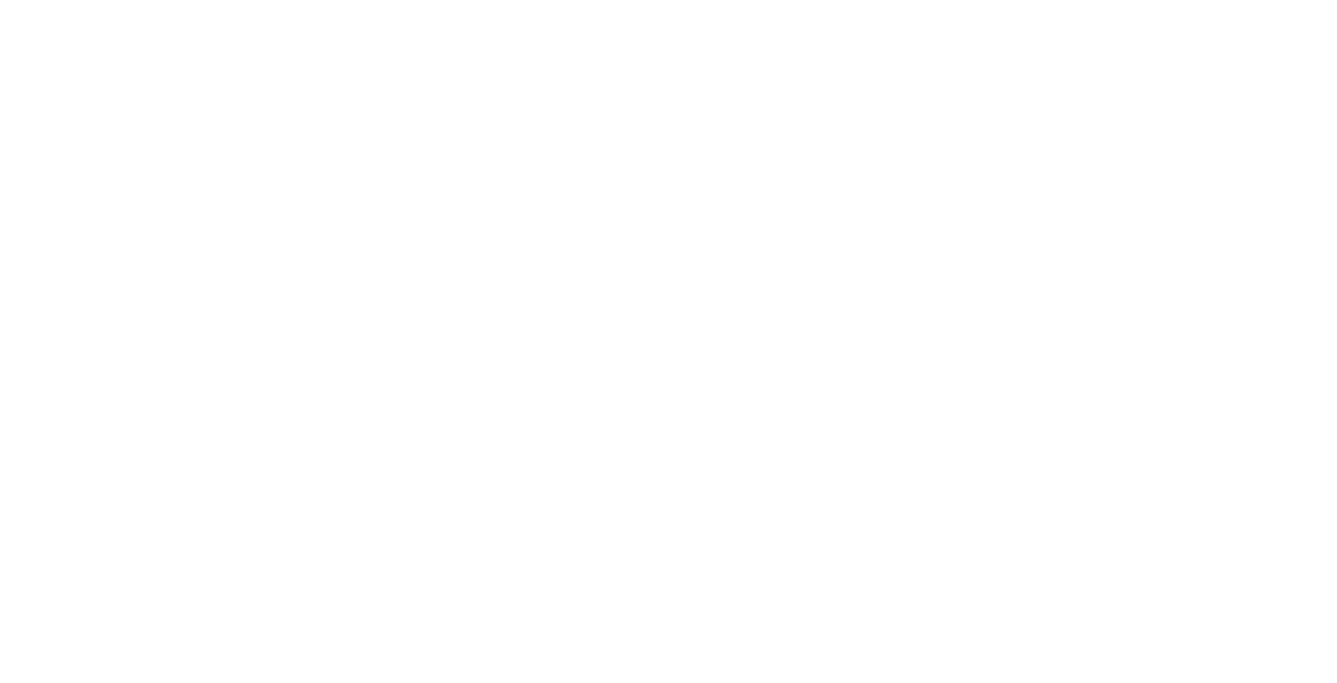
click at [1148, 0] on html at bounding box center [668, 0] width 1337 height 0
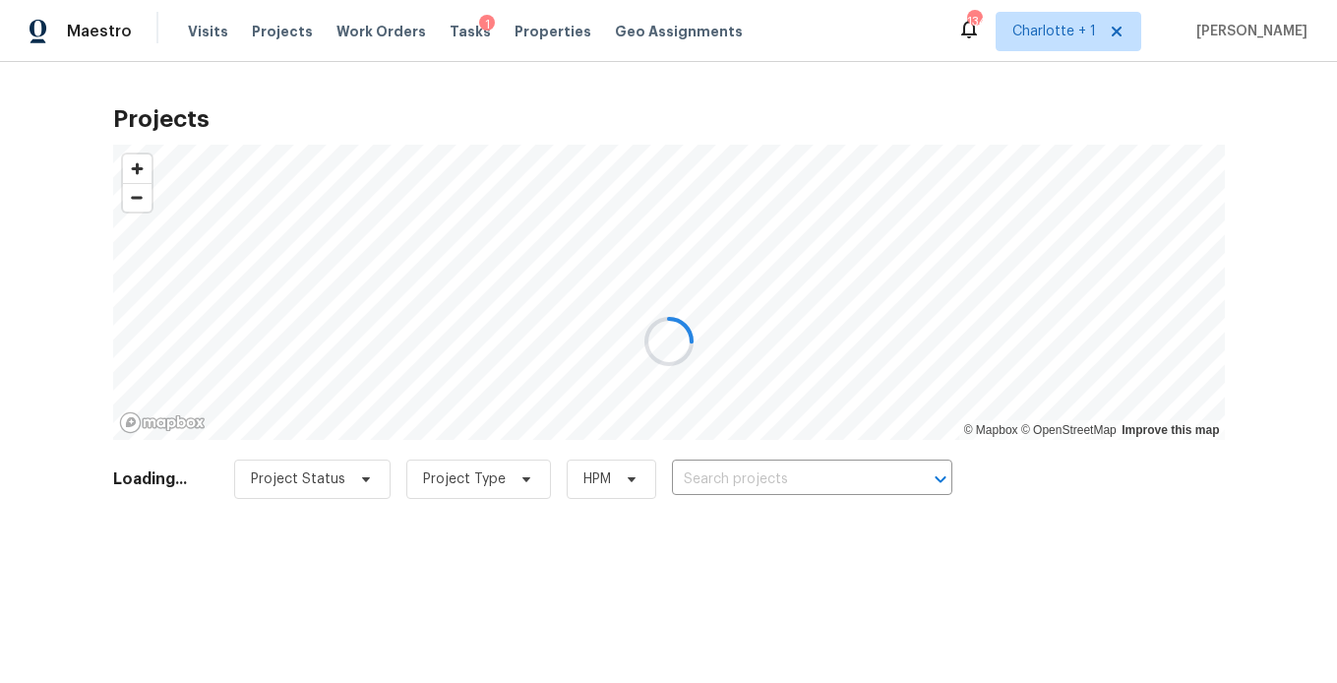
click at [758, 483] on div at bounding box center [668, 341] width 1337 height 683
drag, startPoint x: 751, startPoint y: 27, endPoint x: 736, endPoint y: 242, distance: 215.9
click at [751, 27] on div at bounding box center [668, 341] width 1337 height 683
click at [705, 486] on div at bounding box center [668, 341] width 1337 height 683
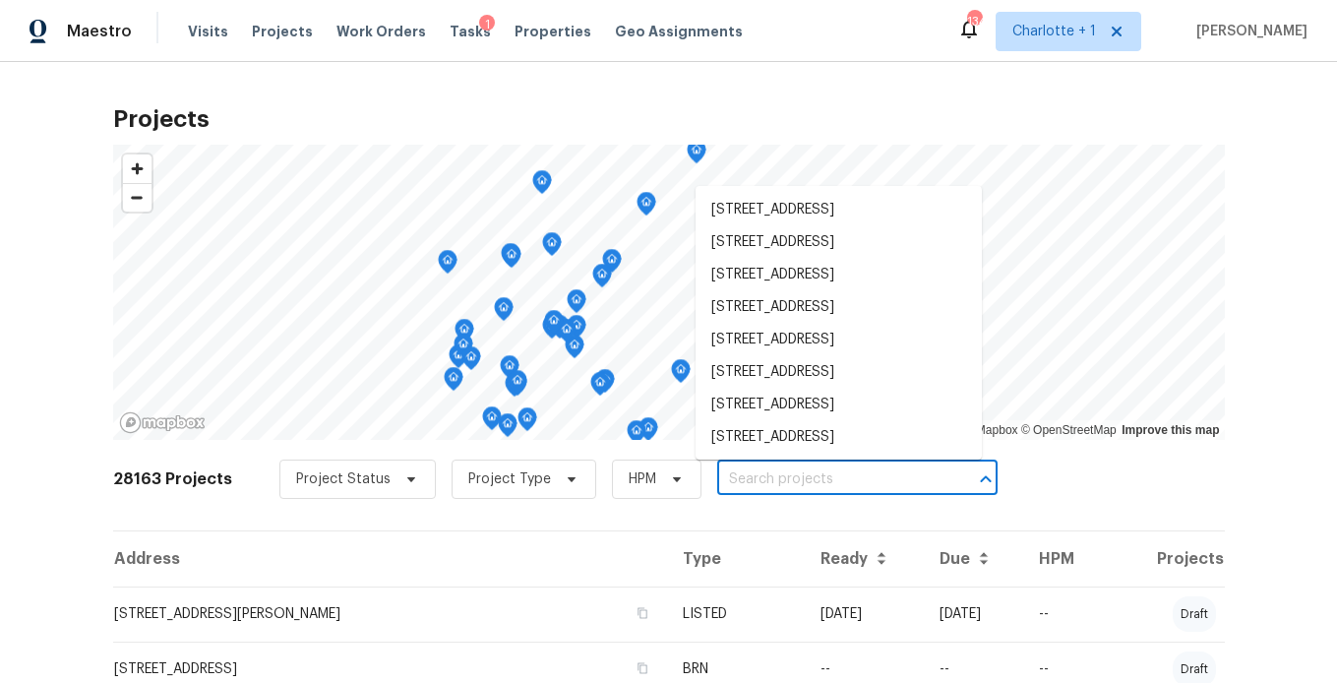
click at [717, 486] on input "text" at bounding box center [829, 479] width 225 height 30
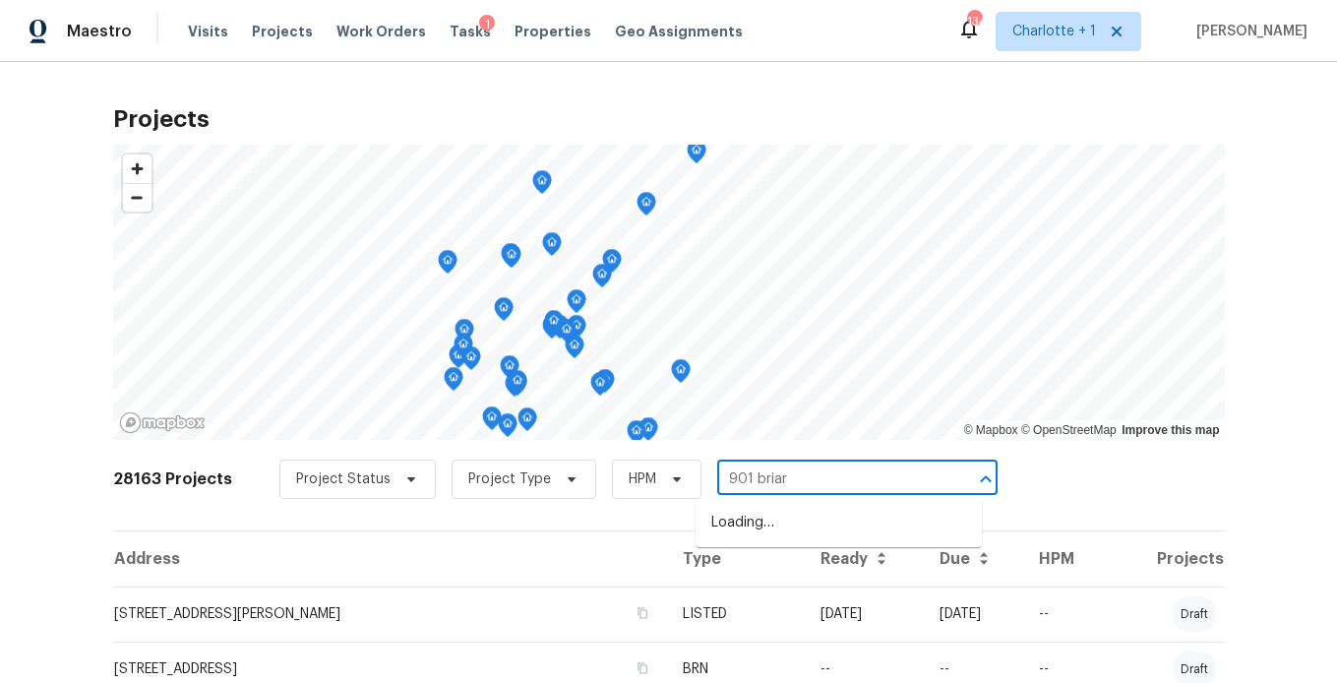
type input "901 briarc"
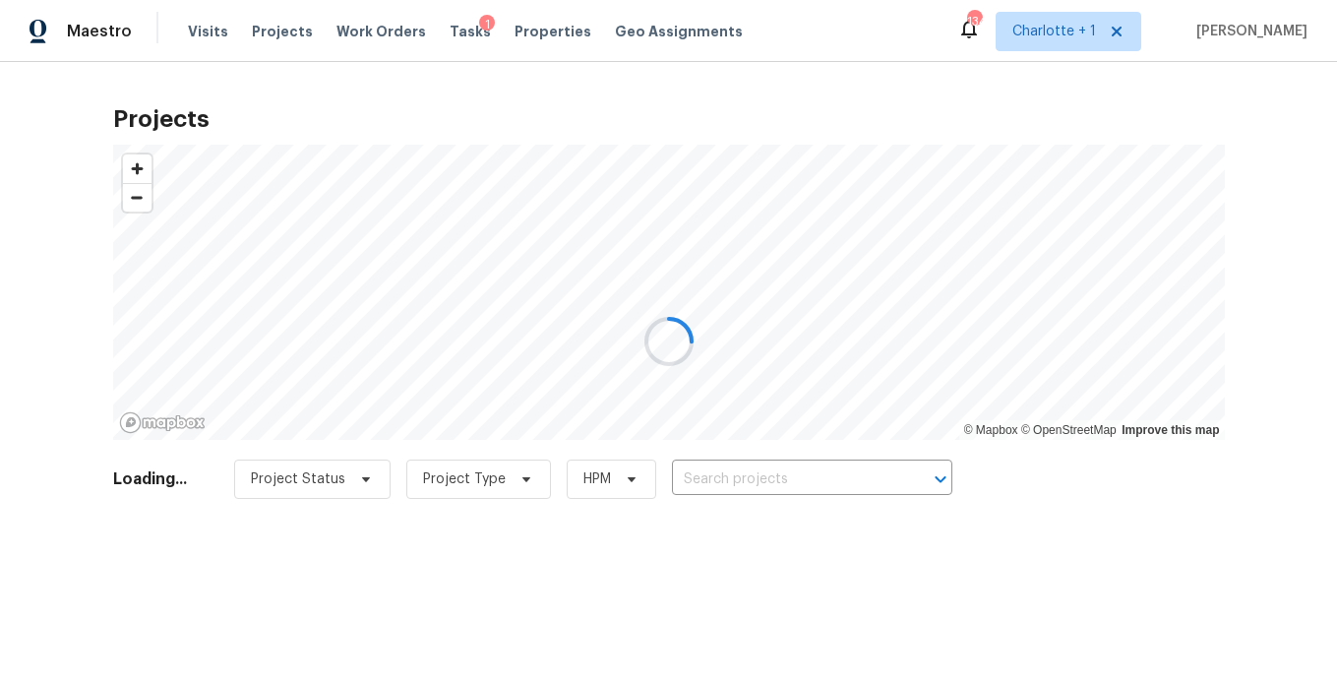
click at [779, 484] on div at bounding box center [668, 341] width 1337 height 683
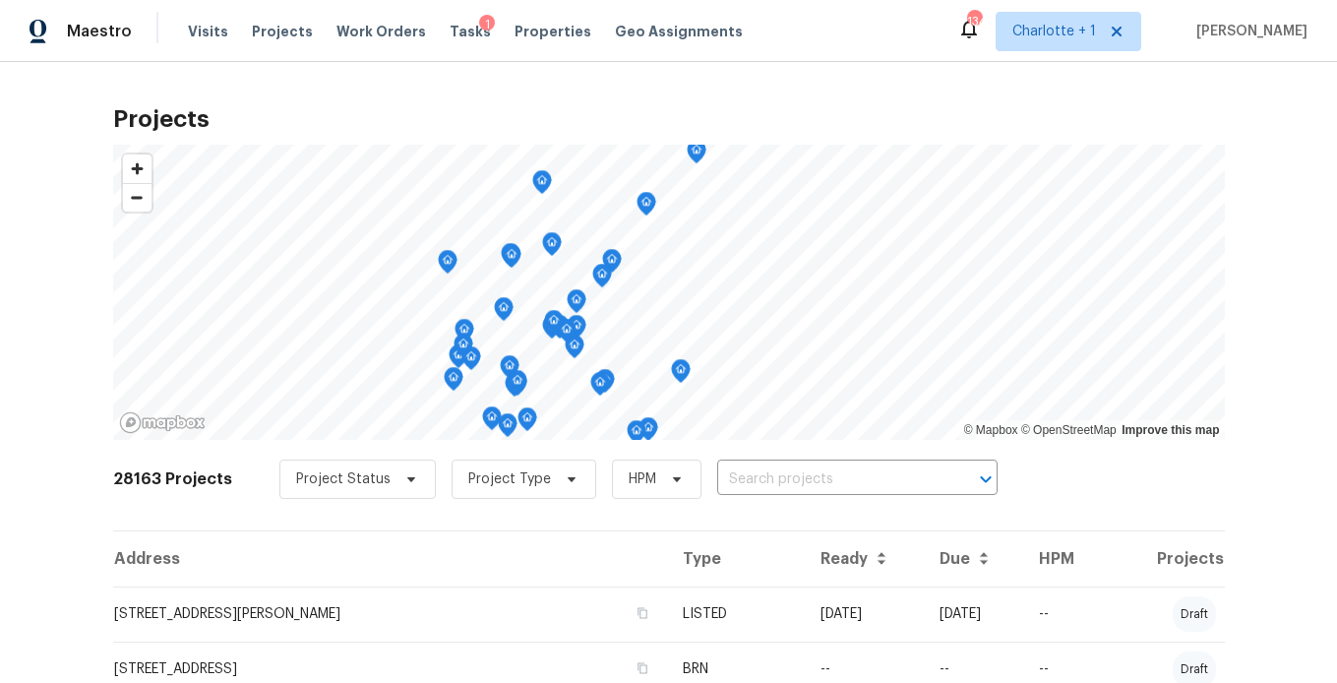
click at [710, 511] on div "28163 Projects Project Status Project Type HPM ​" at bounding box center [669, 491] width 1112 height 79
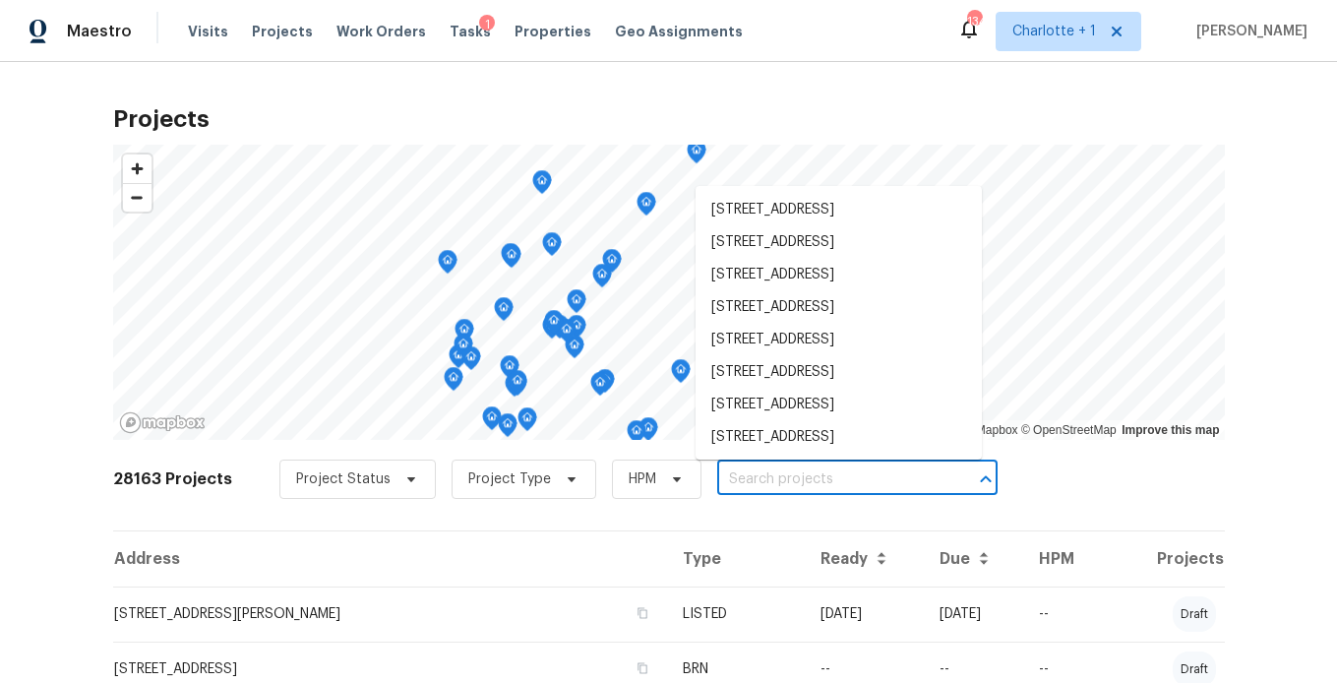
click at [742, 486] on input "text" at bounding box center [829, 479] width 225 height 30
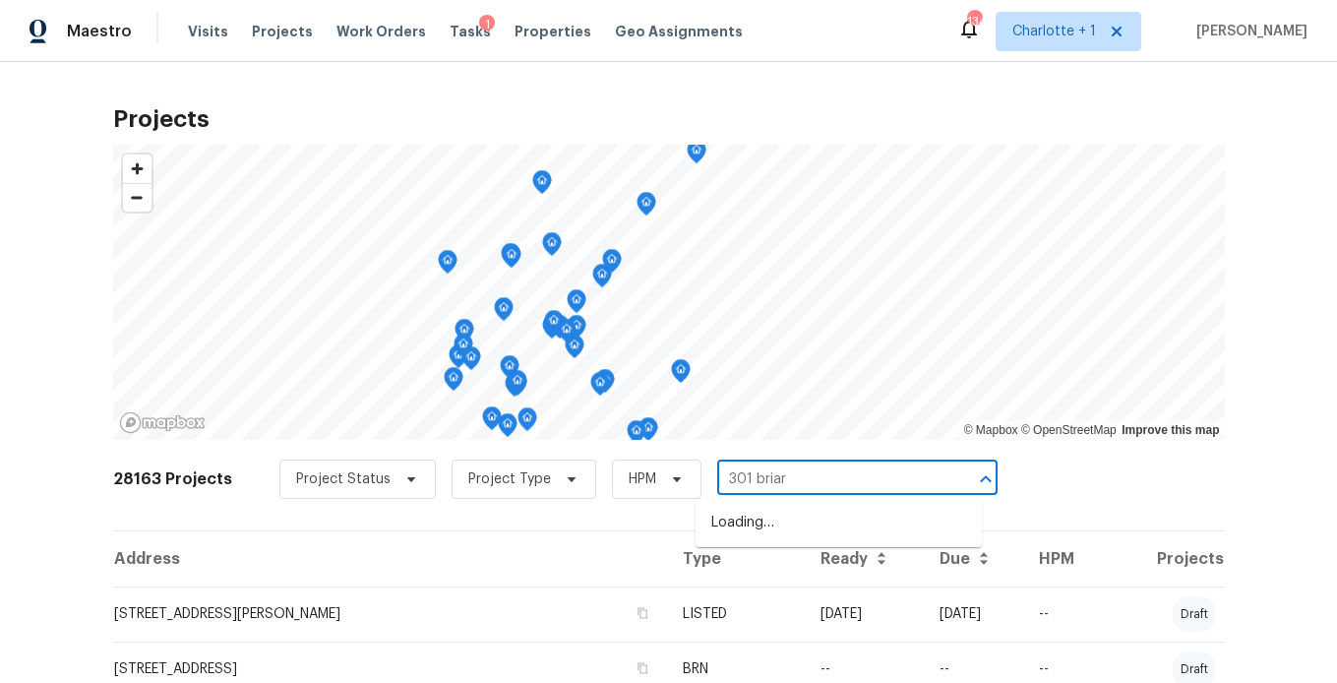
type input "301 briarc"
click at [791, 532] on li "[STREET_ADDRESS]" at bounding box center [838, 523] width 286 height 32
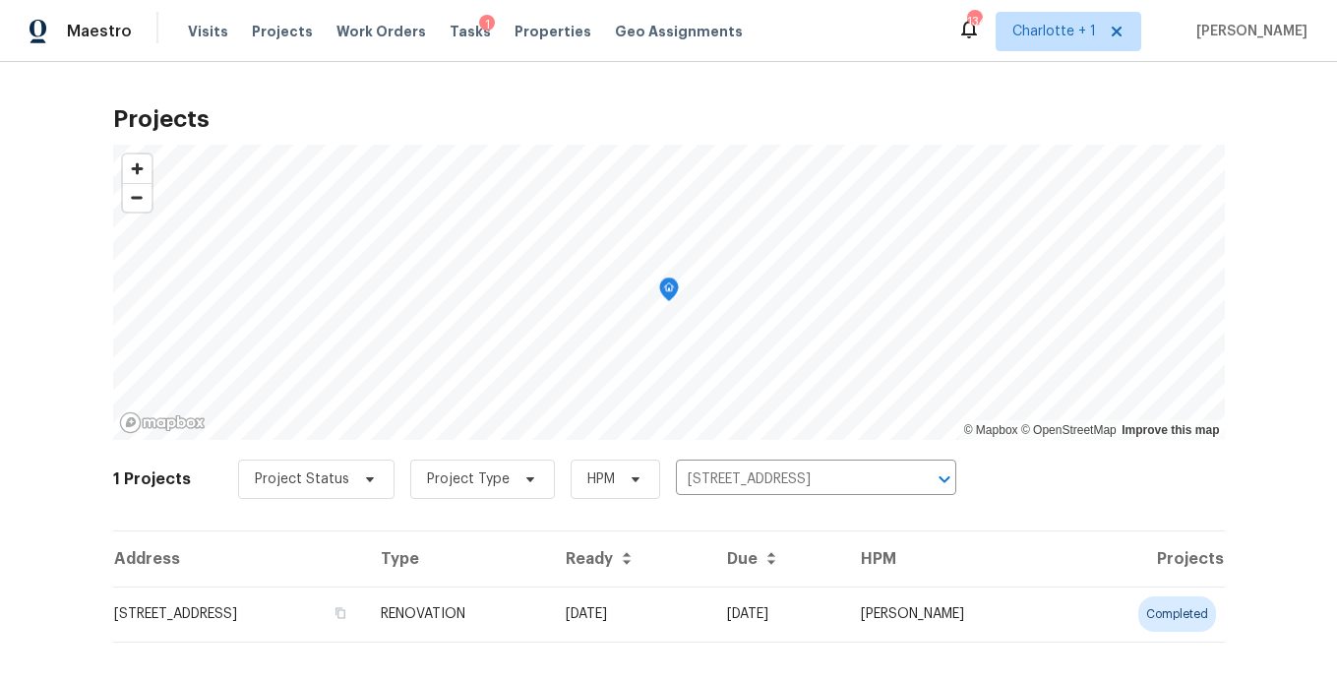
click at [365, 604] on td "[STREET_ADDRESS]" at bounding box center [239, 613] width 252 height 55
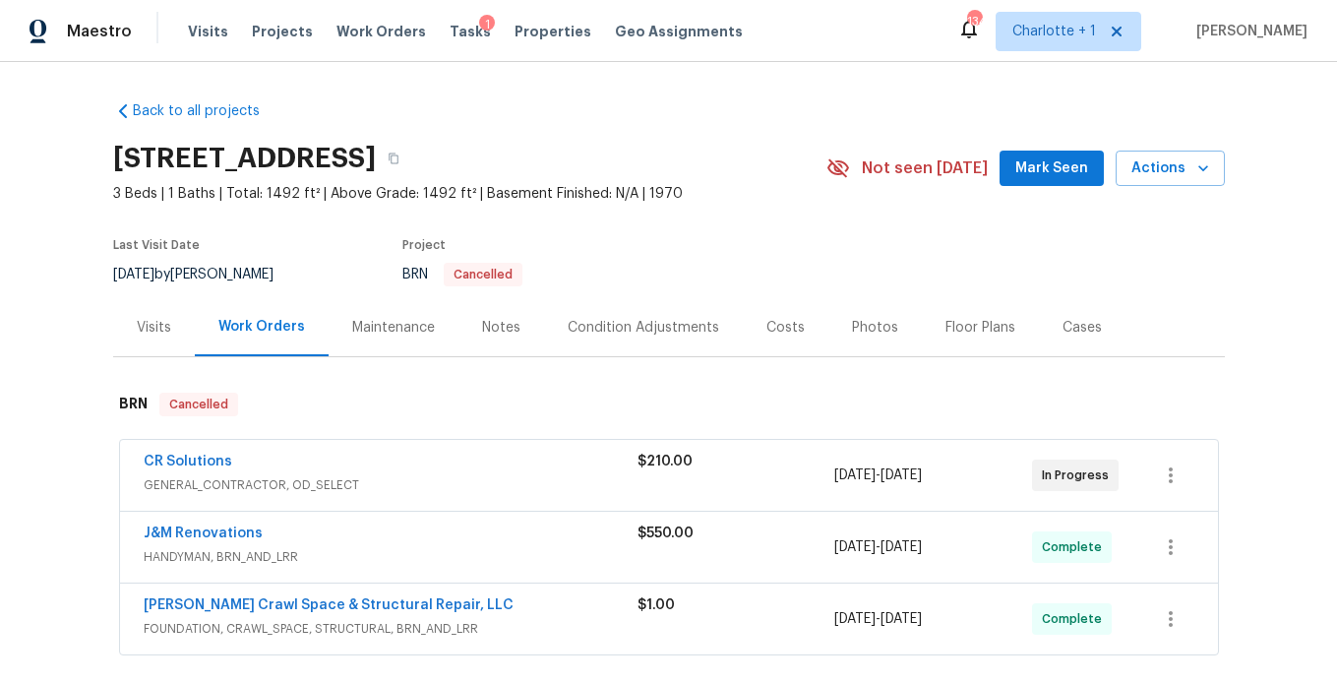
click at [771, 323] on div "Costs" at bounding box center [785, 328] width 38 height 20
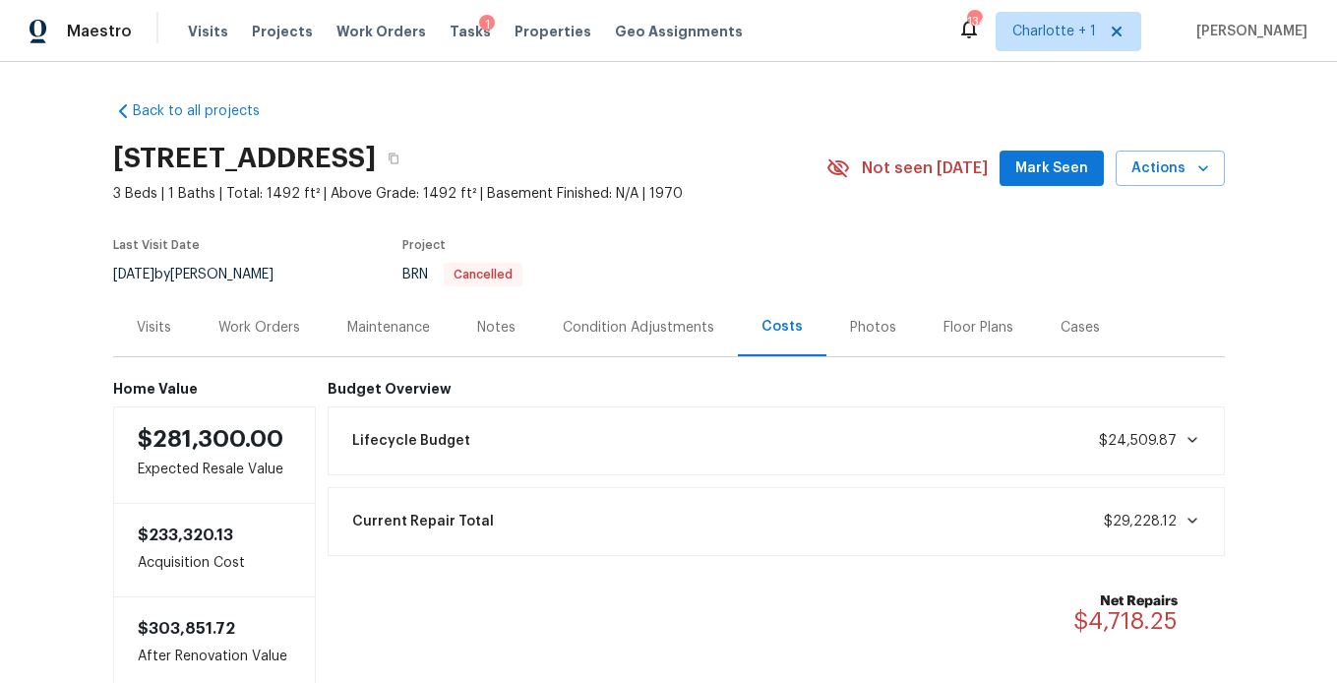
drag, startPoint x: 247, startPoint y: 335, endPoint x: 257, endPoint y: 336, distance: 9.9
click at [247, 335] on div "Work Orders" at bounding box center [259, 328] width 82 height 20
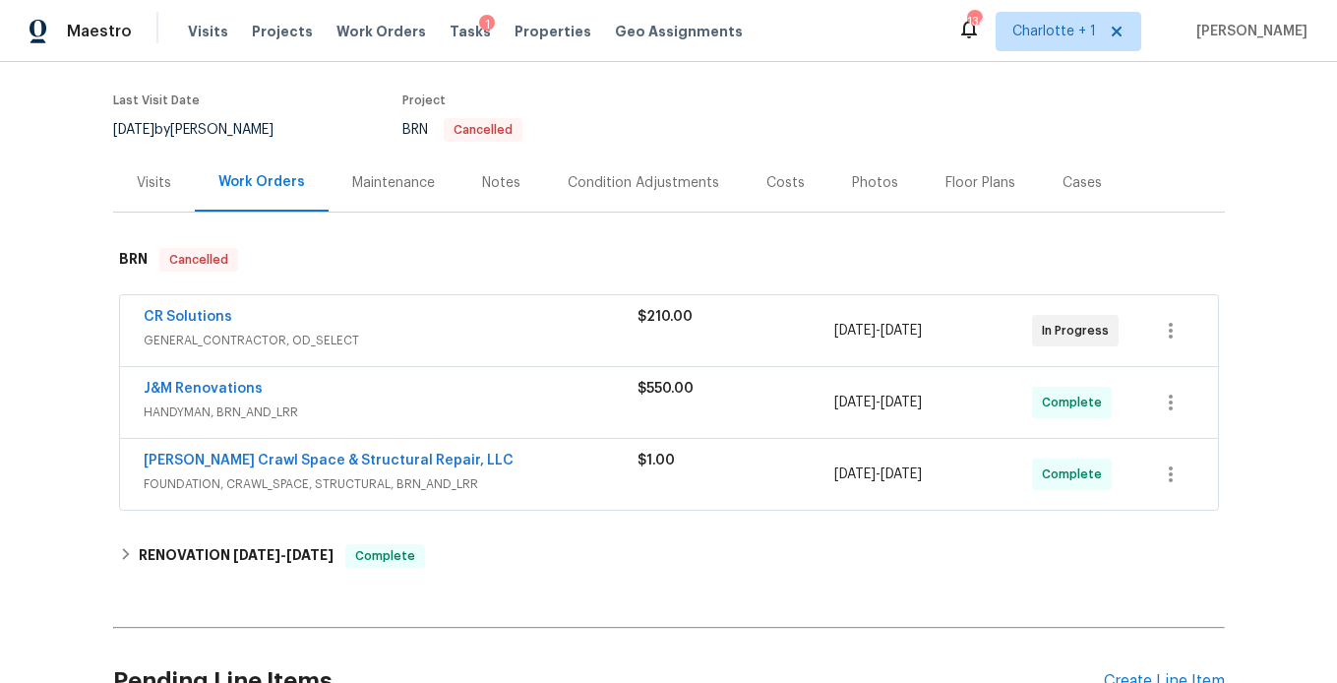
scroll to position [151, 0]
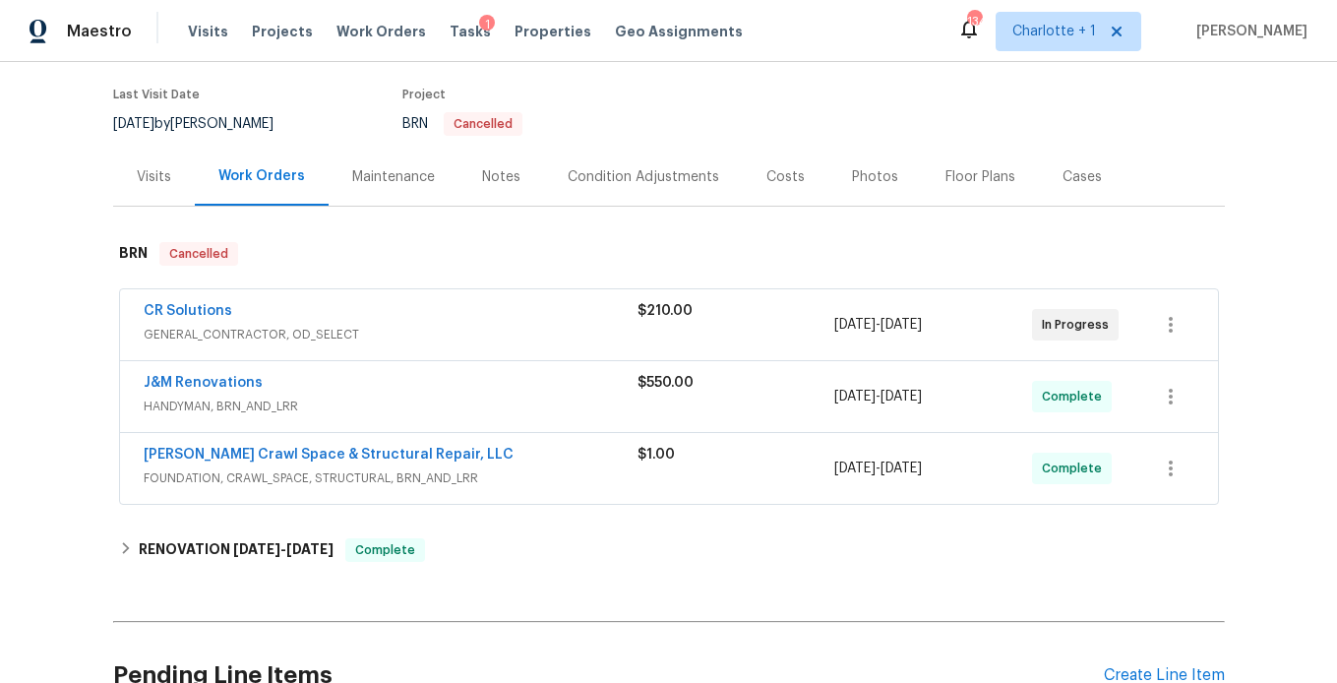
drag, startPoint x: 263, startPoint y: 515, endPoint x: 252, endPoint y: 521, distance: 12.3
click at [260, 517] on div "Back to all projects [STREET_ADDRESS] 3 Beds | 1 Baths | Total: 1492 ft² | Abov…" at bounding box center [669, 421] width 1112 height 973
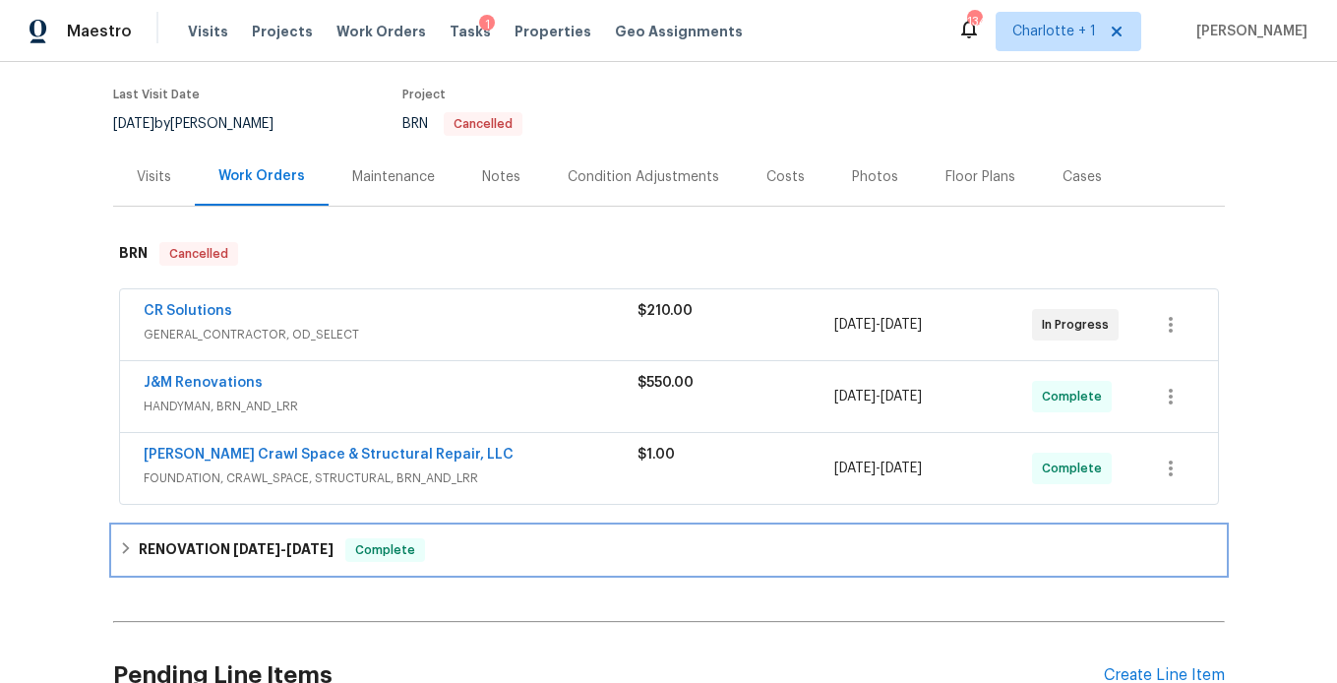
click at [234, 547] on span "[DATE]" at bounding box center [256, 549] width 47 height 14
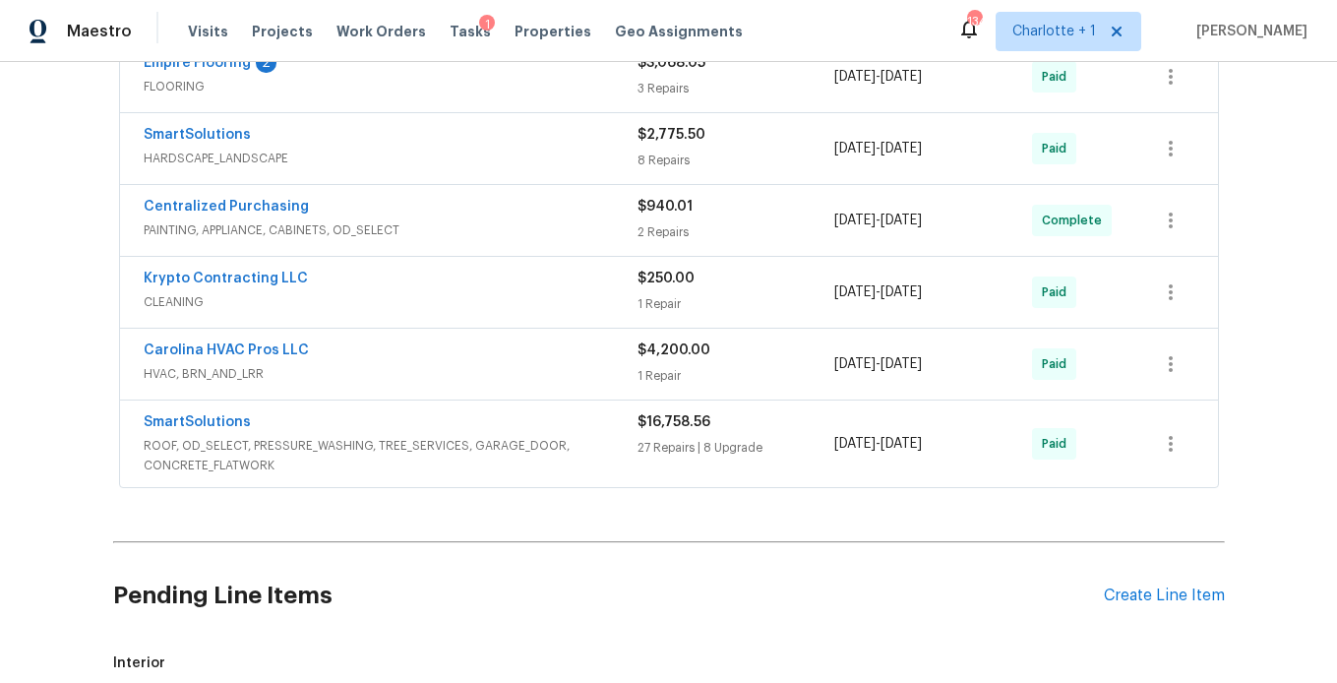
scroll to position [860, 0]
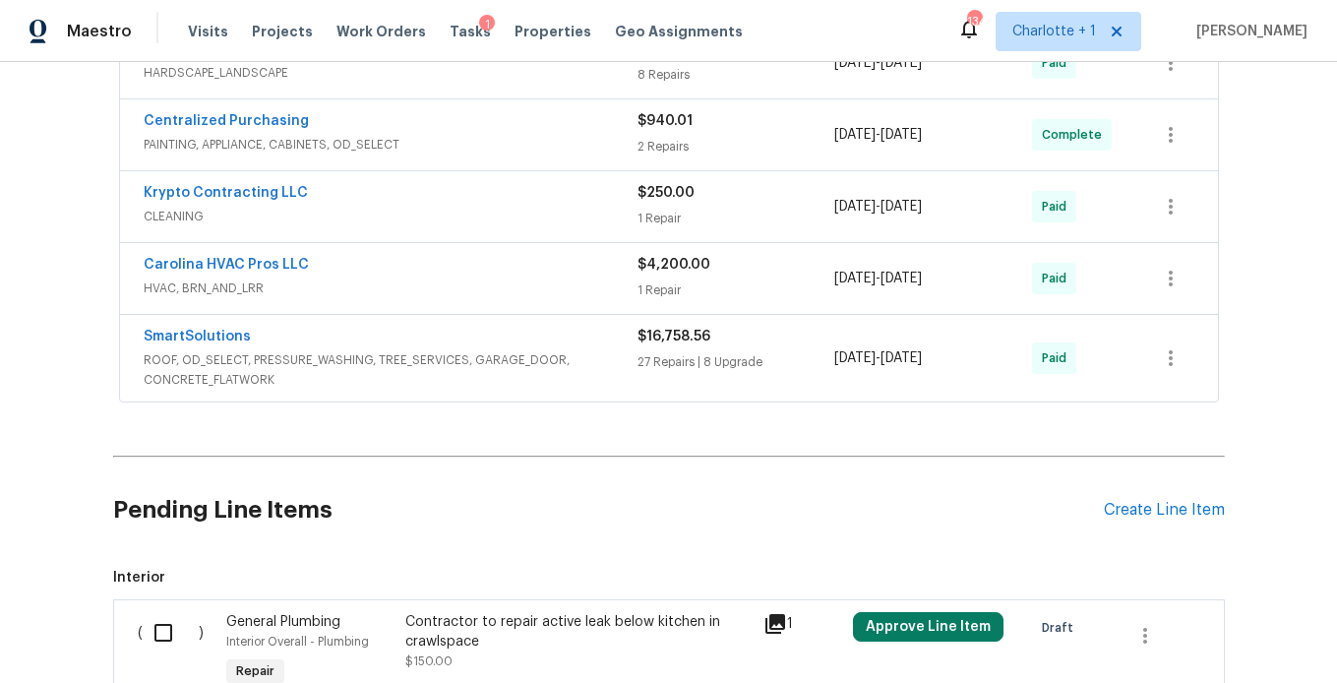
click at [573, 353] on span "ROOF, OD_SELECT, PRESSURE_WASHING, TREE_SERVICES, GARAGE_DOOR, CONCRETE_FLATWORK" at bounding box center [391, 369] width 494 height 39
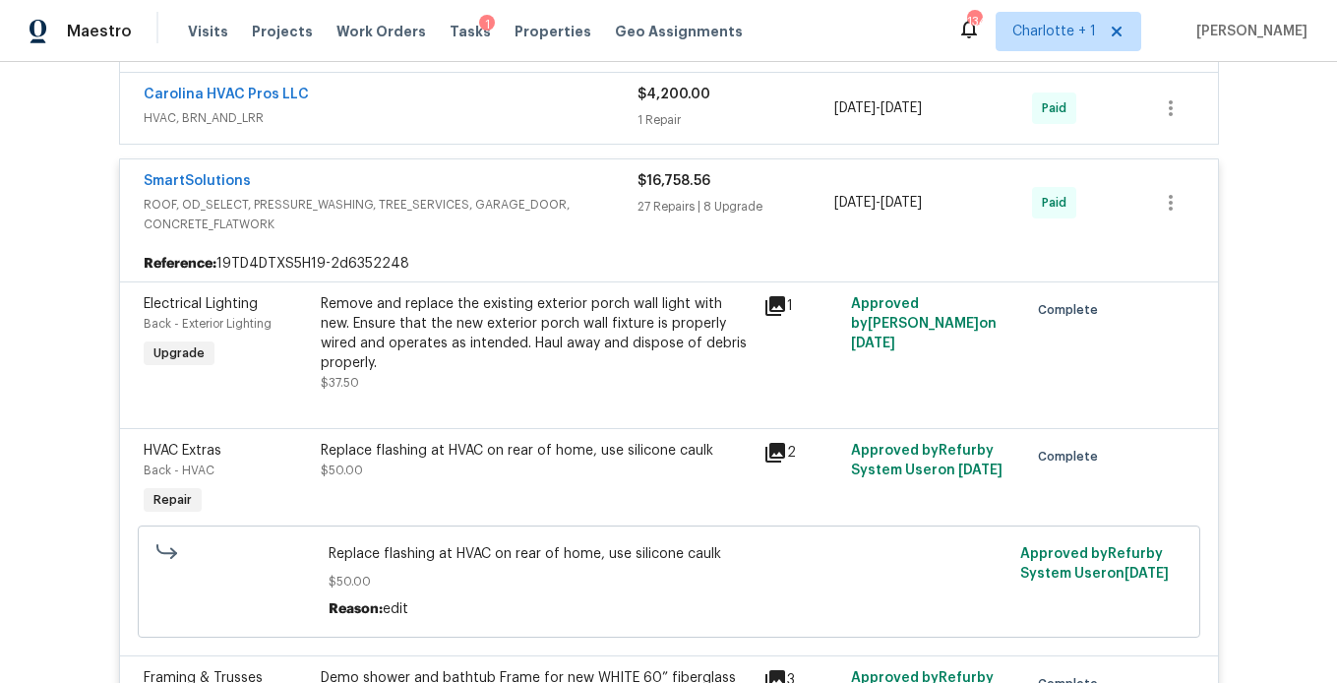
scroll to position [928, 0]
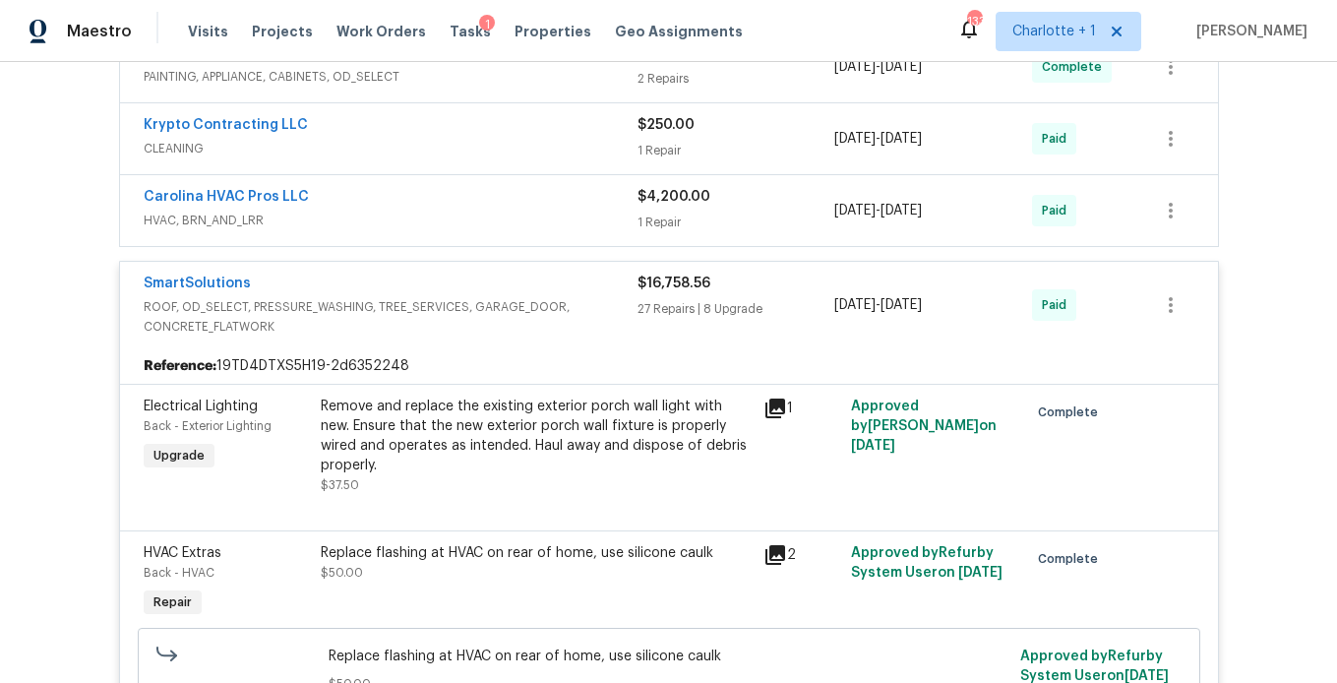
click at [405, 310] on span "ROOF, OD_SELECT, PRESSURE_WASHING, TREE_SERVICES, GARAGE_DOOR, CONCRETE_FLATWORK" at bounding box center [391, 316] width 494 height 39
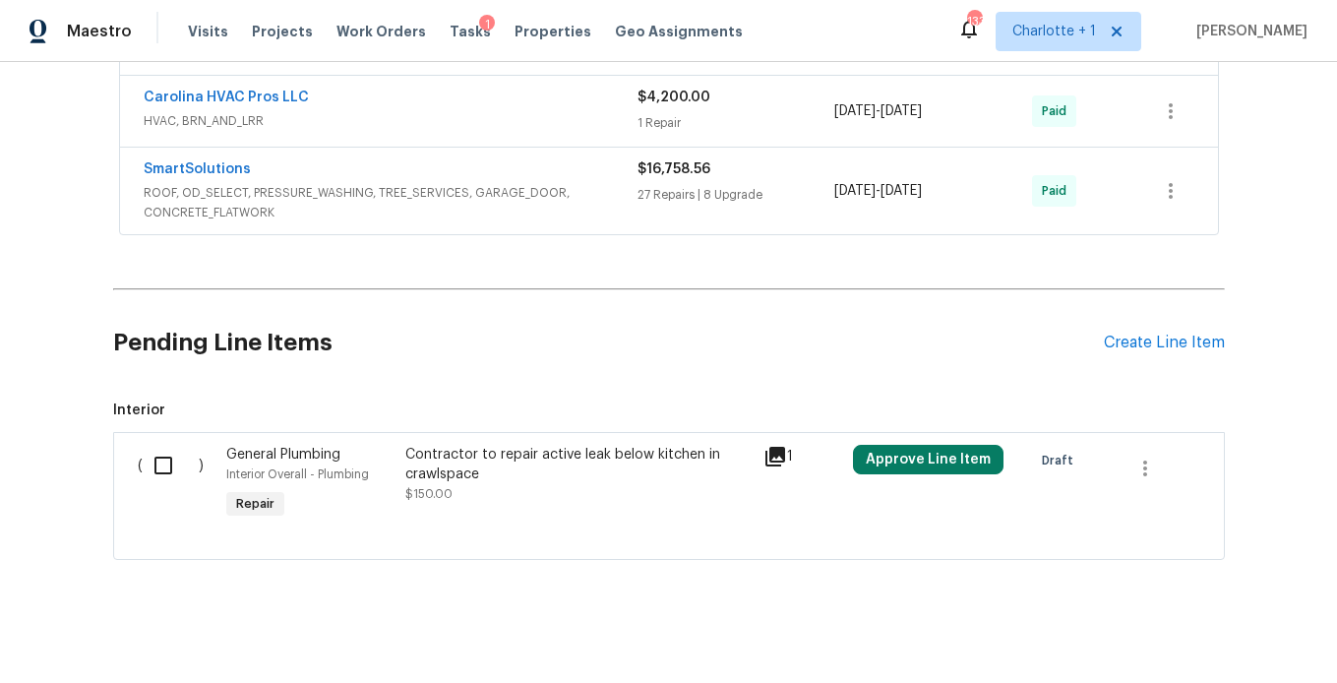
scroll to position [1033, 0]
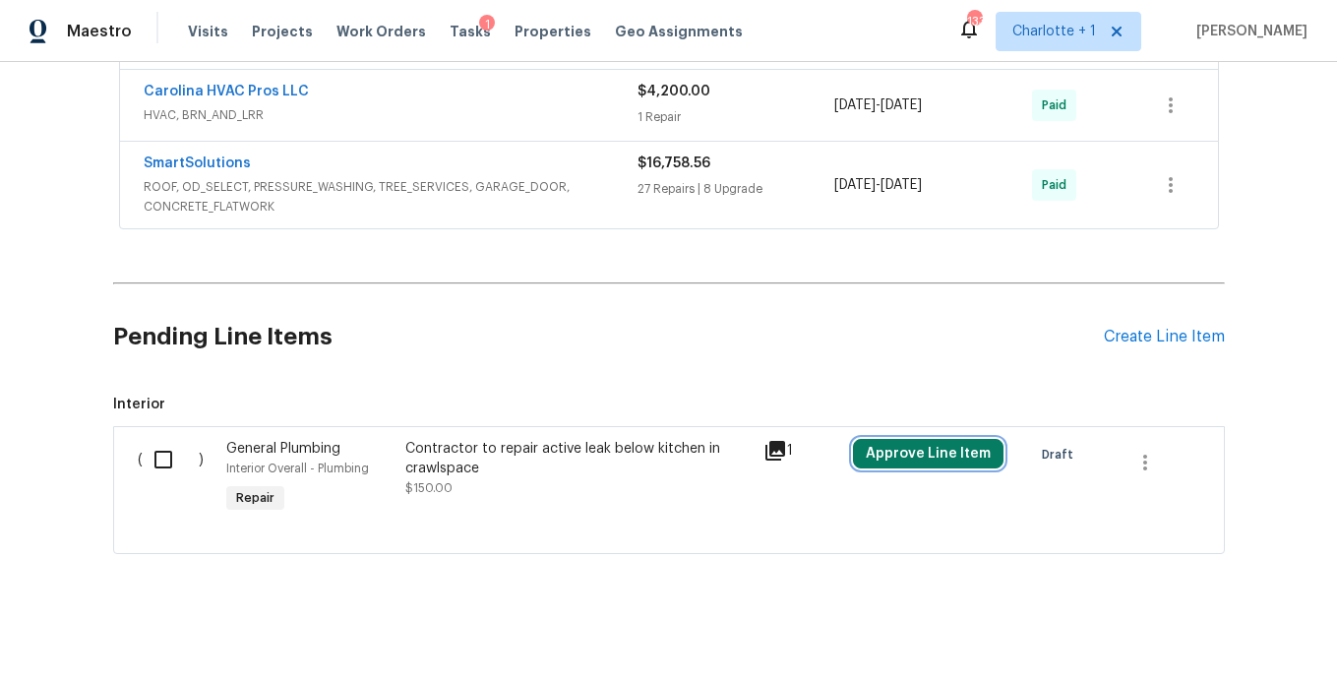
click at [876, 454] on button "Approve Line Item" at bounding box center [928, 454] width 151 height 30
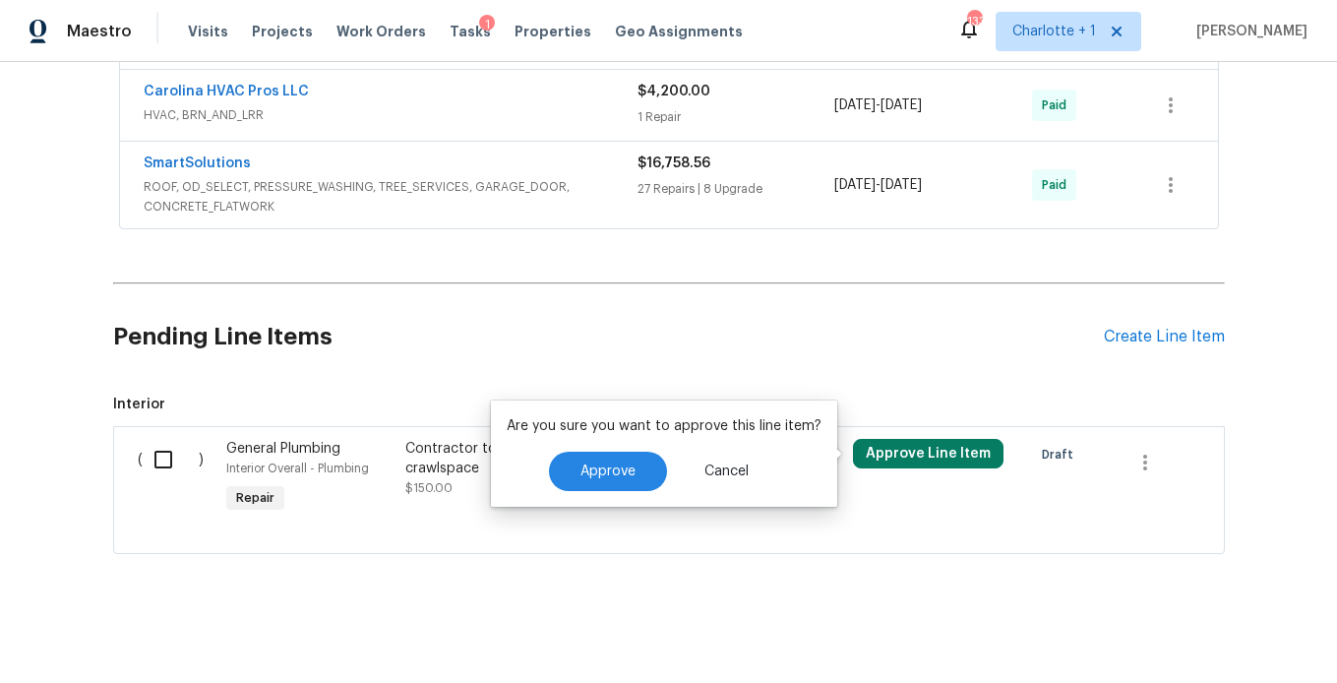
click at [692, 360] on h2 "Pending Line Items" at bounding box center [608, 336] width 991 height 91
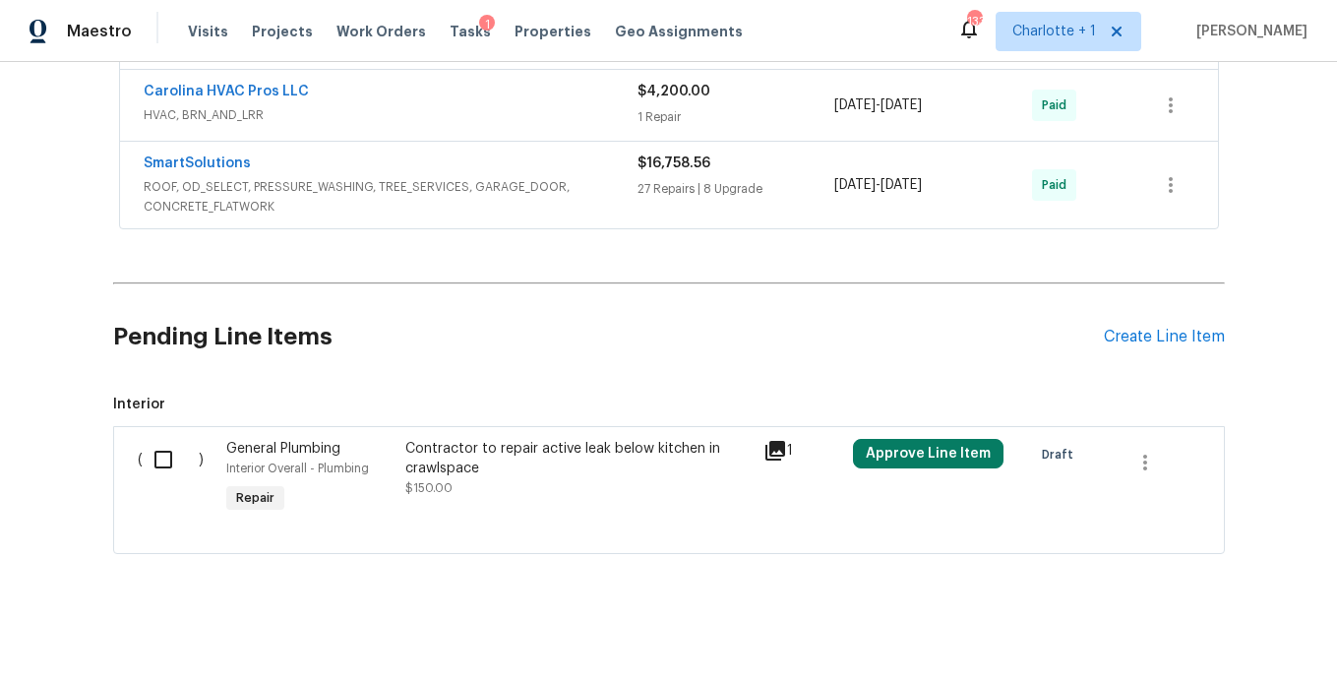
click at [765, 445] on icon at bounding box center [775, 451] width 20 height 20
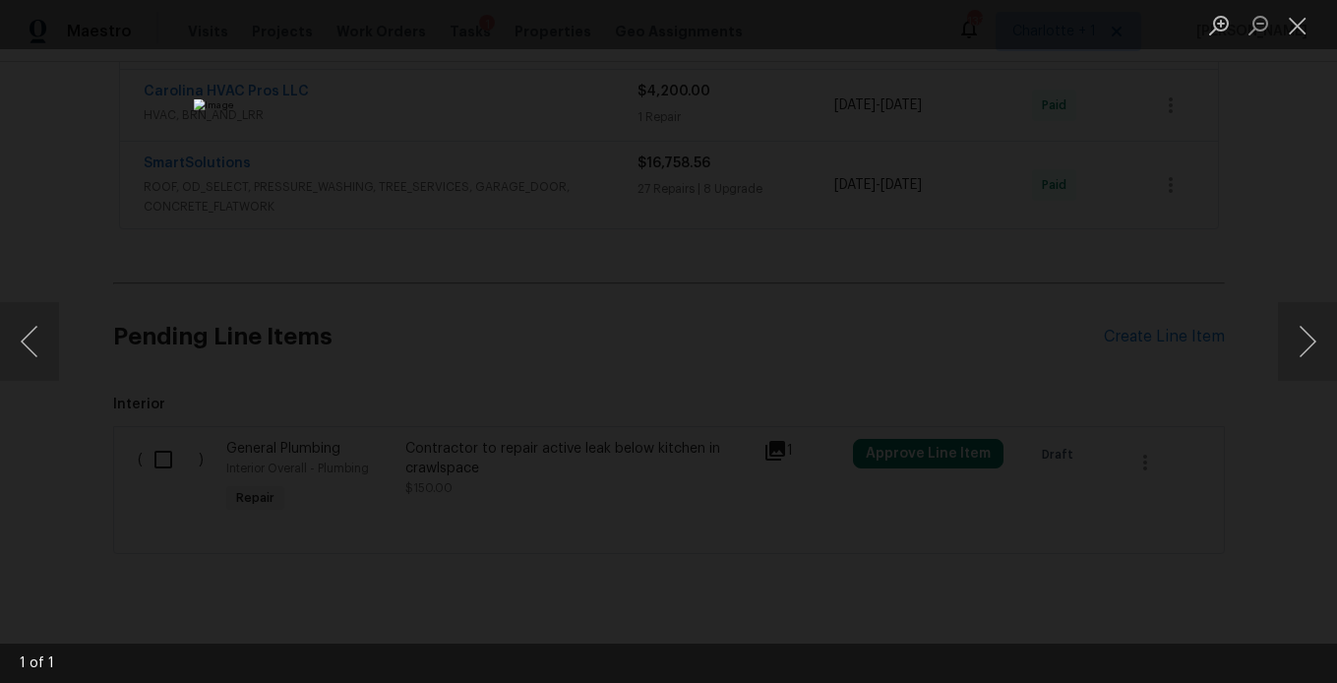
drag, startPoint x: 1144, startPoint y: 134, endPoint x: 1229, endPoint y: 99, distance: 91.3
click at [1144, 134] on div "Lightbox" at bounding box center [668, 341] width 1337 height 683
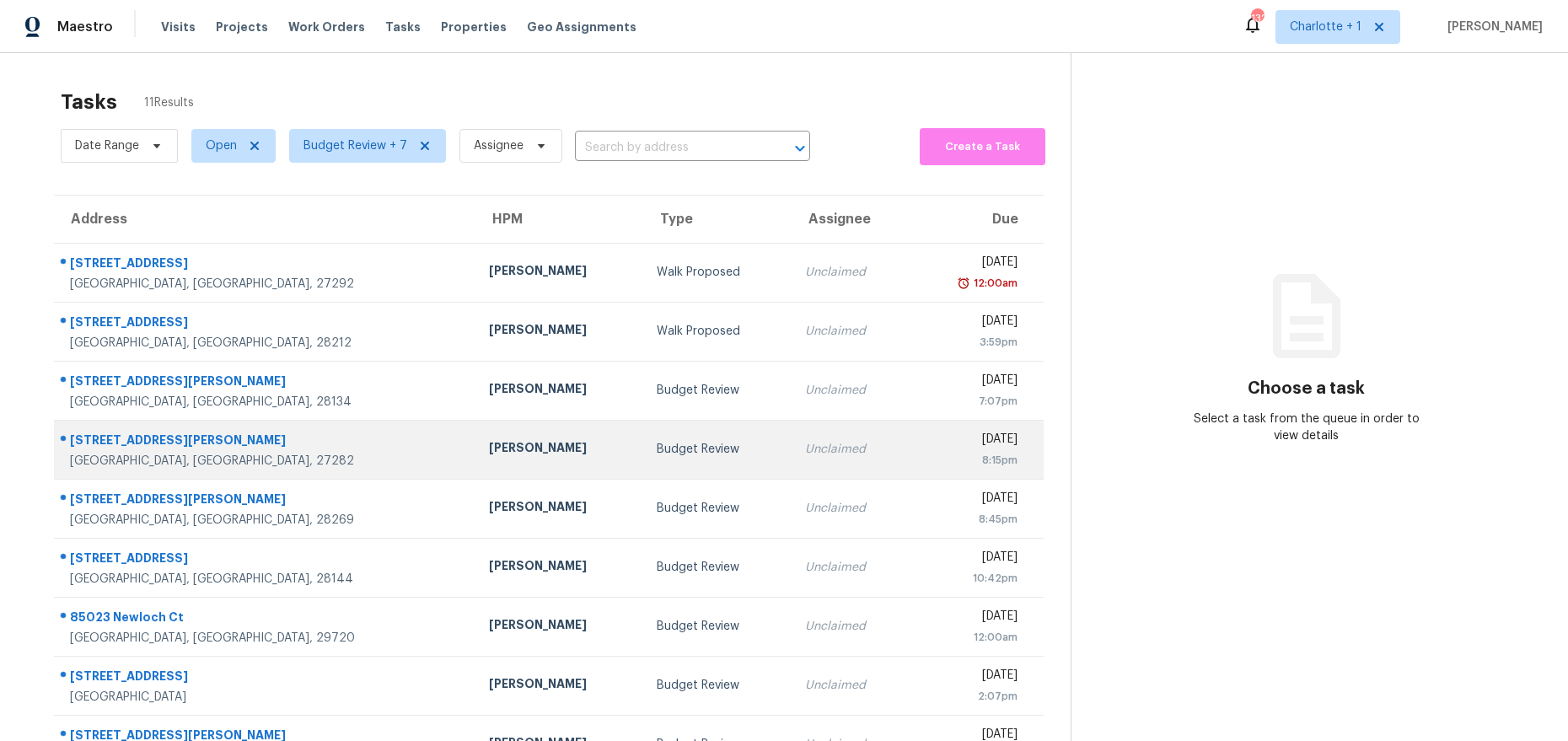
scroll to position [149, 0]
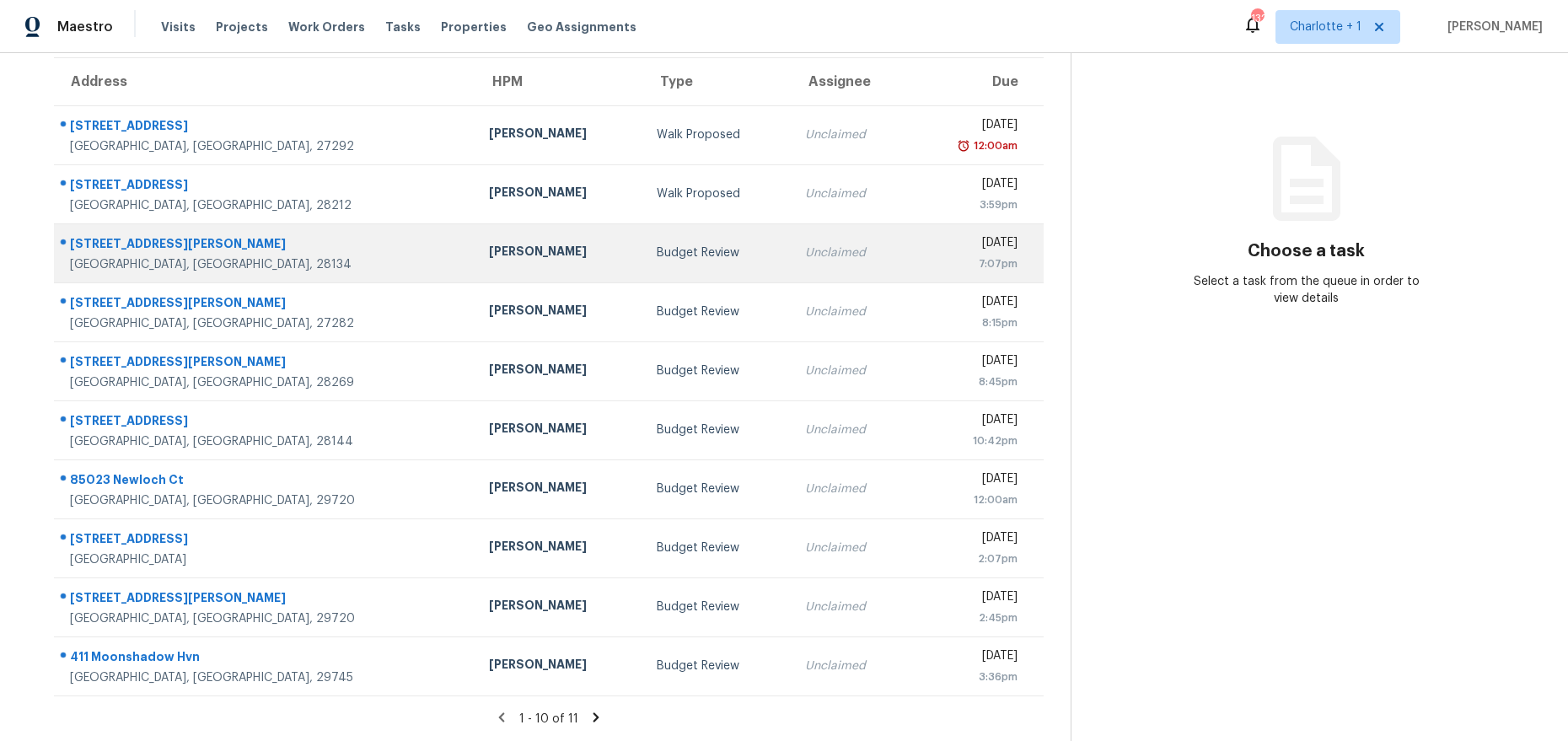
click at [922, 234] on div "[DATE]" at bounding box center [969, 244] width 95 height 21
